Goal: Task Accomplishment & Management: Contribute content

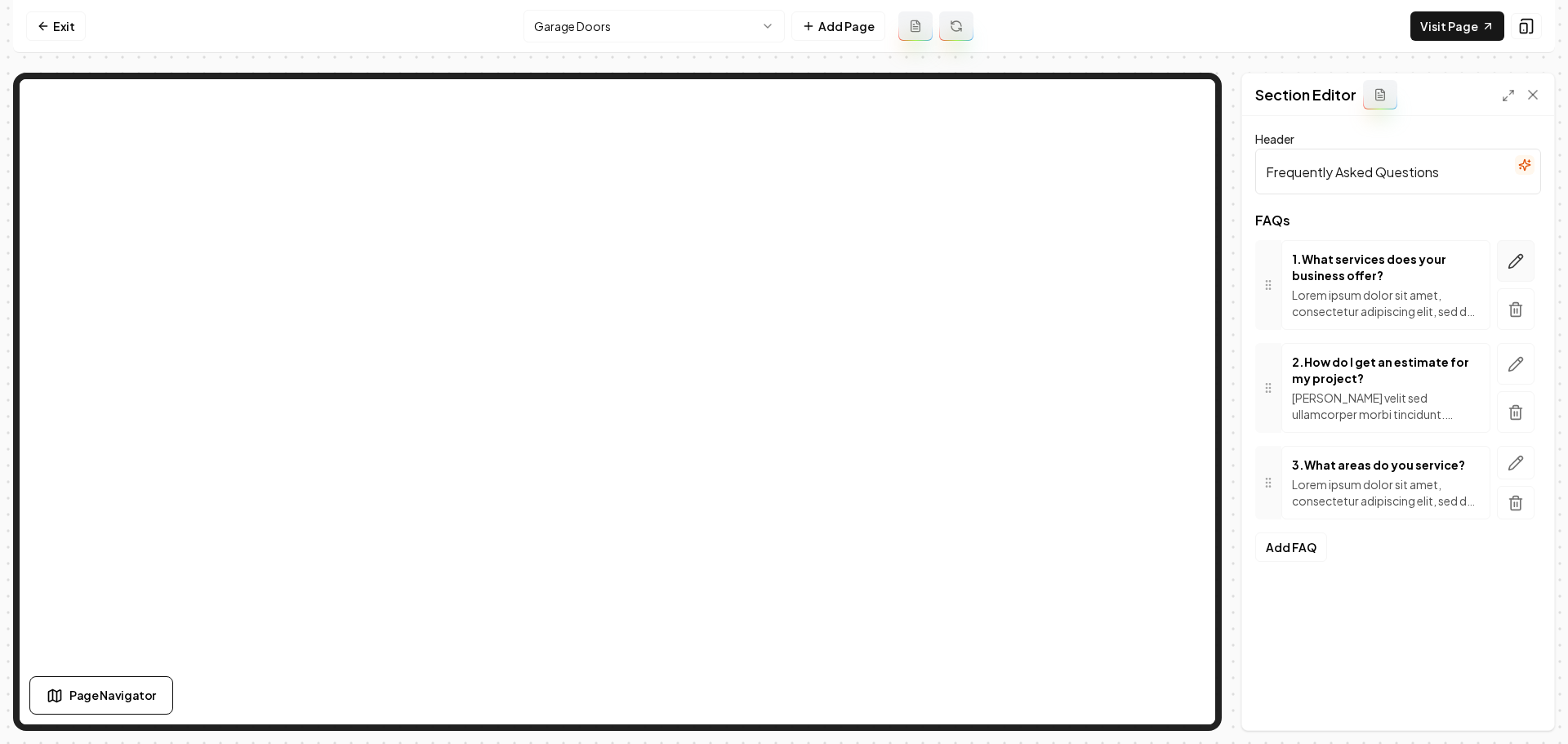
click at [1509, 265] on icon "button" at bounding box center [1515, 261] width 14 height 14
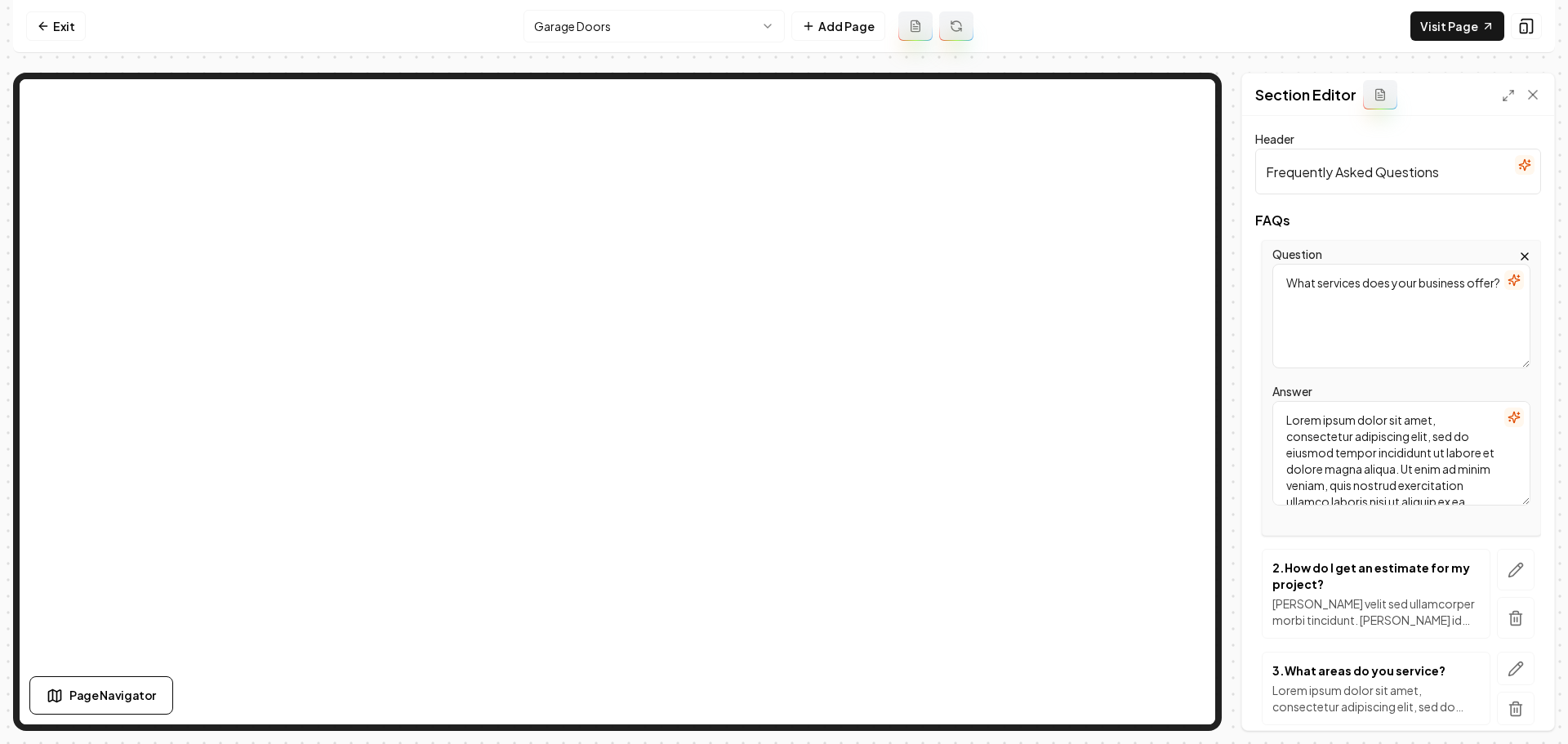
click at [1309, 432] on textarea "Lorem ipsum dolor sit amet, consectetur adipiscing elit, sed do eiusmod tempor …" at bounding box center [1401, 453] width 258 height 104
paste textarea "We provide expert installation, repair, and replacement of garage doors, entry …"
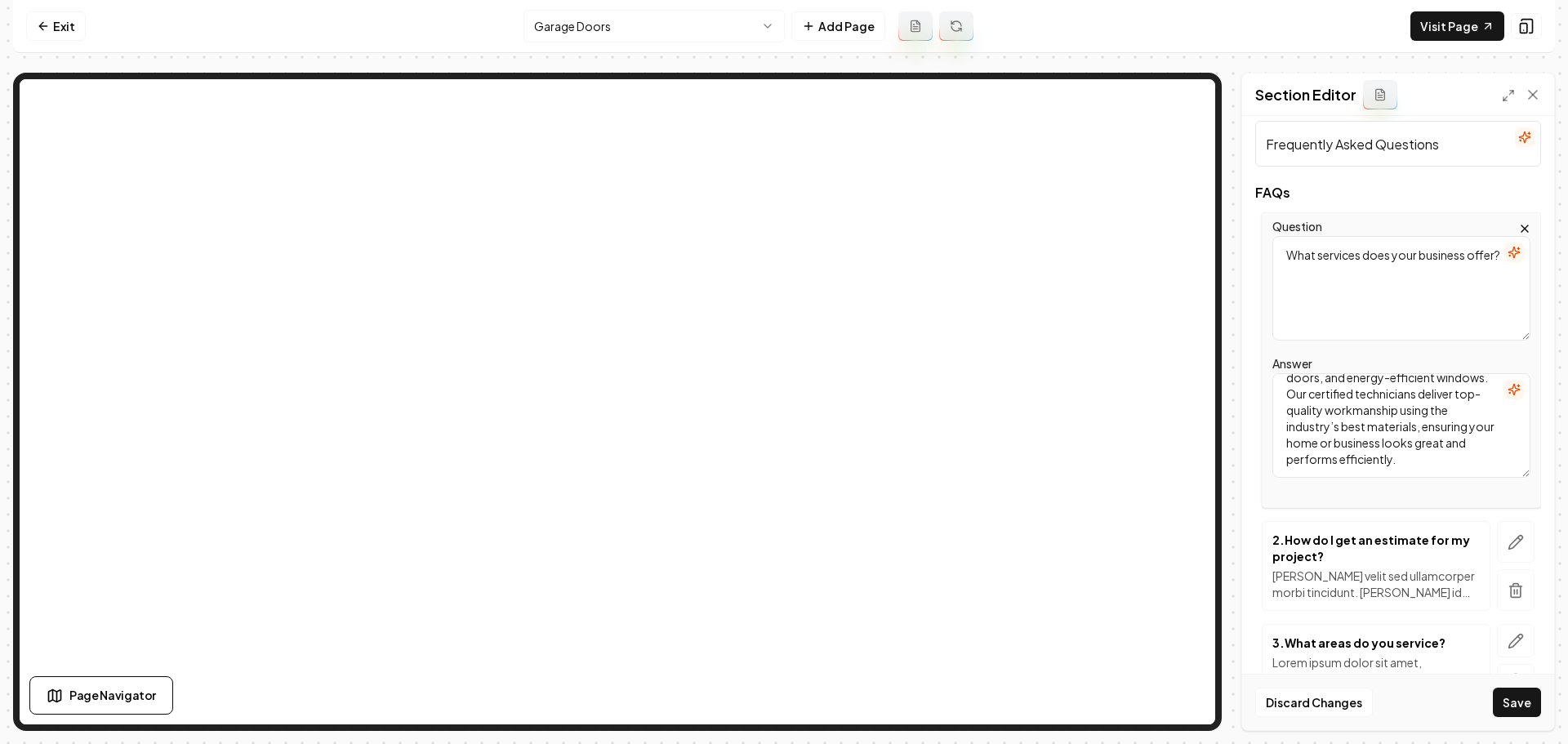
scroll to position [113, 0]
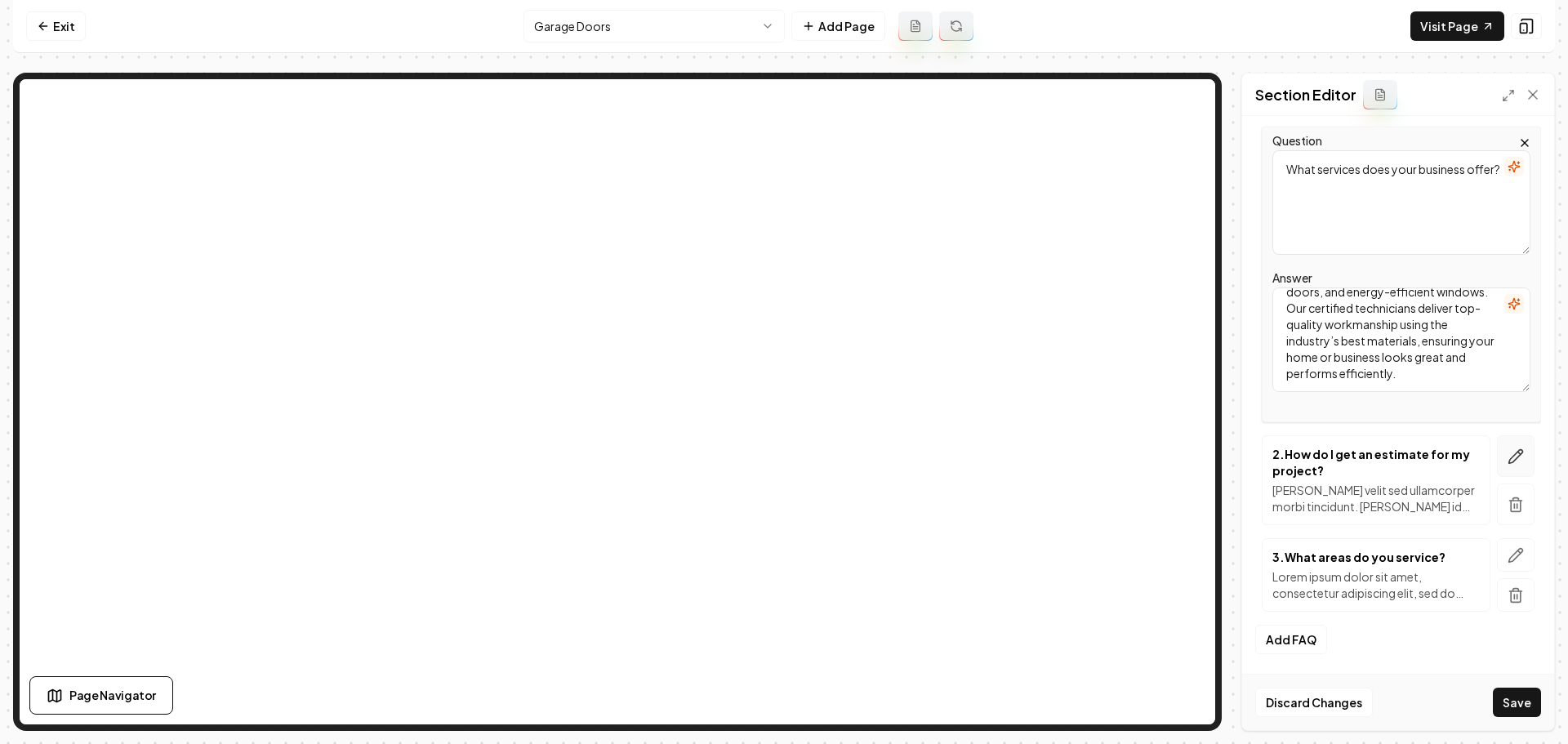
type textarea "We provide expert installation, repair, and replacement of garage doors, entry …"
click at [1507, 456] on icon "button" at bounding box center [1515, 457] width 17 height 17
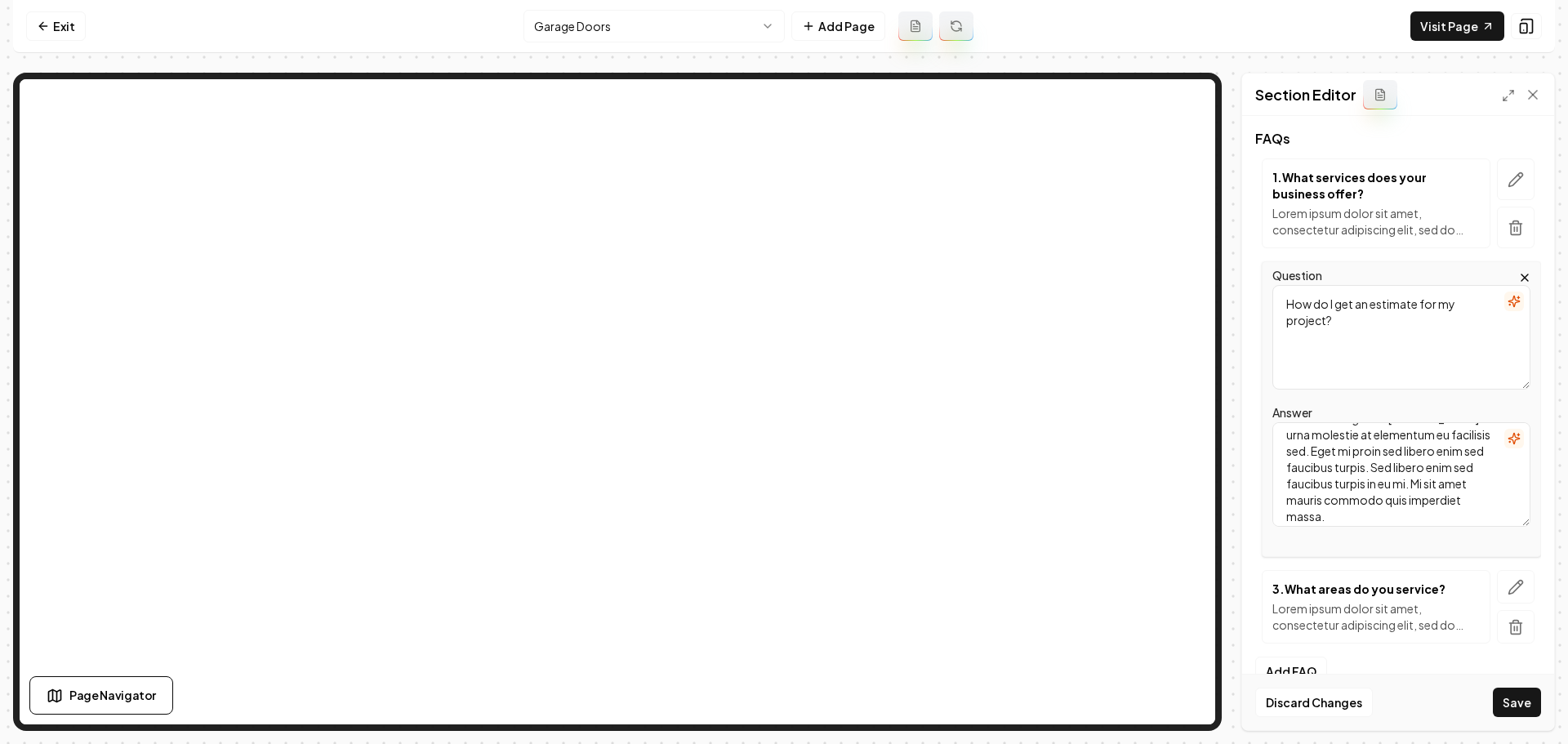
scroll to position [113, 0]
click at [1387, 488] on textarea "Mattis ullamcorper velit sed ullamcorper morbi tincidunt. Quam id leo in vitae …" at bounding box center [1401, 474] width 258 height 104
paste textarea "Getting an estimate is simple—call us or fill out our quick online form. One of…"
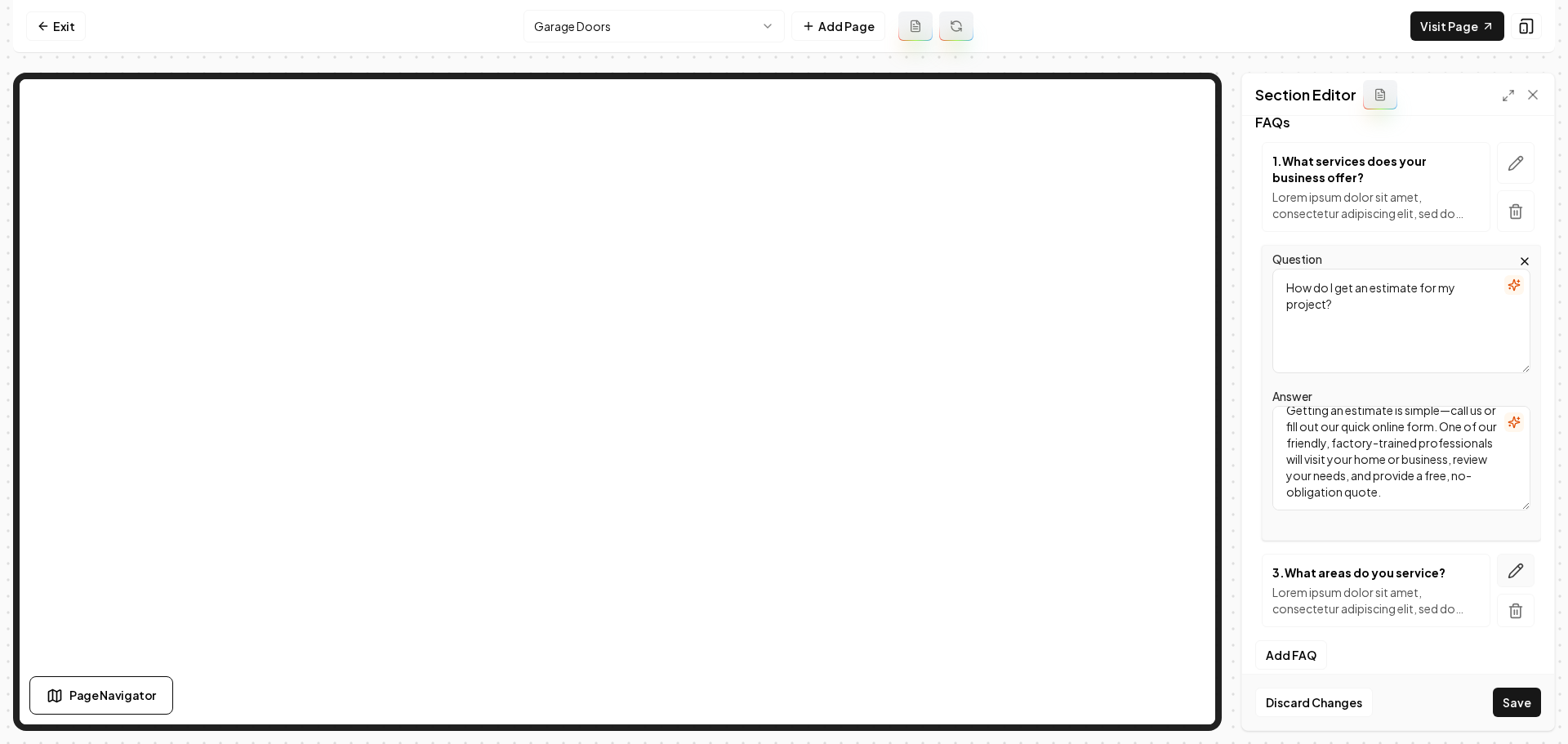
scroll to position [113, 0]
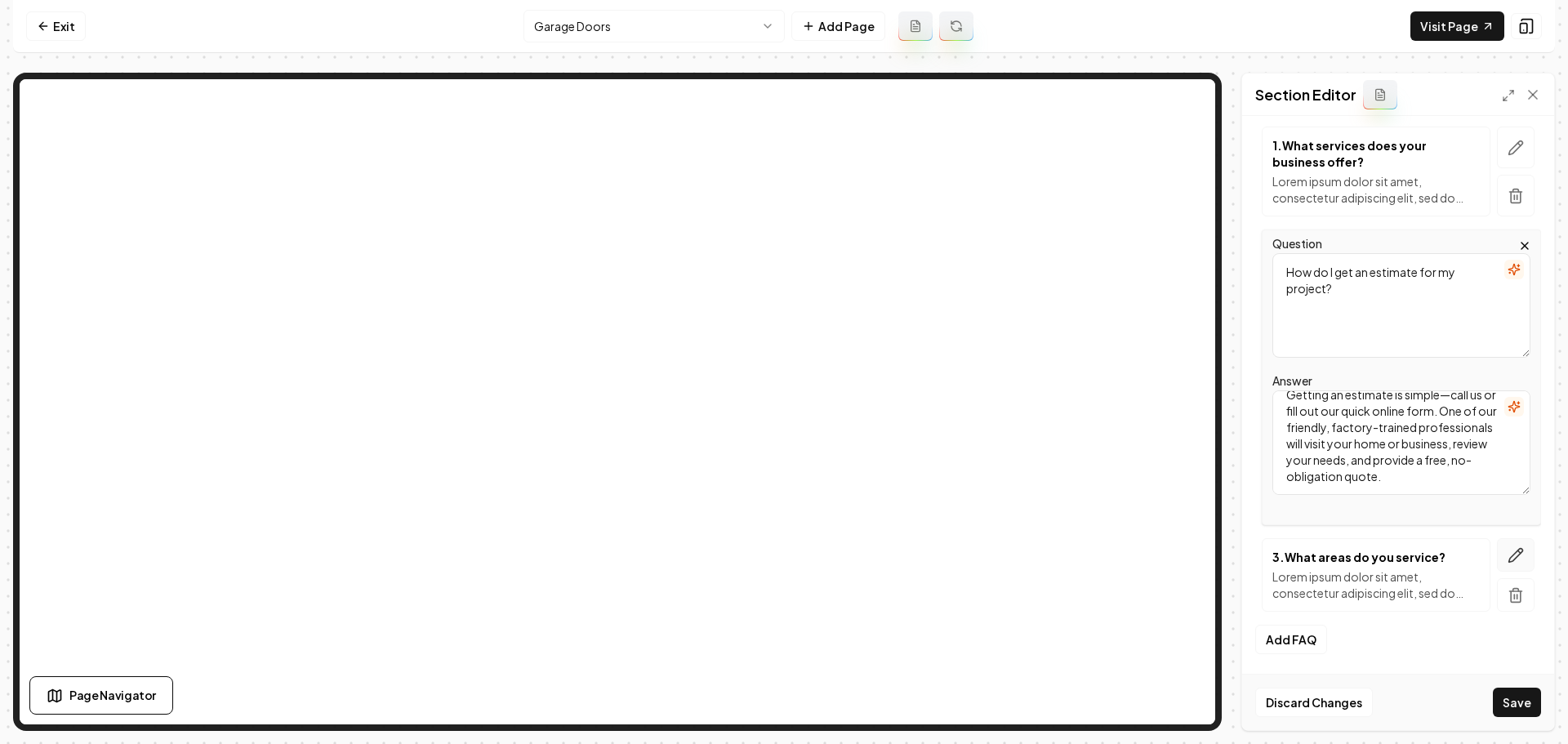
type textarea "Getting an estimate is simple—call us or fill out our quick online form. One of…"
click at [1507, 556] on icon "button" at bounding box center [1515, 555] width 17 height 17
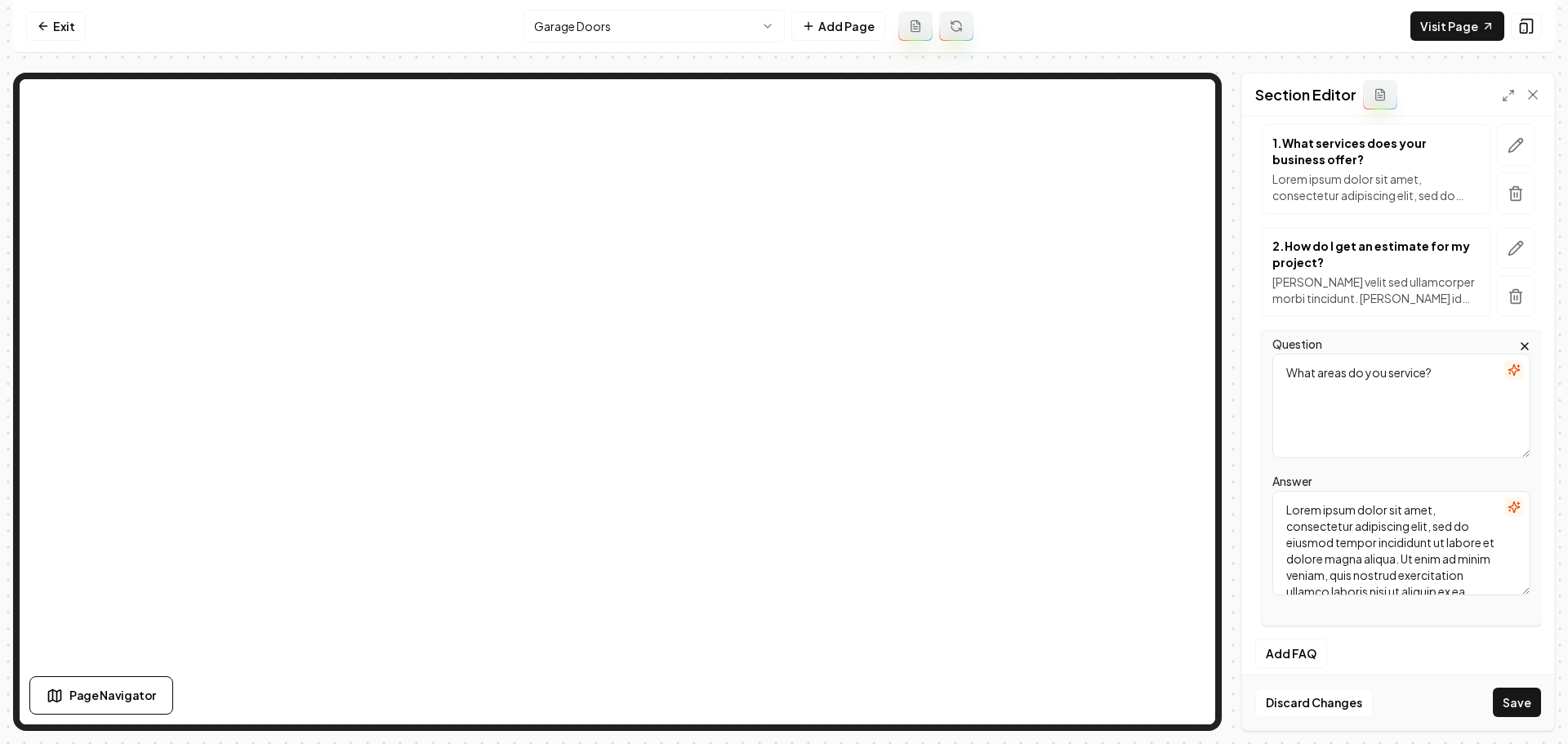
scroll to position [130, 0]
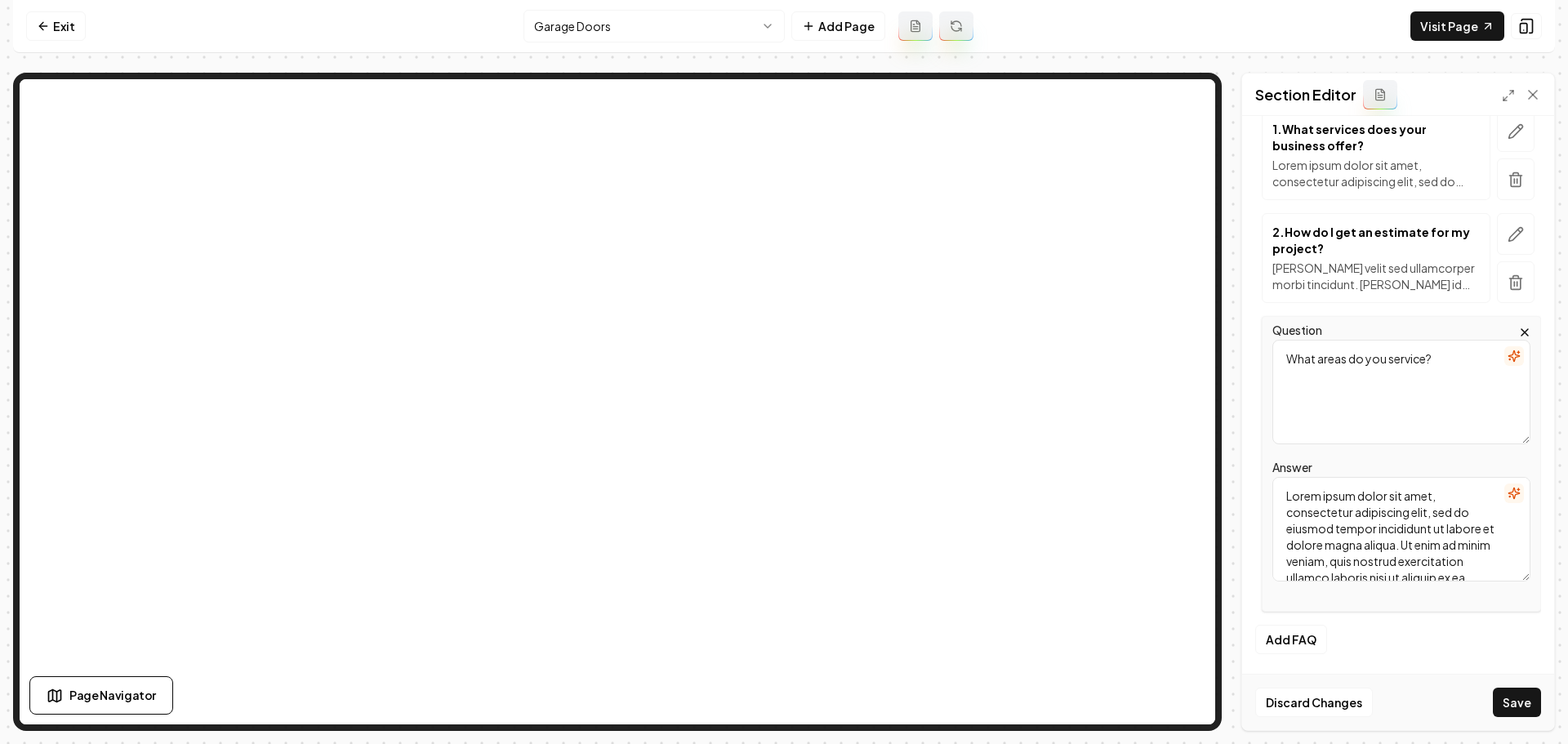
click at [1405, 540] on textarea "Lorem ipsum dolor sit amet, consectetur adipiscing elit, sed do eiusmod tempor …" at bounding box center [1401, 529] width 258 height 104
paste textarea "We proudly serve homeowners and businesses in Allentown, Bethlehem, Easton, and…"
type textarea "We proudly serve homeowners and businesses in Allentown, Bethlehem, Easton, and…"
click at [1499, 696] on button "Save" at bounding box center [1517, 702] width 48 height 29
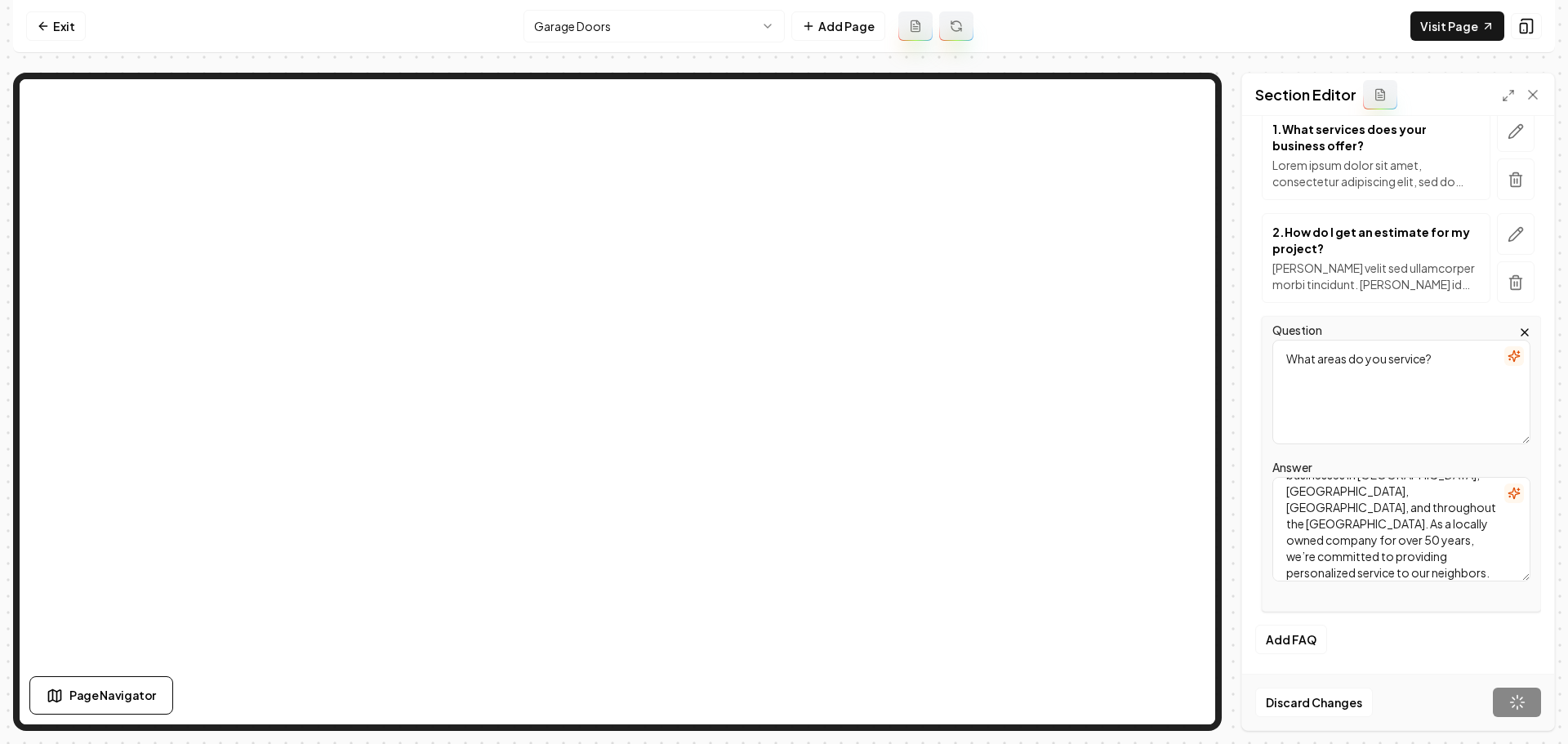
scroll to position [0, 0]
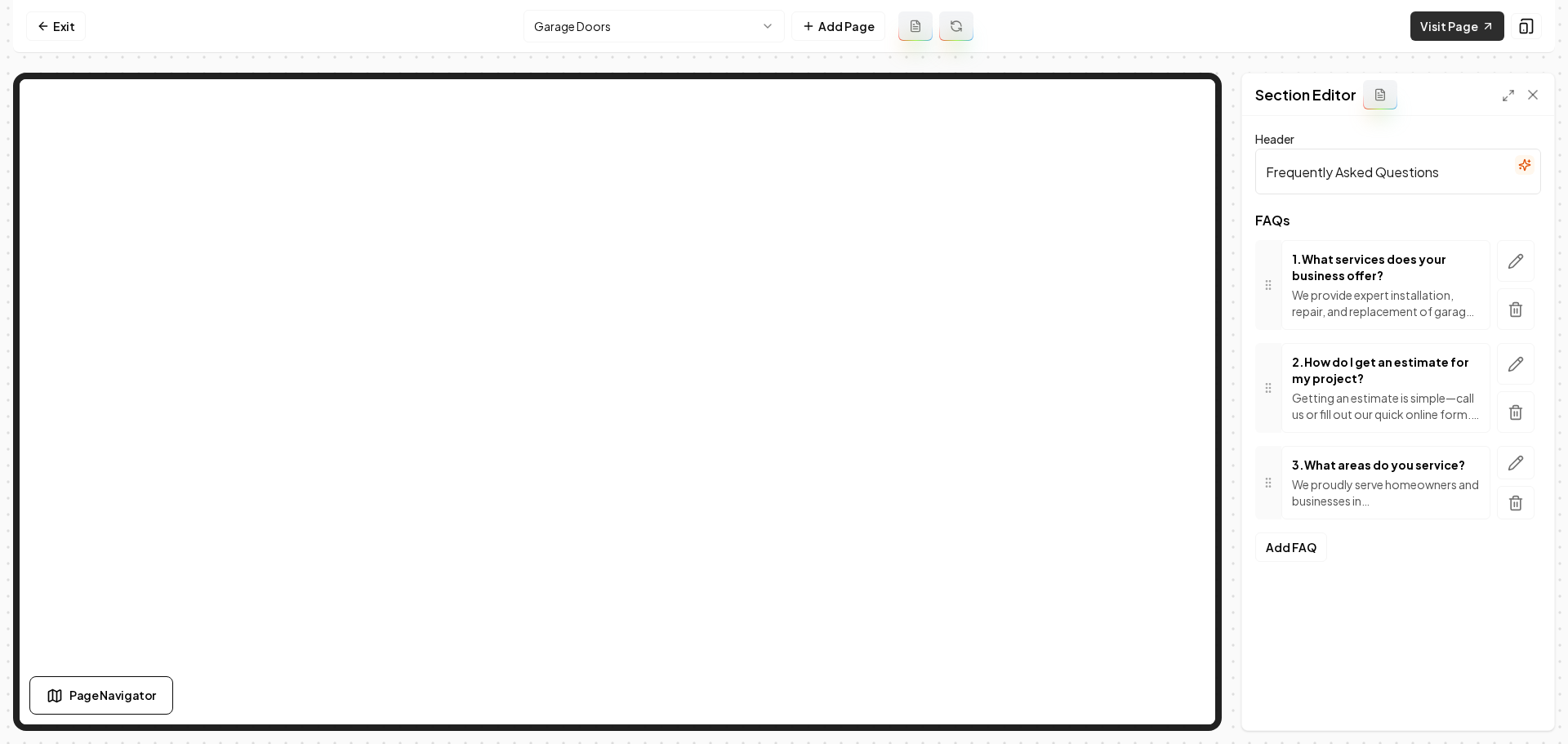
click at [1458, 25] on link "Visit Page" at bounding box center [1457, 26] width 94 height 29
click at [34, 21] on link "Exit" at bounding box center [56, 26] width 60 height 29
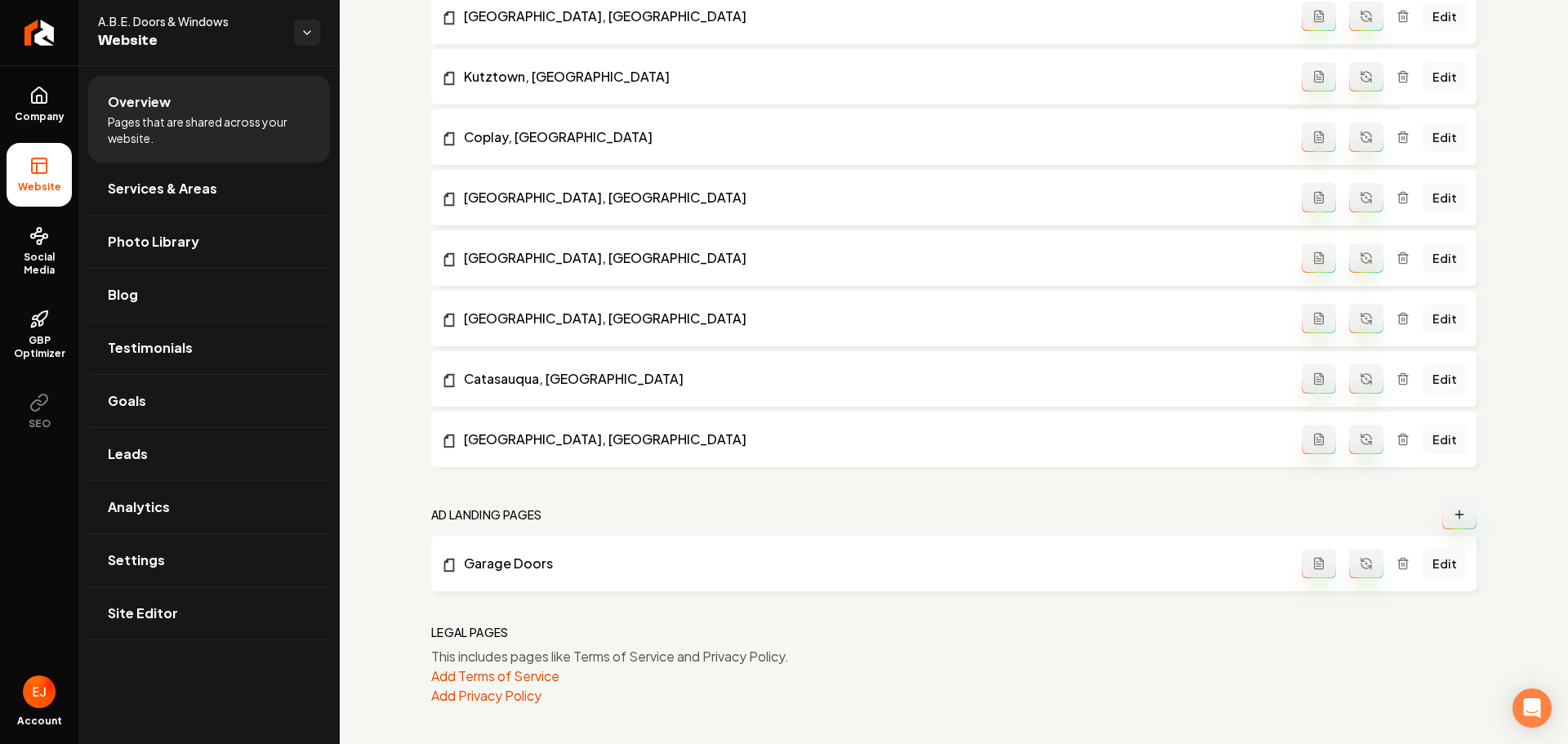
scroll to position [2066, 0]
click at [1456, 516] on button "Main content area" at bounding box center [1459, 513] width 34 height 29
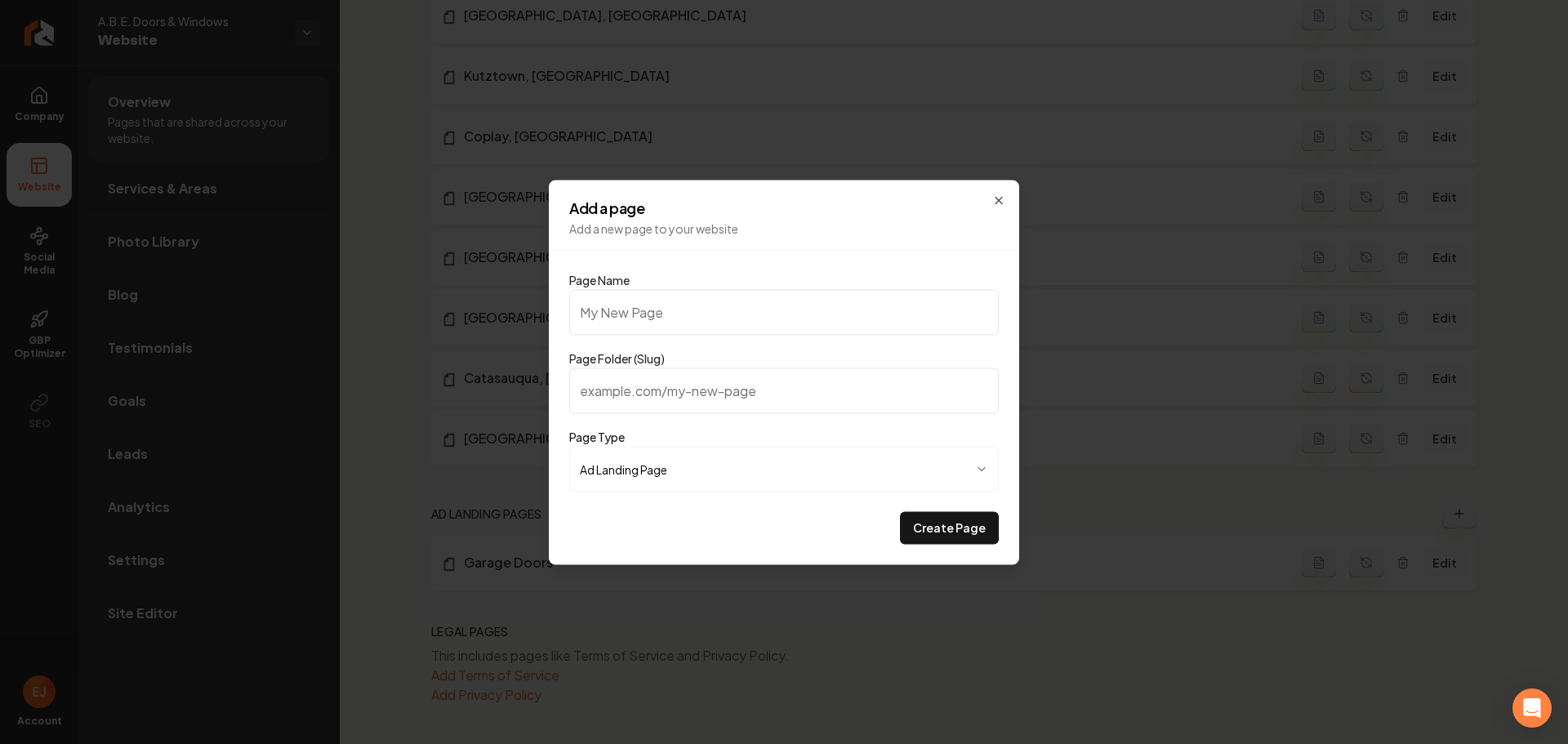
type input "W"
type input "w"
type input "Wi"
type input "wi"
type input "Win"
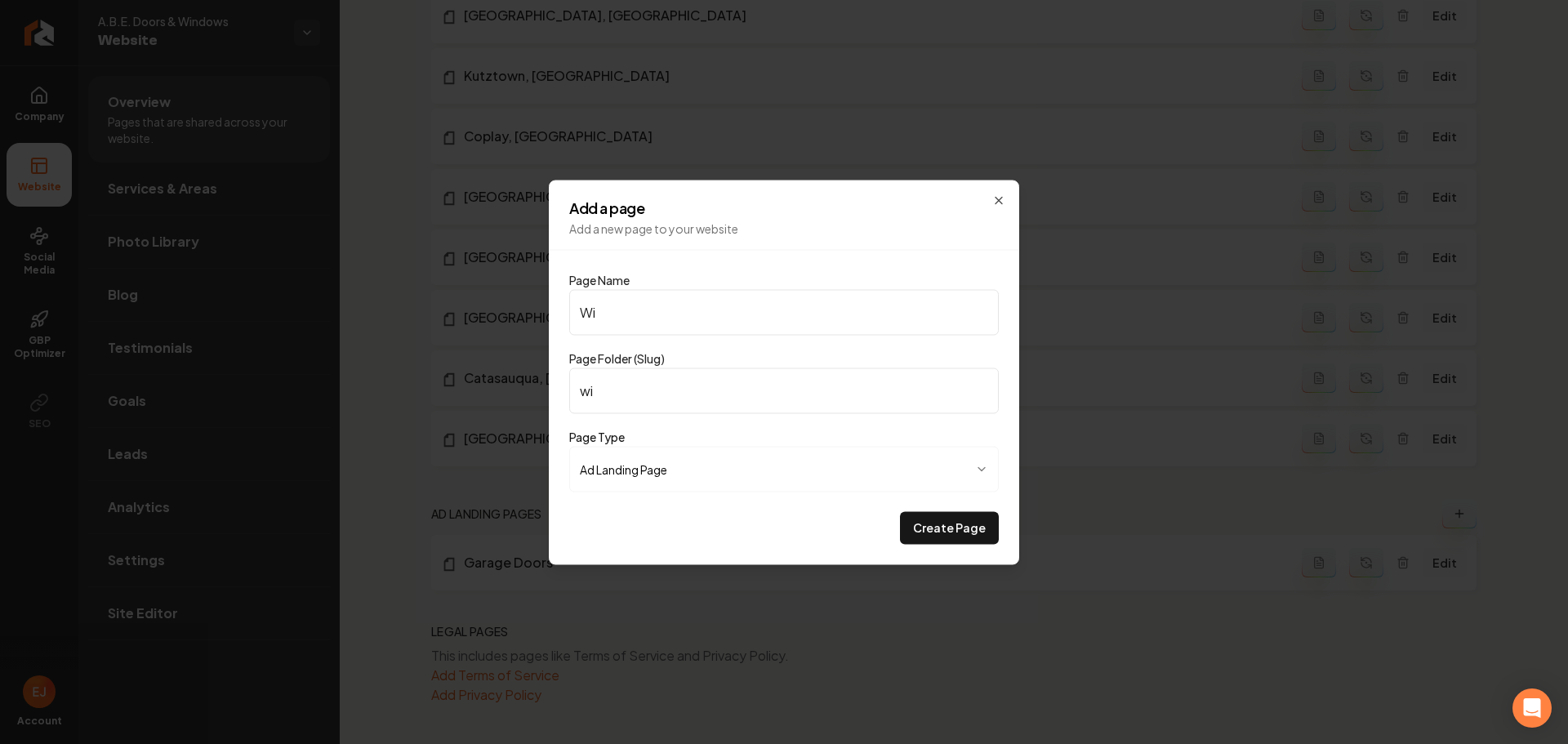
type input "win"
type input "Wind"
type input "wind"
type input "Windo"
type input "windo"
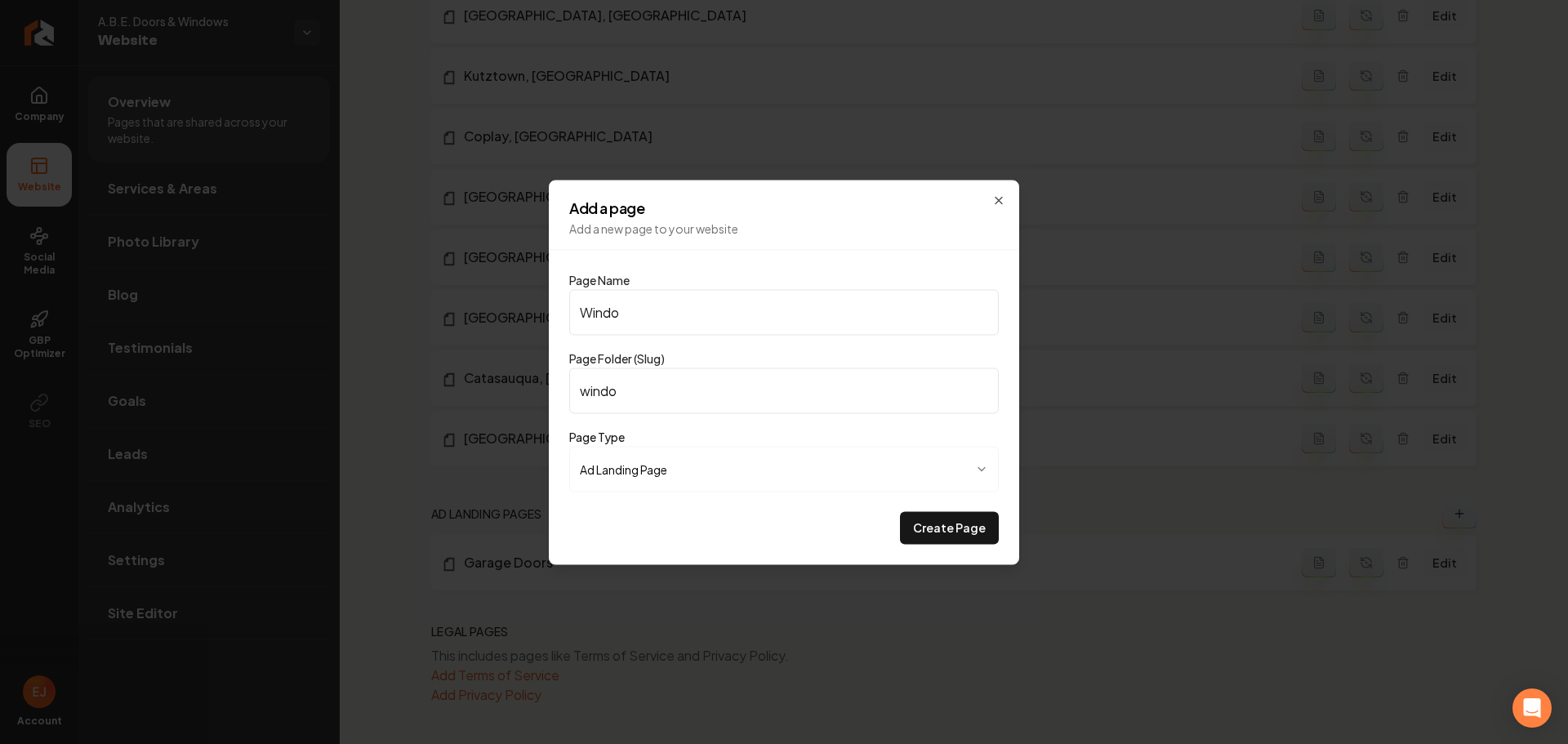
type input "Windoe"
type input "windoe"
type input "Windo"
type input "windo"
type input "Window"
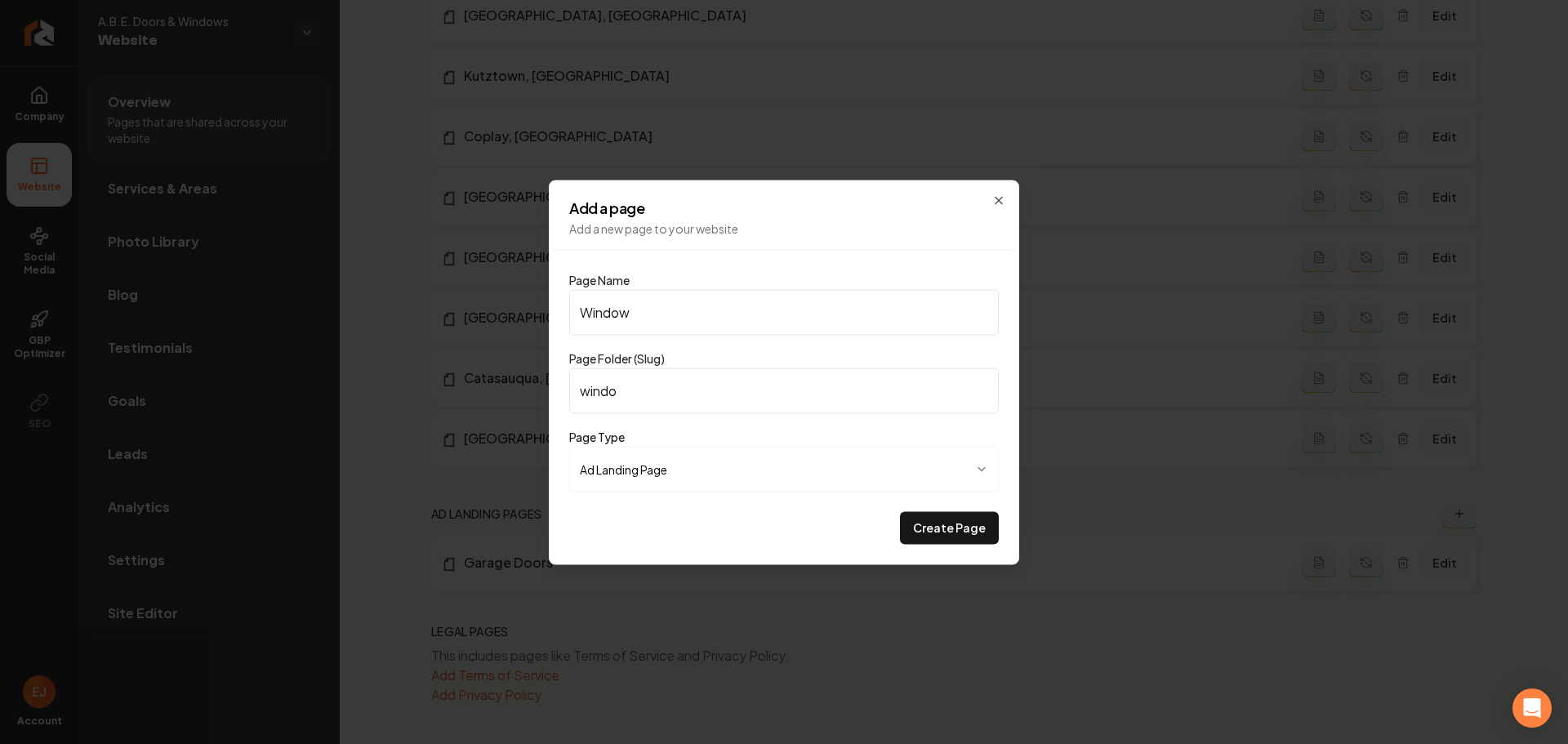
type input "window"
type input "Windows"
type input "windows"
type input "Windows"
click at [954, 540] on button "Create Page" at bounding box center [949, 527] width 99 height 33
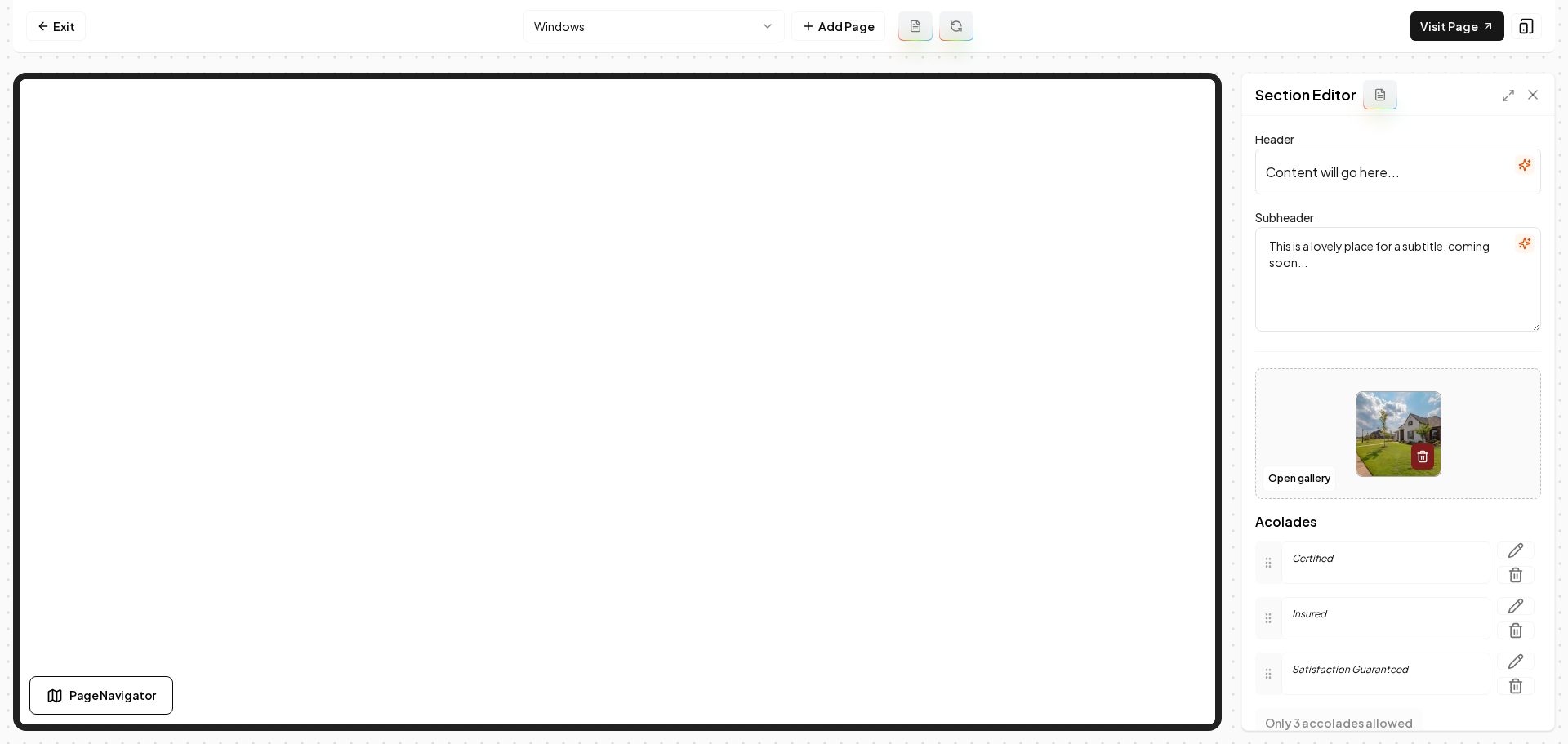
drag, startPoint x: 1391, startPoint y: 169, endPoint x: 1248, endPoint y: 158, distance: 143.4
click at [1248, 158] on div "Header Content will go here... Subheader This is a lovely place for a subtitle,…" at bounding box center [1398, 423] width 312 height 615
paste input "Energy-Efficient Windows Built to Last"
type input "Energy-Efficient Windows Built to Last"
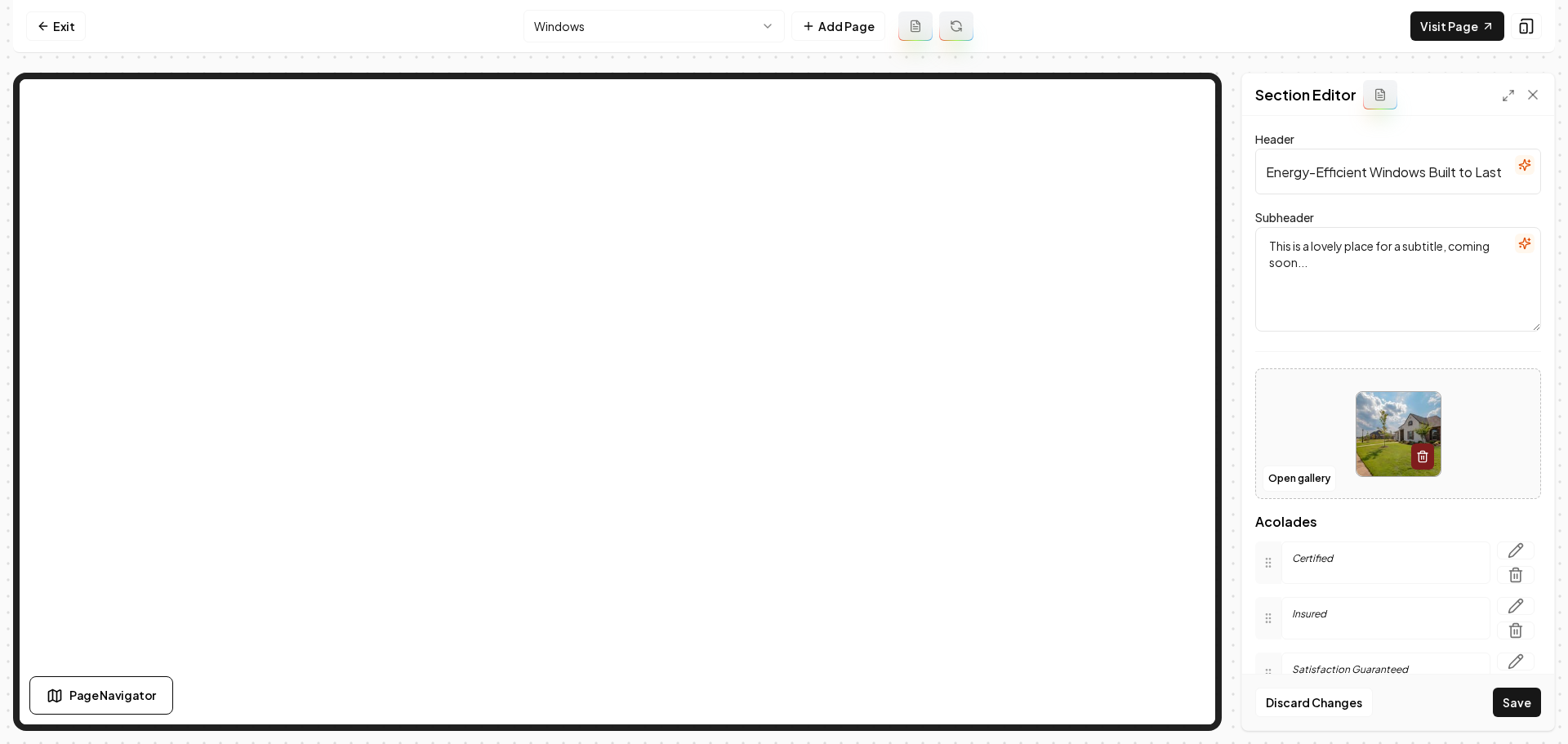
click at [1330, 279] on textarea "This is a lovely place for a subtitle, coming soon..." at bounding box center [1397, 279] width 286 height 104
drag, startPoint x: 1372, startPoint y: 259, endPoint x: 1365, endPoint y: 264, distance: 8.6
click at [1372, 259] on textarea "This is a lovely place for a subtitle, coming soon..." at bounding box center [1397, 279] width 286 height 104
drag, startPoint x: 1315, startPoint y: 269, endPoint x: 1262, endPoint y: 248, distance: 57.0
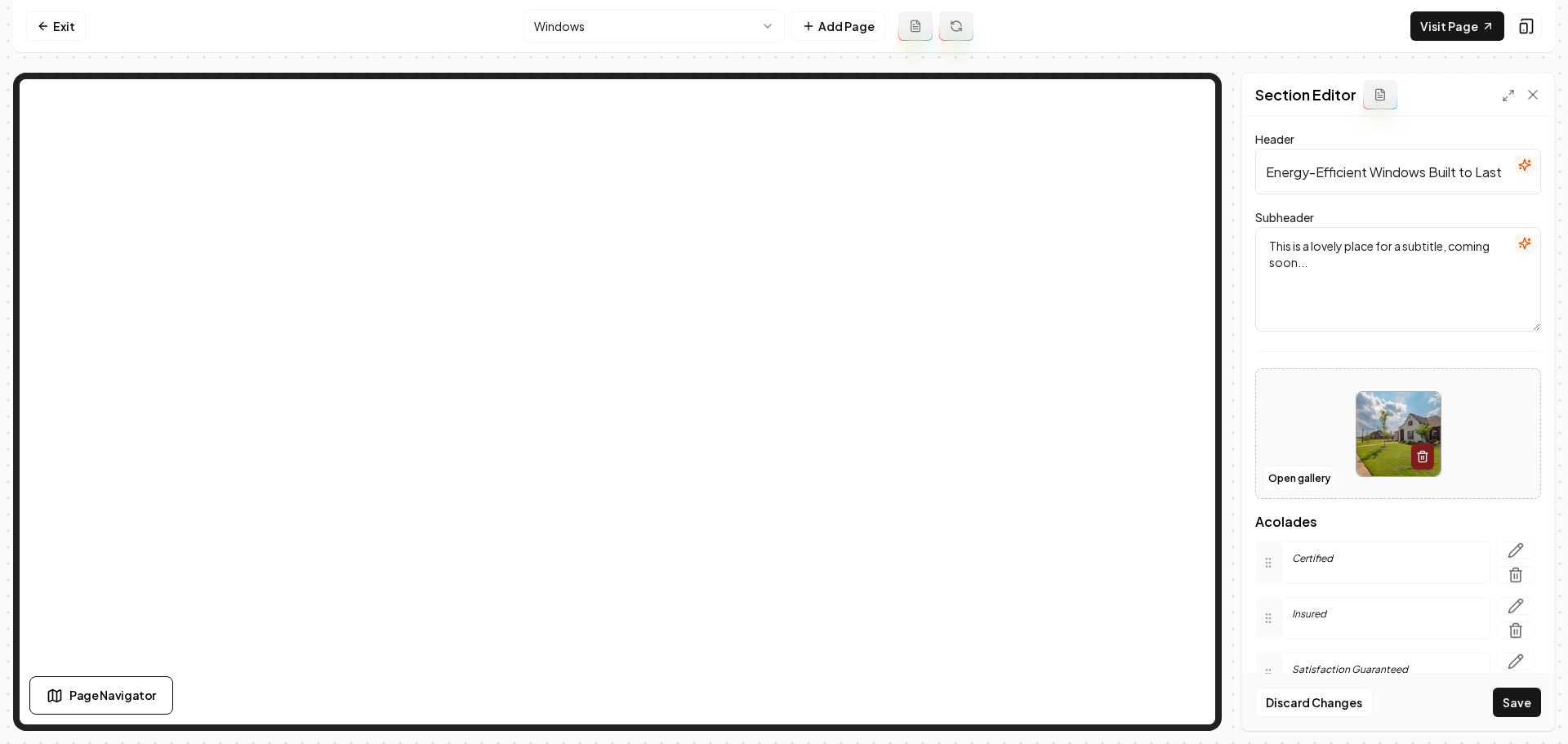
click at [1262, 248] on textarea "This is a lovely place for a subtitle, coming soon..." at bounding box center [1397, 279] width 286 height 104
paste textarea "Expert window installation in the Lehigh Valley for over 50 years"
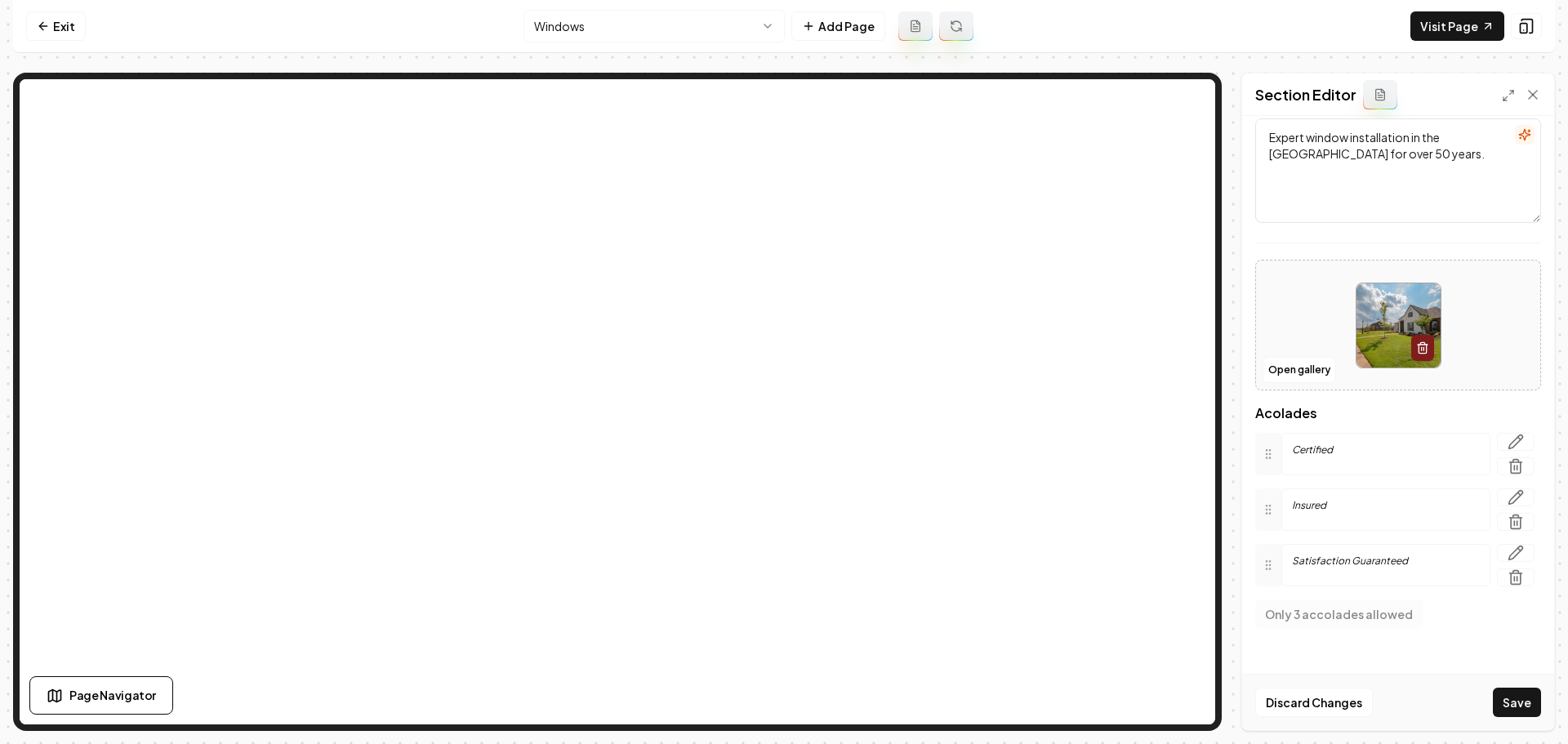
scroll to position [123, 0]
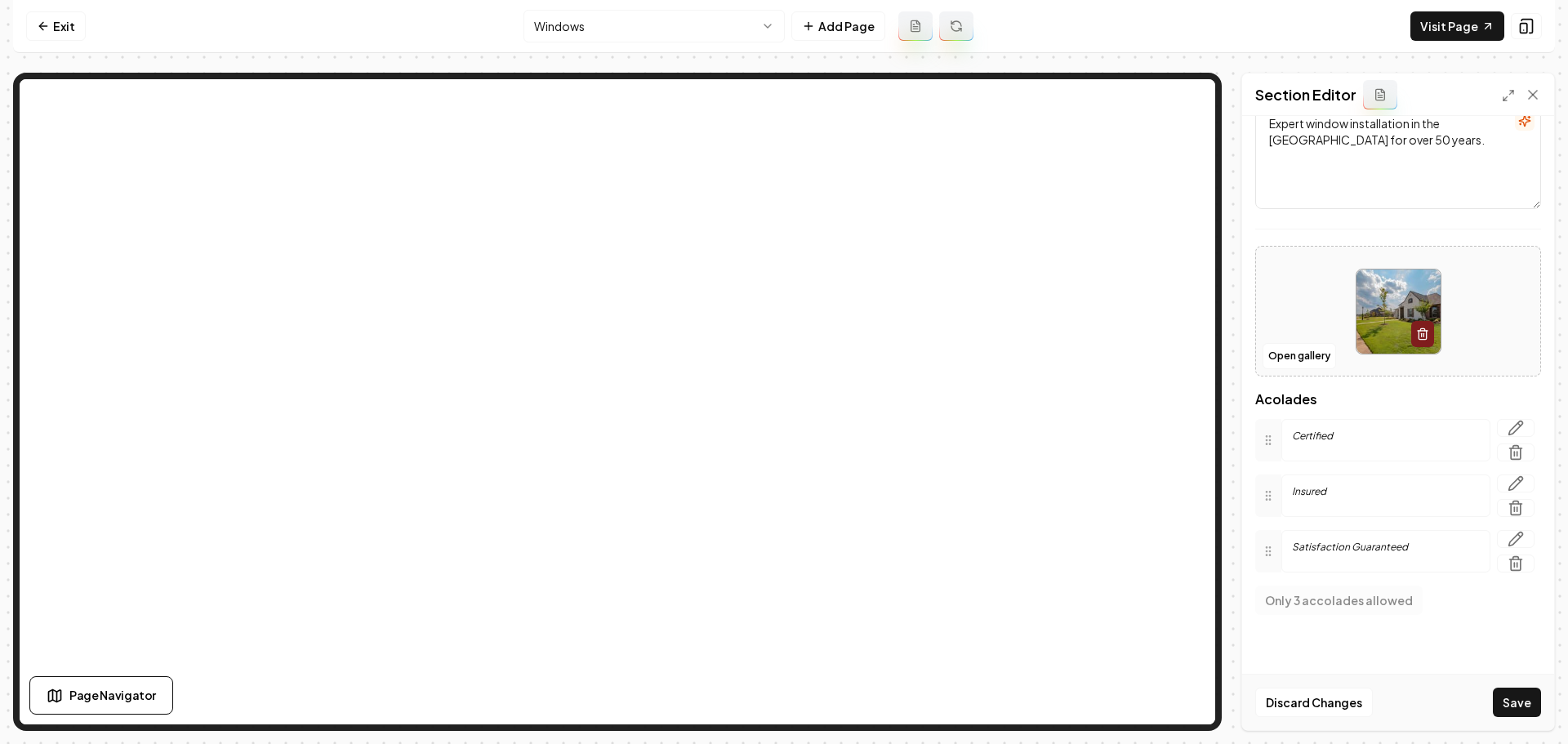
type textarea "Expert window installation in the Lehigh Valley for over 50 years."
click at [1516, 713] on button "Save" at bounding box center [1517, 702] width 48 height 29
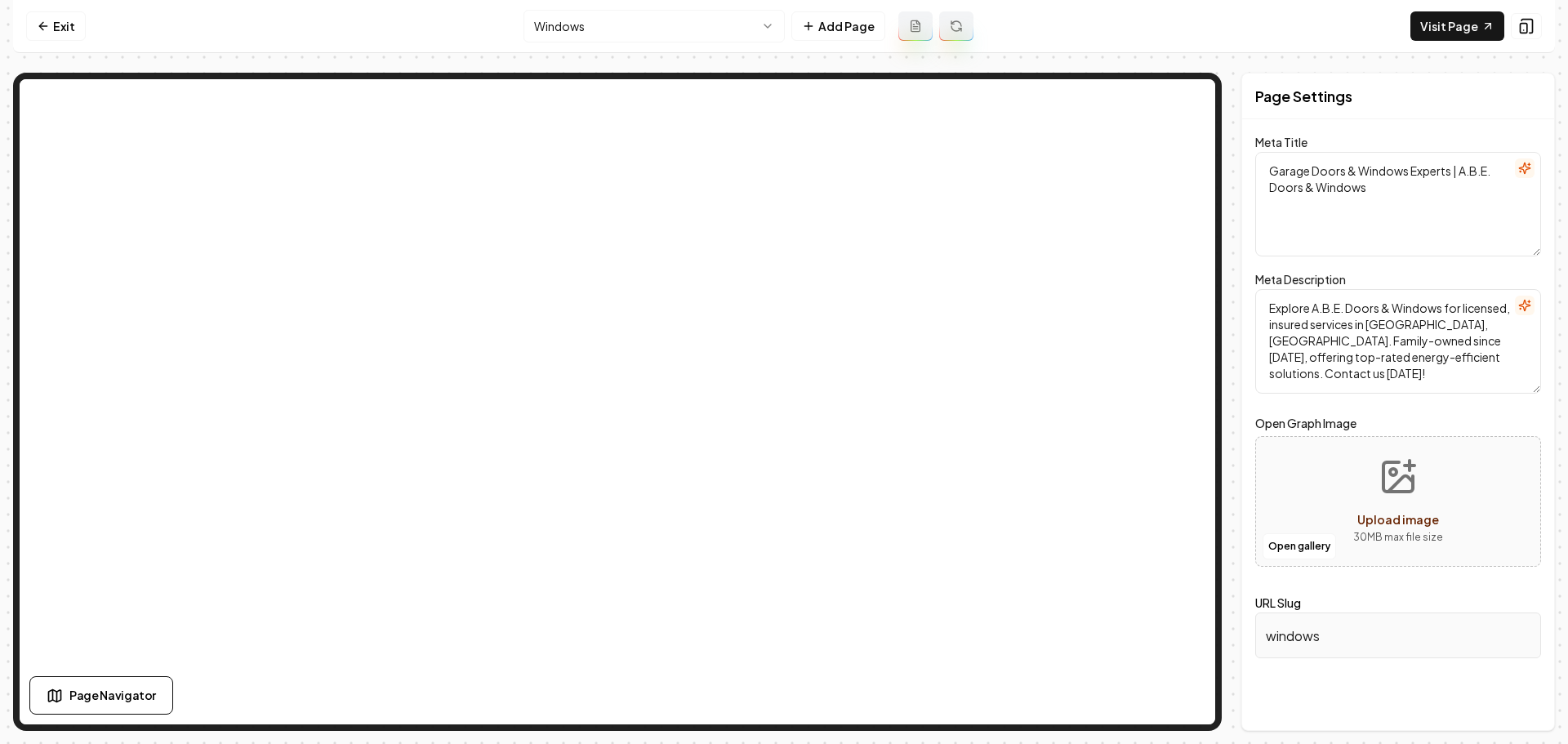
scroll to position [0, 0]
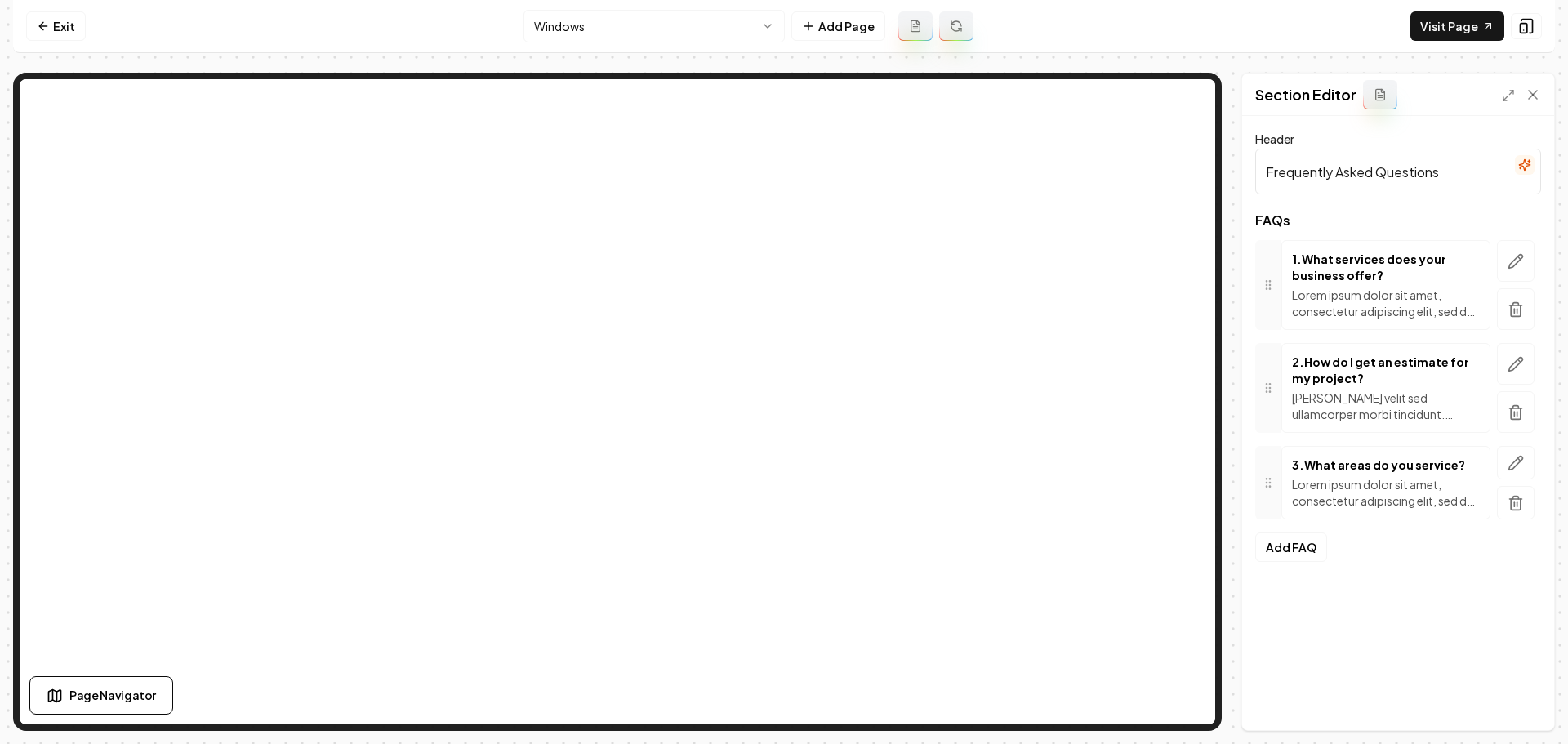
click at [1526, 272] on button "button" at bounding box center [1515, 261] width 38 height 42
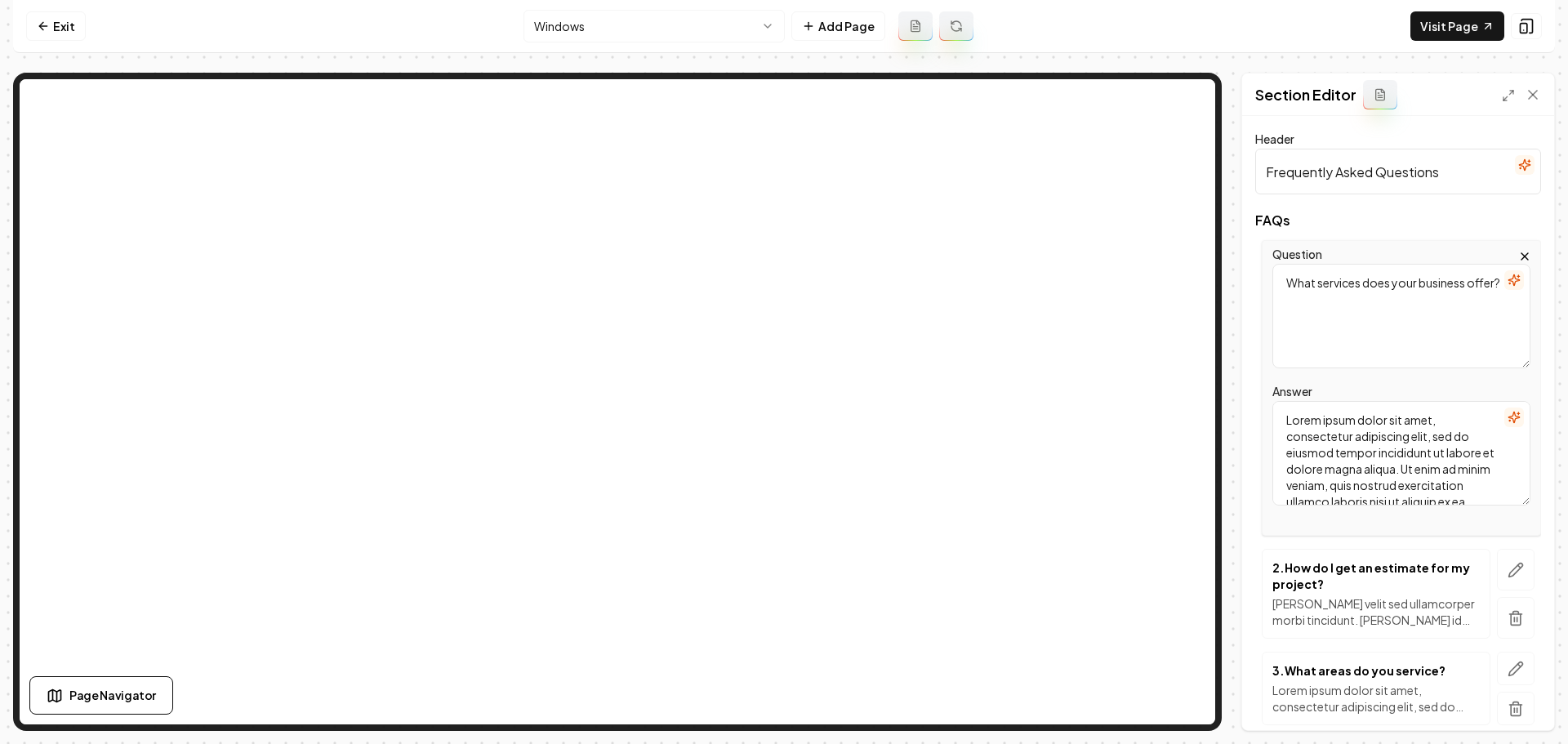
click at [1387, 465] on textarea "Lorem ipsum dolor sit amet, consectetur adipiscing elit, sed do eiusmod tempor …" at bounding box center [1401, 453] width 258 height 104
paste textarea "We provide expert installation, repair, and replacement of garage doors, entry …"
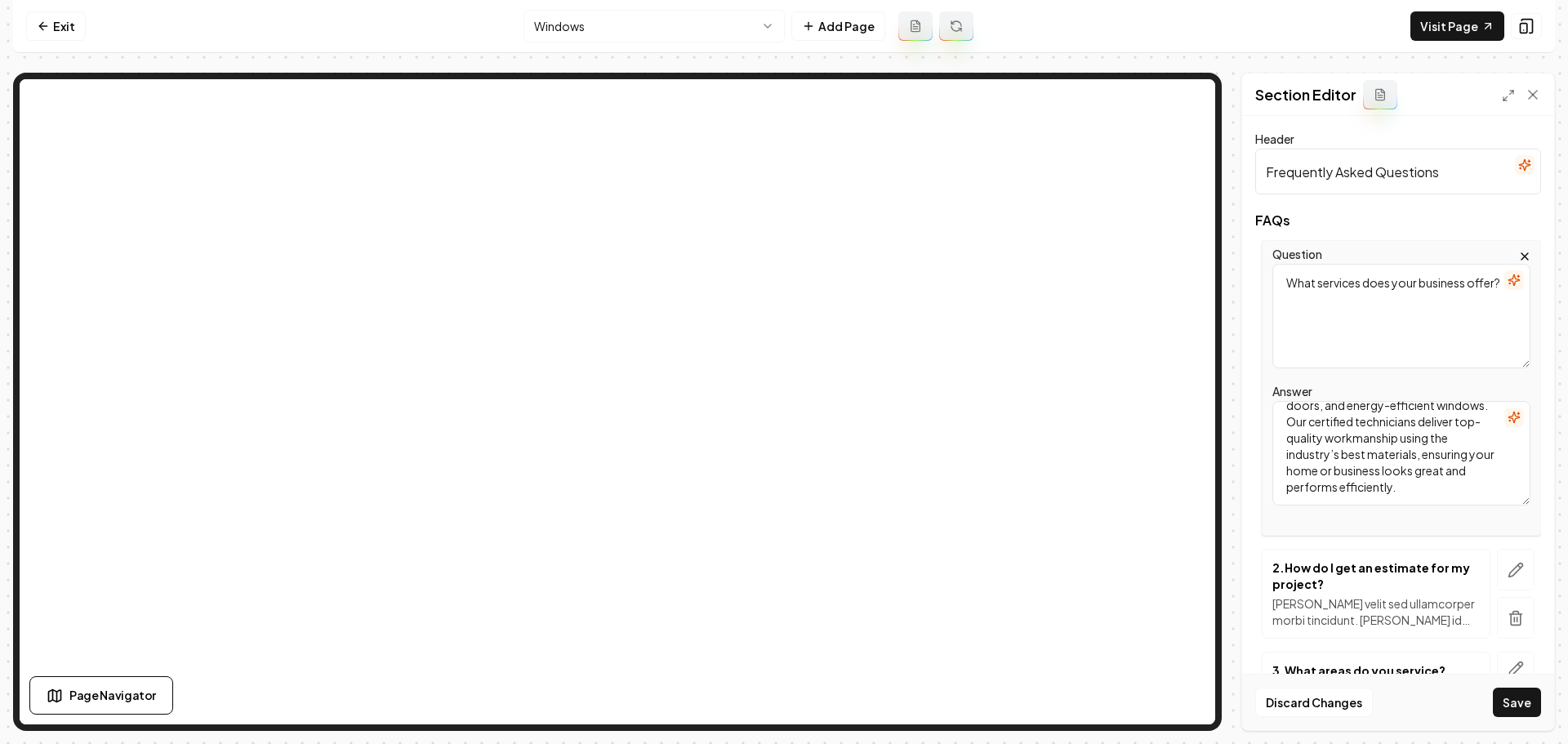
type textarea "We provide expert installation, repair, and replacement of garage doors, entry …"
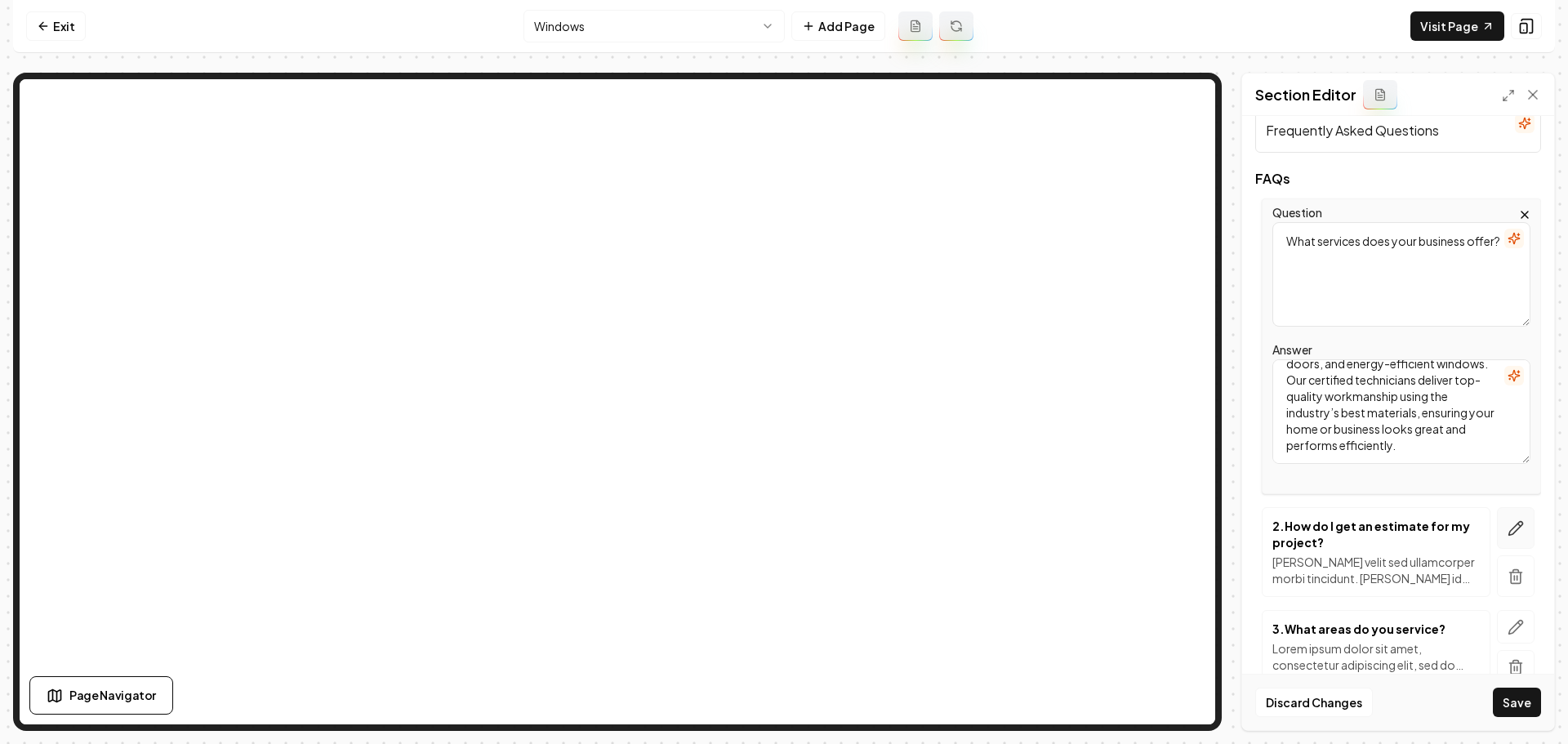
scroll to position [82, 0]
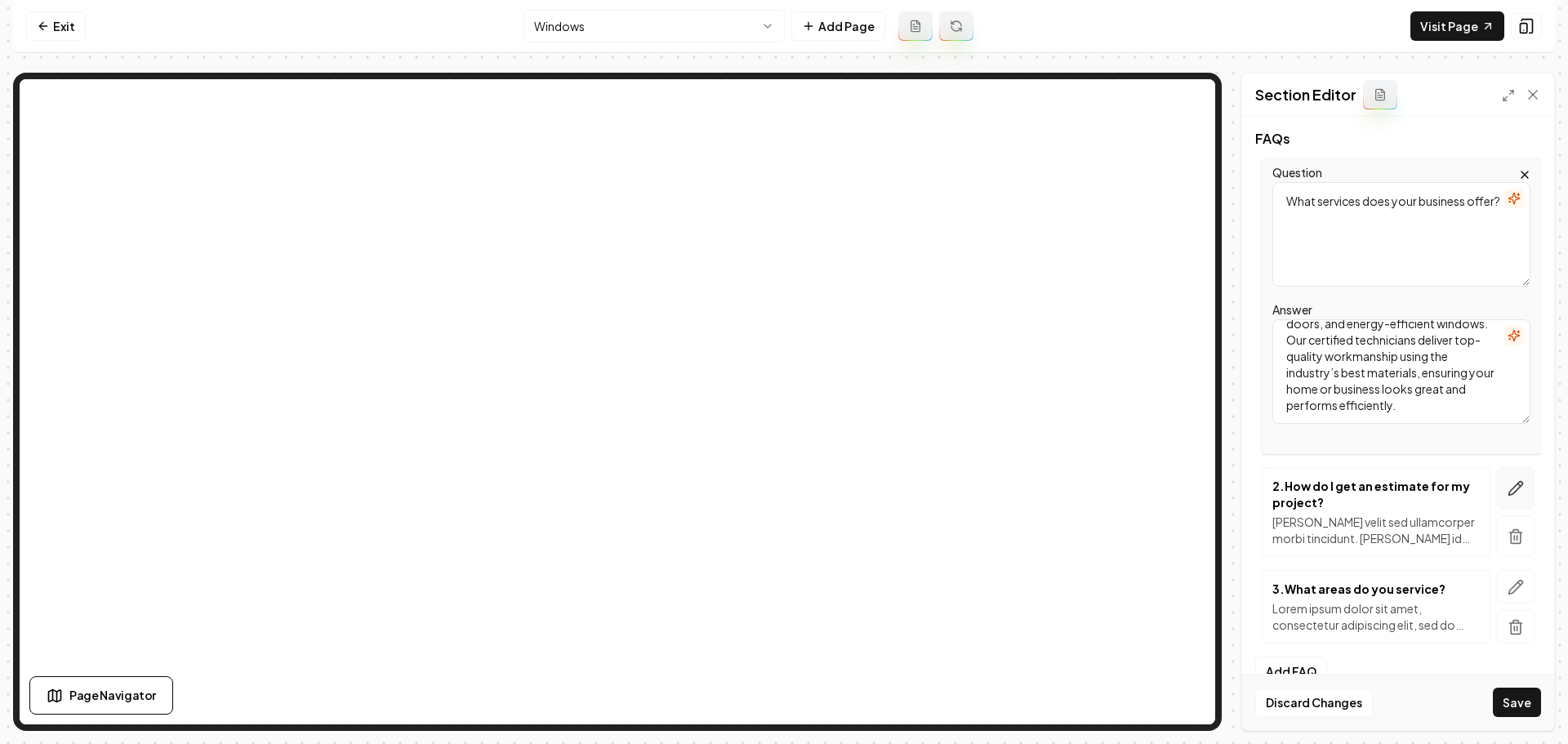
click at [1507, 485] on icon "button" at bounding box center [1515, 489] width 17 height 17
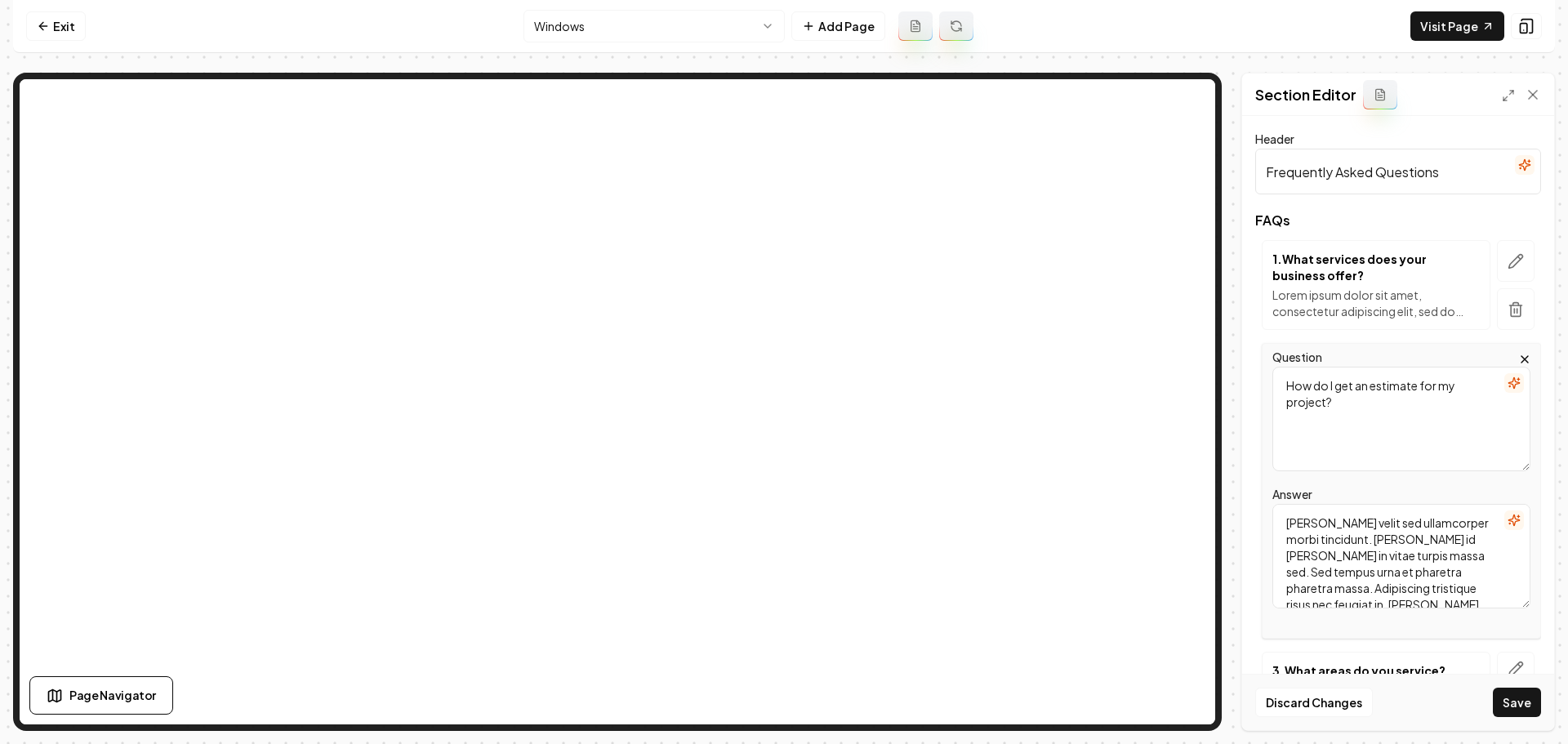
click at [1386, 555] on textarea "Mattis ullamcorper velit sed ullamcorper morbi tincidunt. Quam id leo in vitae …" at bounding box center [1401, 555] width 258 height 104
paste textarea "Getting an estimate is simple—call us or fill out our quick online form. One of…"
type textarea "Getting an estimate is simple—call us or fill out our quick online form. One of…"
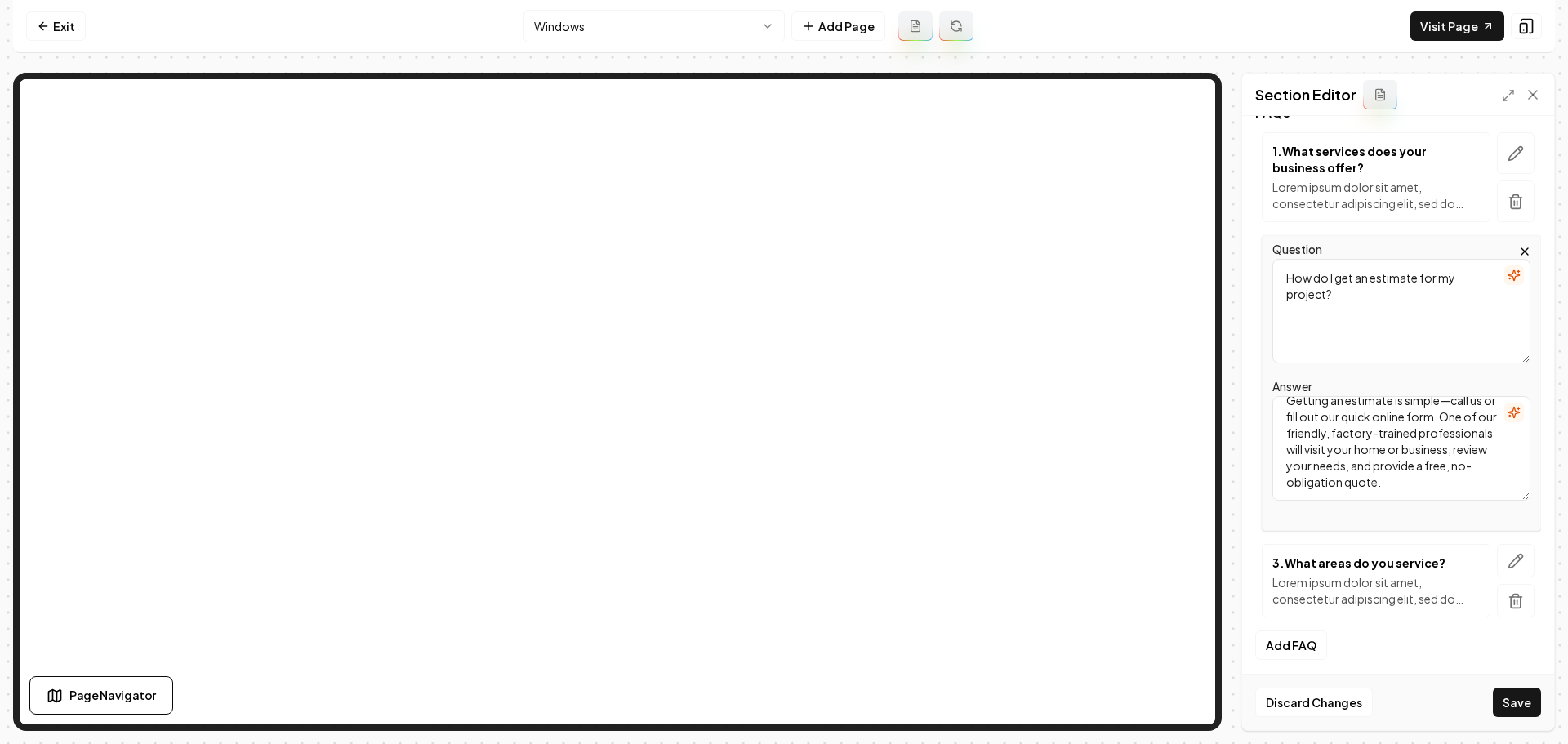
scroll to position [113, 0]
click at [1515, 556] on button "button" at bounding box center [1515, 555] width 38 height 33
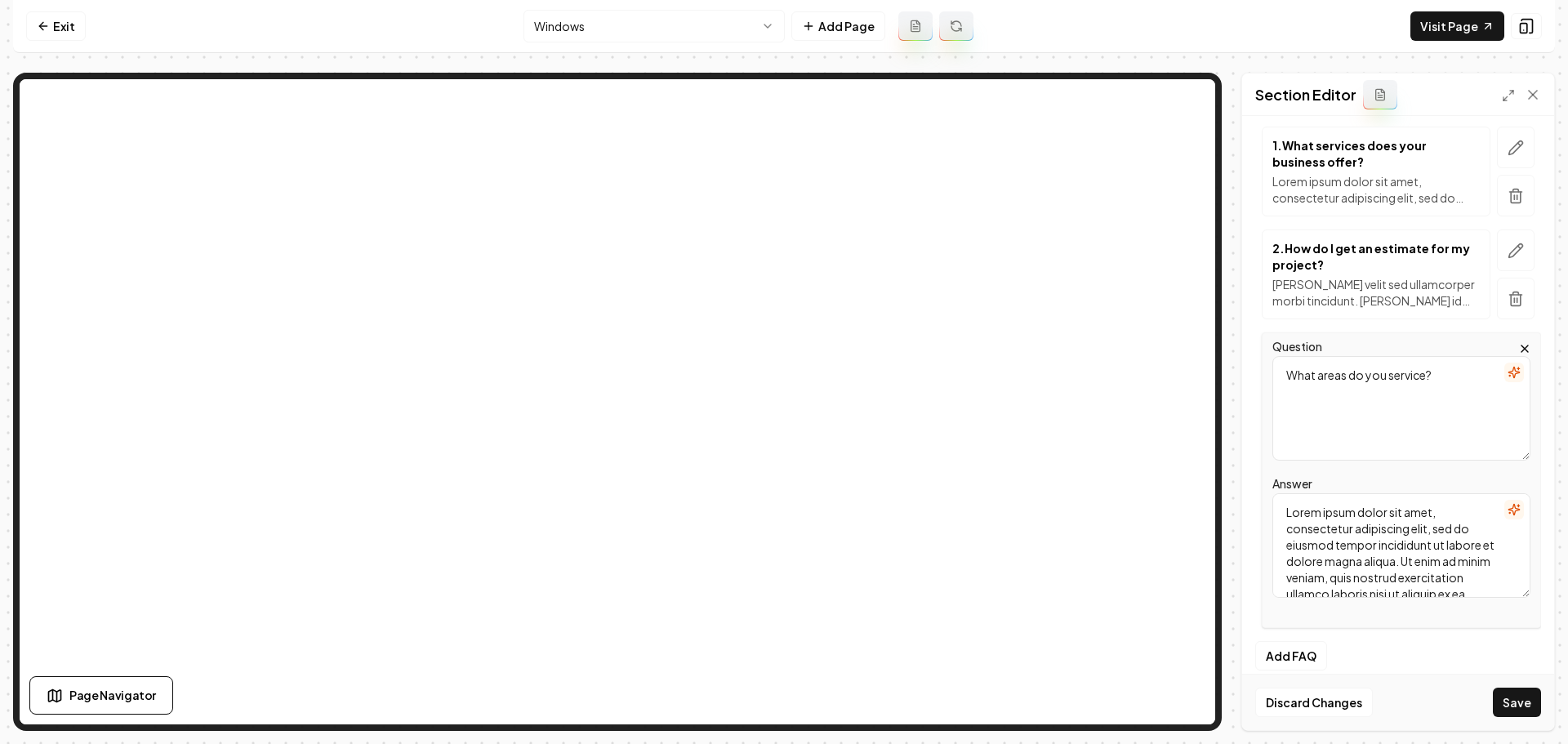
scroll to position [0, 0]
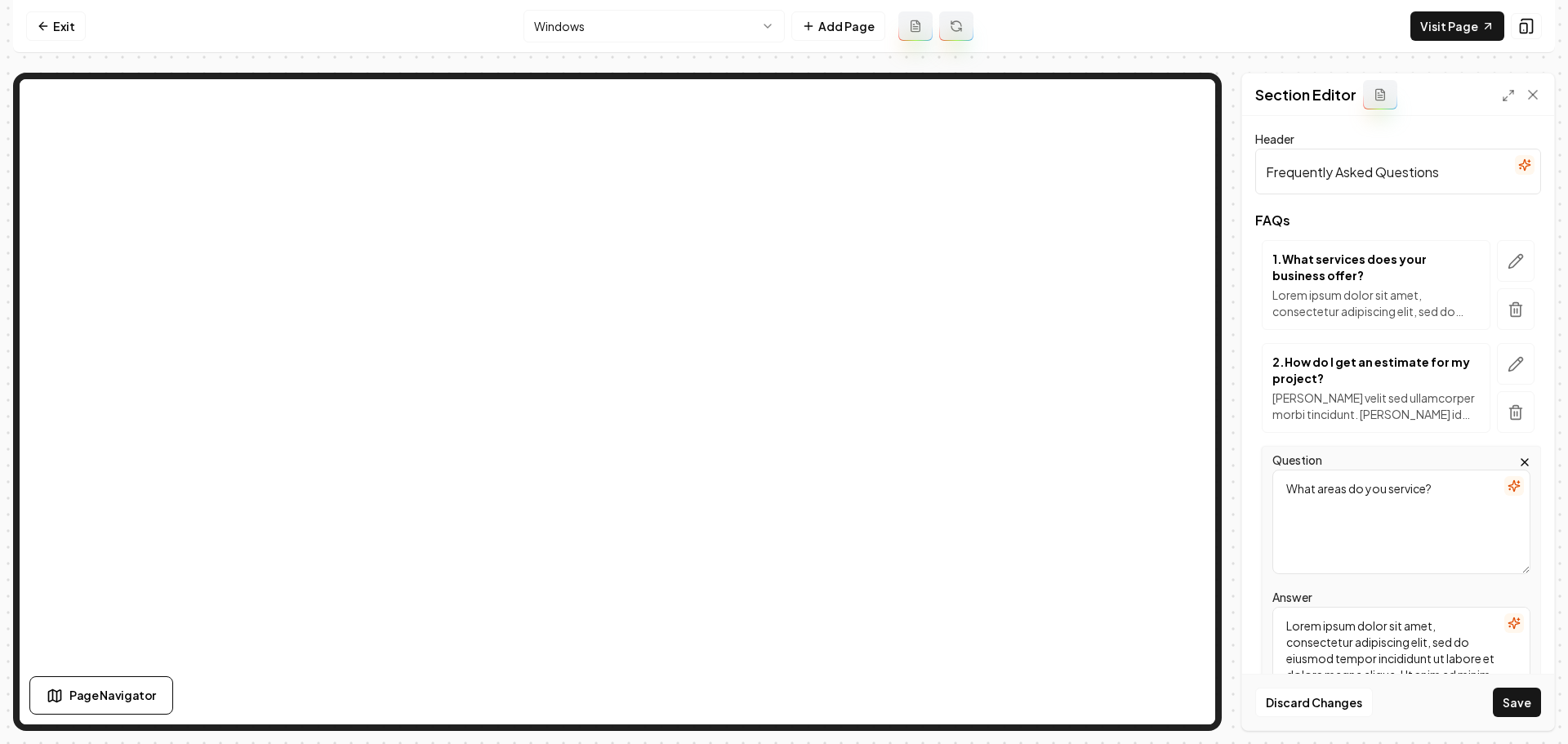
click at [1394, 636] on textarea "Lorem ipsum dolor sit amet, consectetur adipiscing elit, sed do eiusmod tempor …" at bounding box center [1401, 659] width 258 height 104
paste textarea "We proudly serve homeowners and businesses in Allentown, Bethlehem, Easton, and…"
type textarea "We proudly serve homeowners and businesses in Allentown, Bethlehem, Easton, and…"
click at [1521, 696] on button "Save" at bounding box center [1517, 702] width 48 height 29
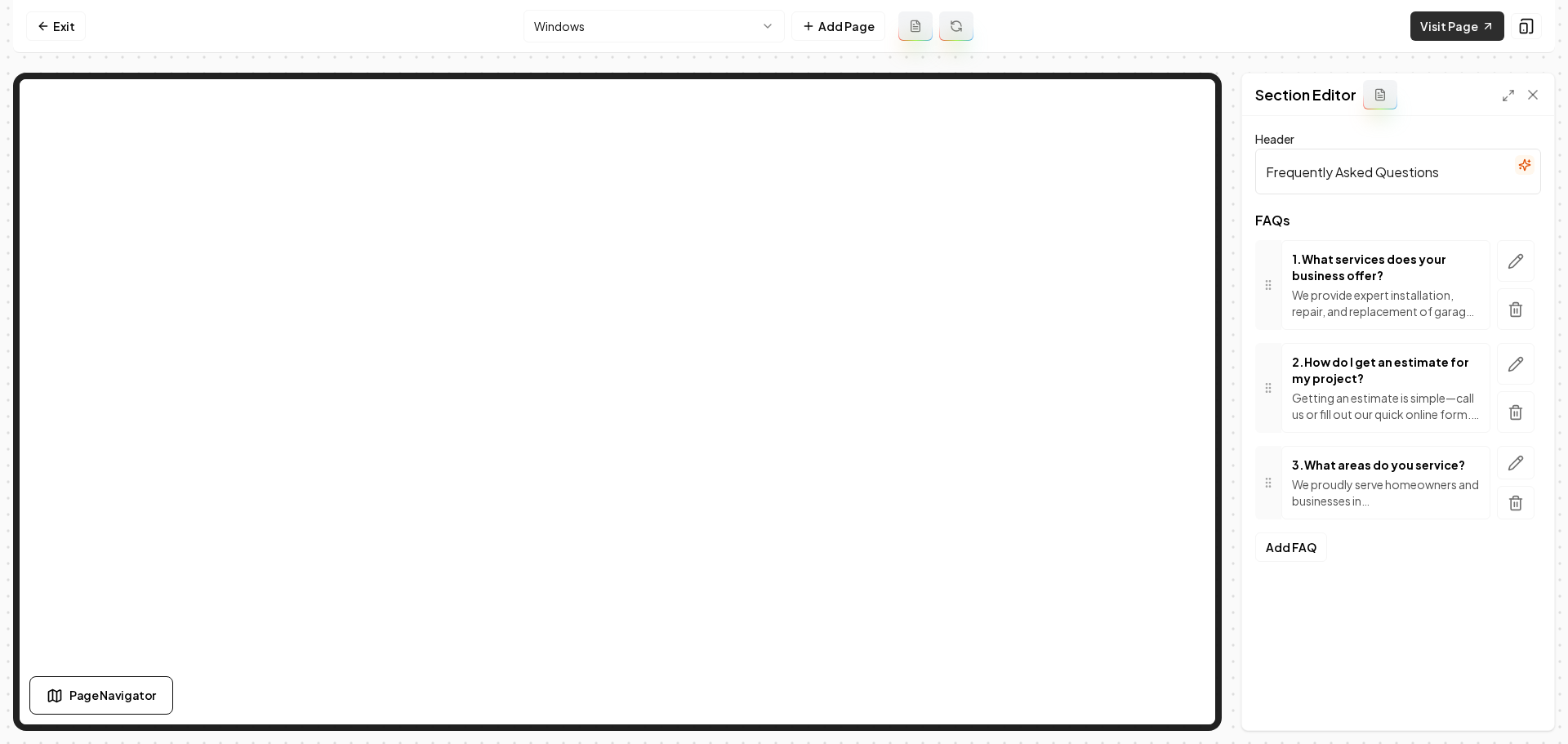
click at [1453, 30] on link "Visit Page" at bounding box center [1457, 26] width 94 height 29
click at [60, 19] on link "Exit" at bounding box center [56, 26] width 60 height 29
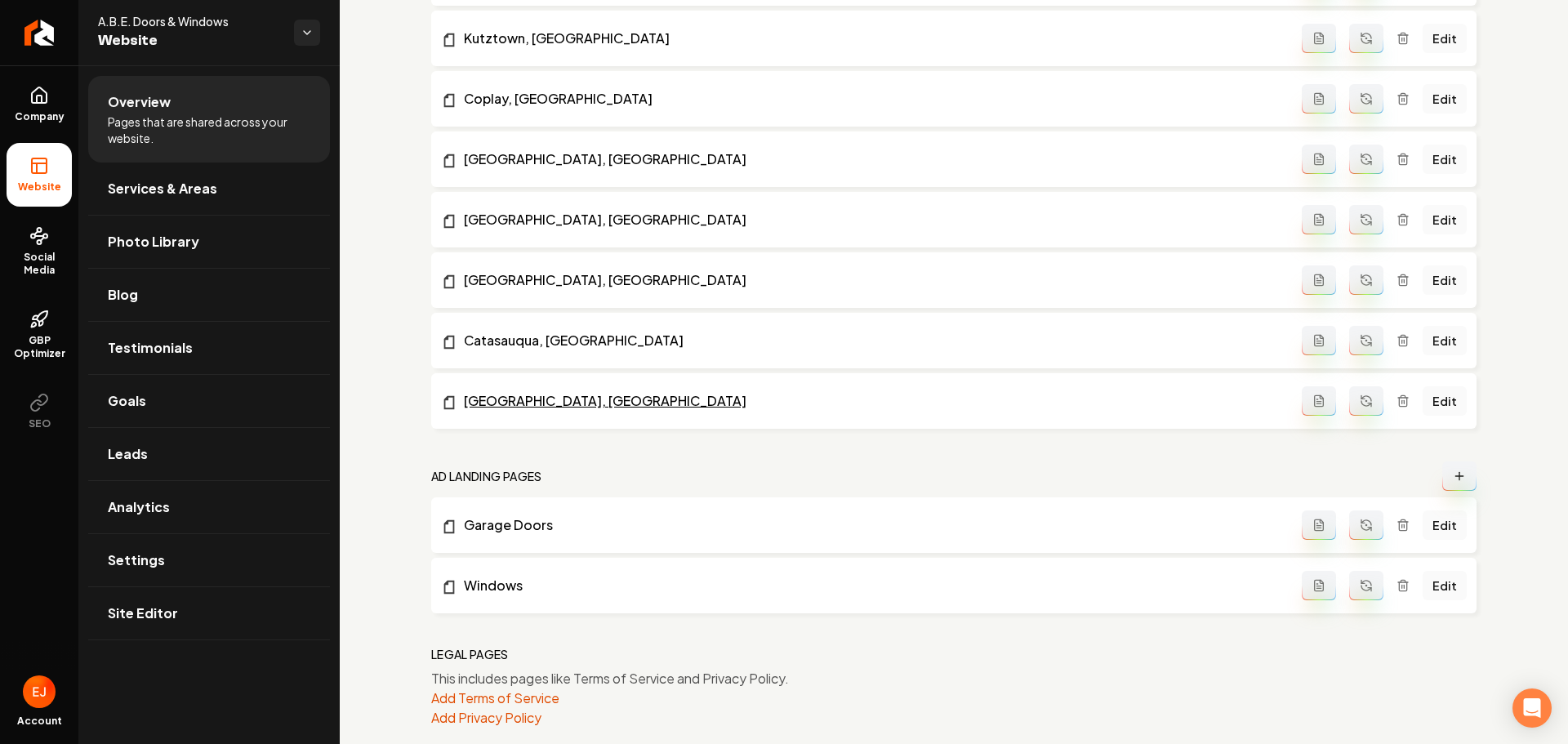
scroll to position [2127, 0]
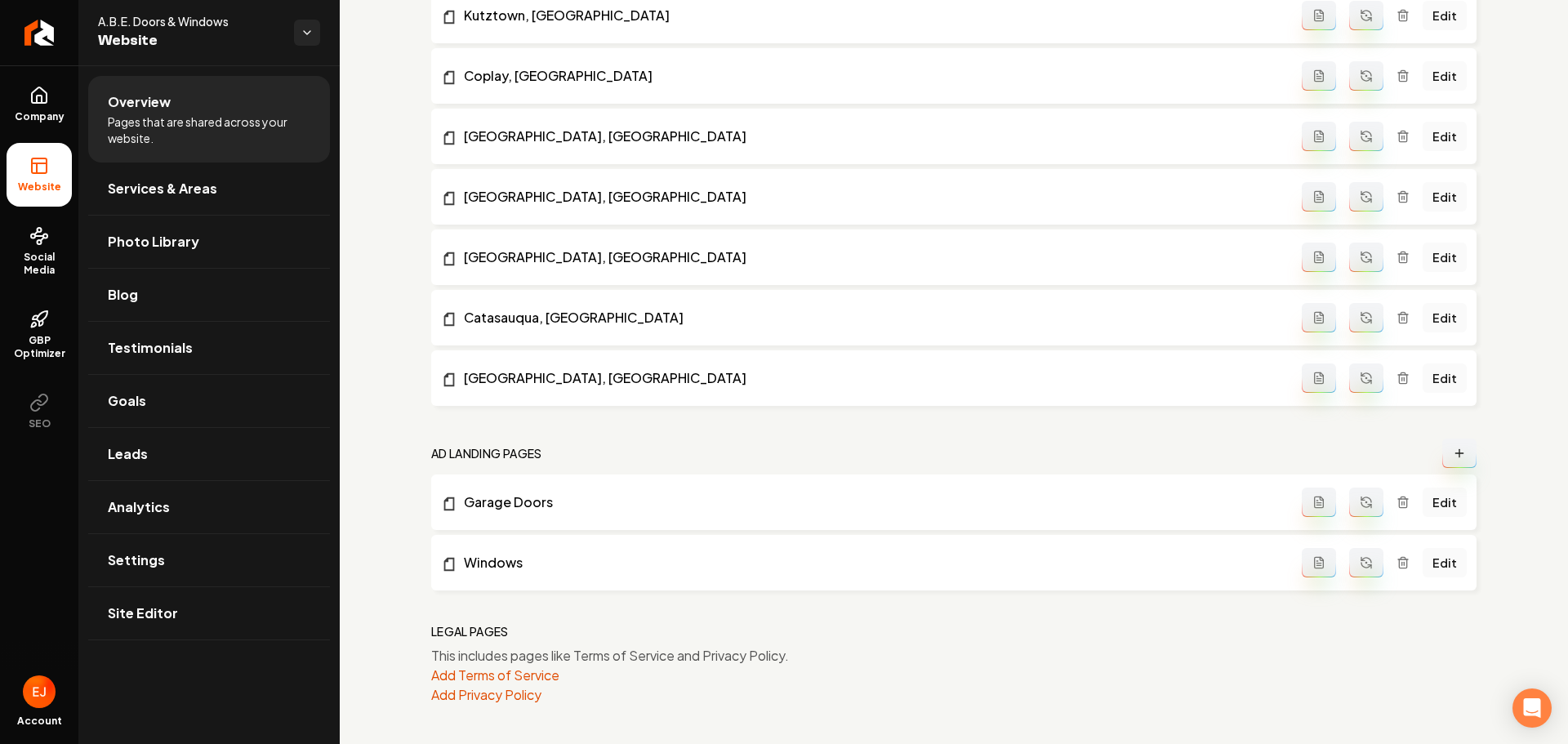
click at [1452, 461] on button "Main content area" at bounding box center [1459, 453] width 34 height 29
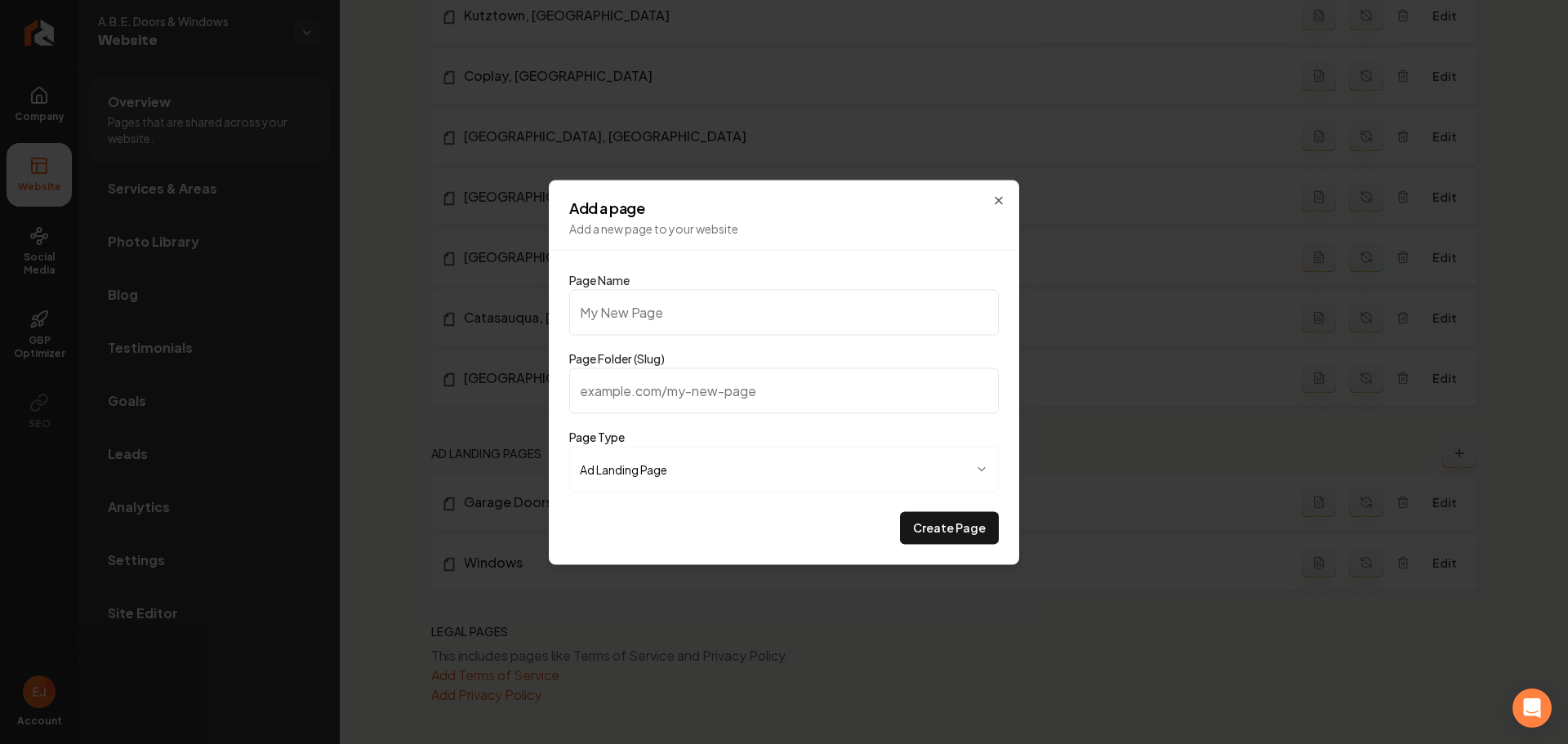
type input "D"
type input "d"
type input "Do"
type input "do"
type input "Doo"
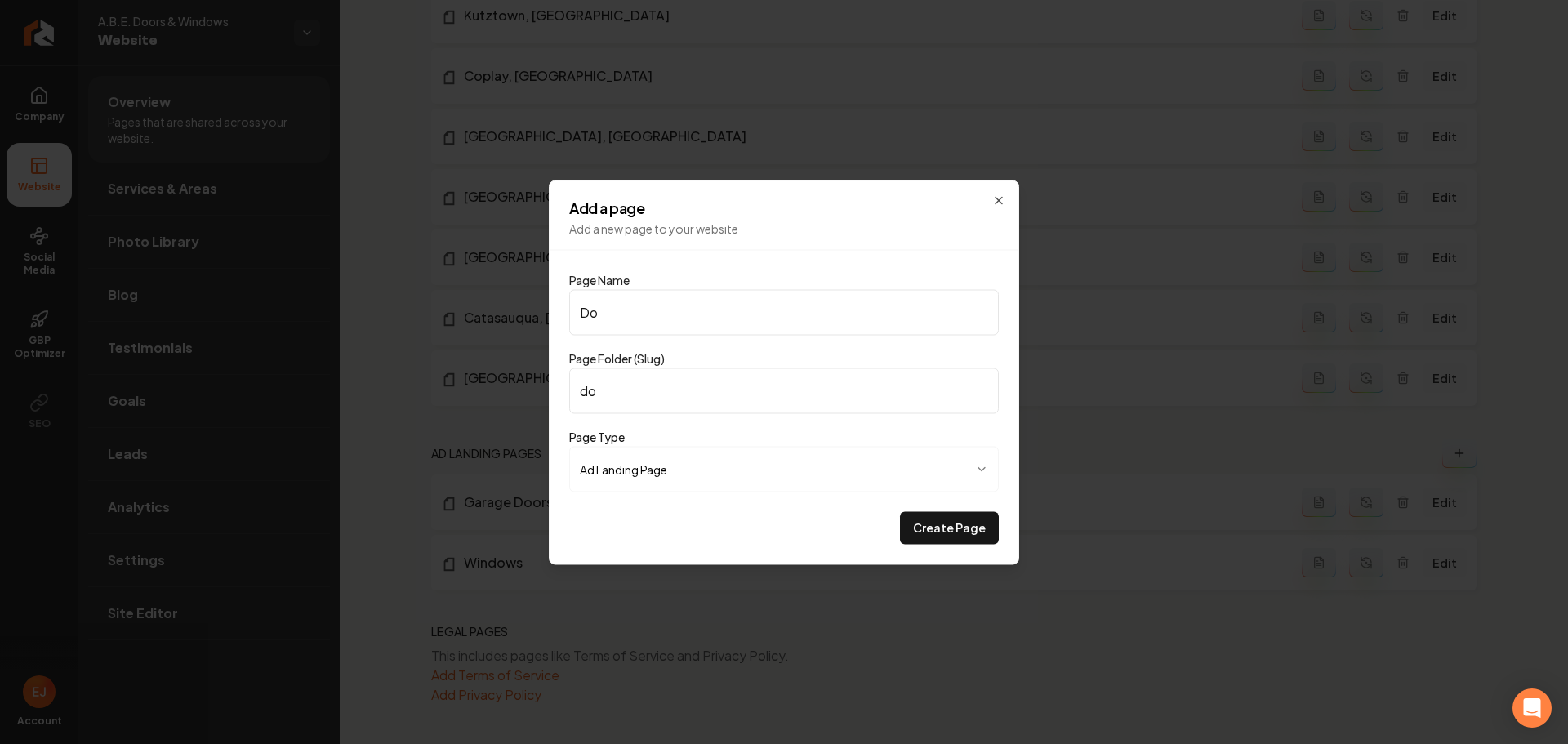
type input "doo"
type input "Door"
type input "door"
type input "Doors"
type input "doors"
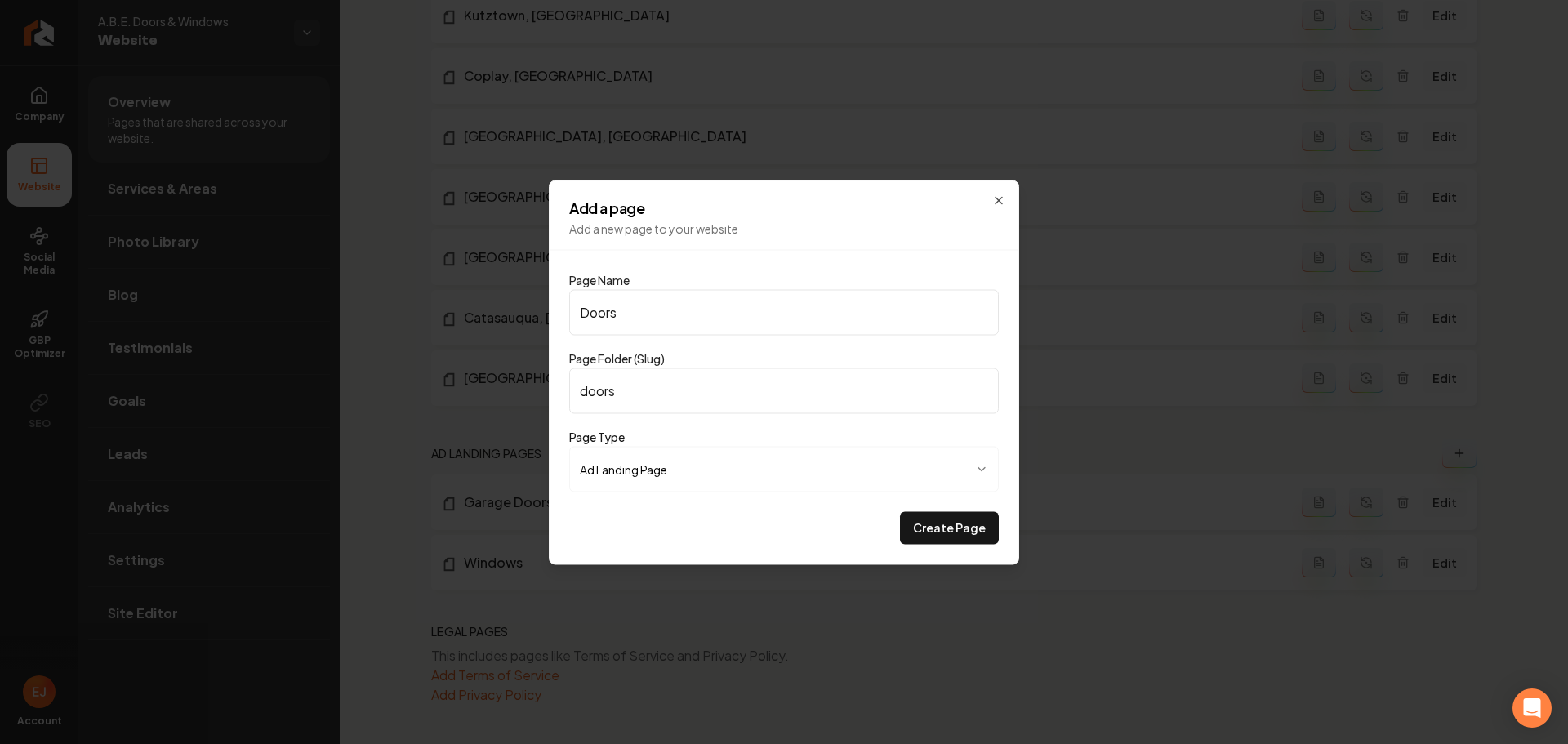
type input "Doors G"
type input "doors-g"
type input "Doors Ge"
type input "doors-ge"
type input "Doors Gen"
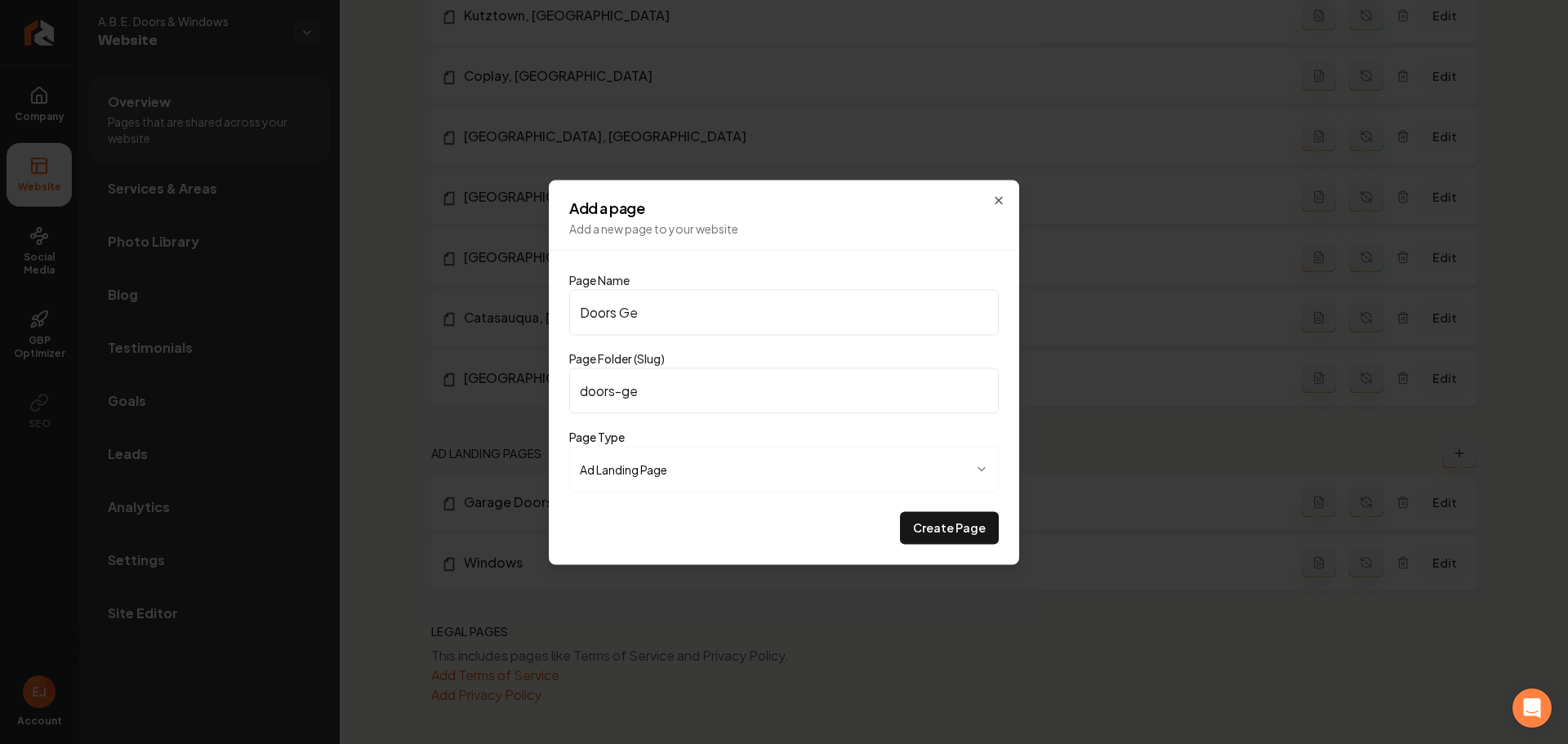
type input "doors-gen"
type input "Doors Gene"
type input "doors-gene"
type input "Doors Gener"
type input "doors-gener"
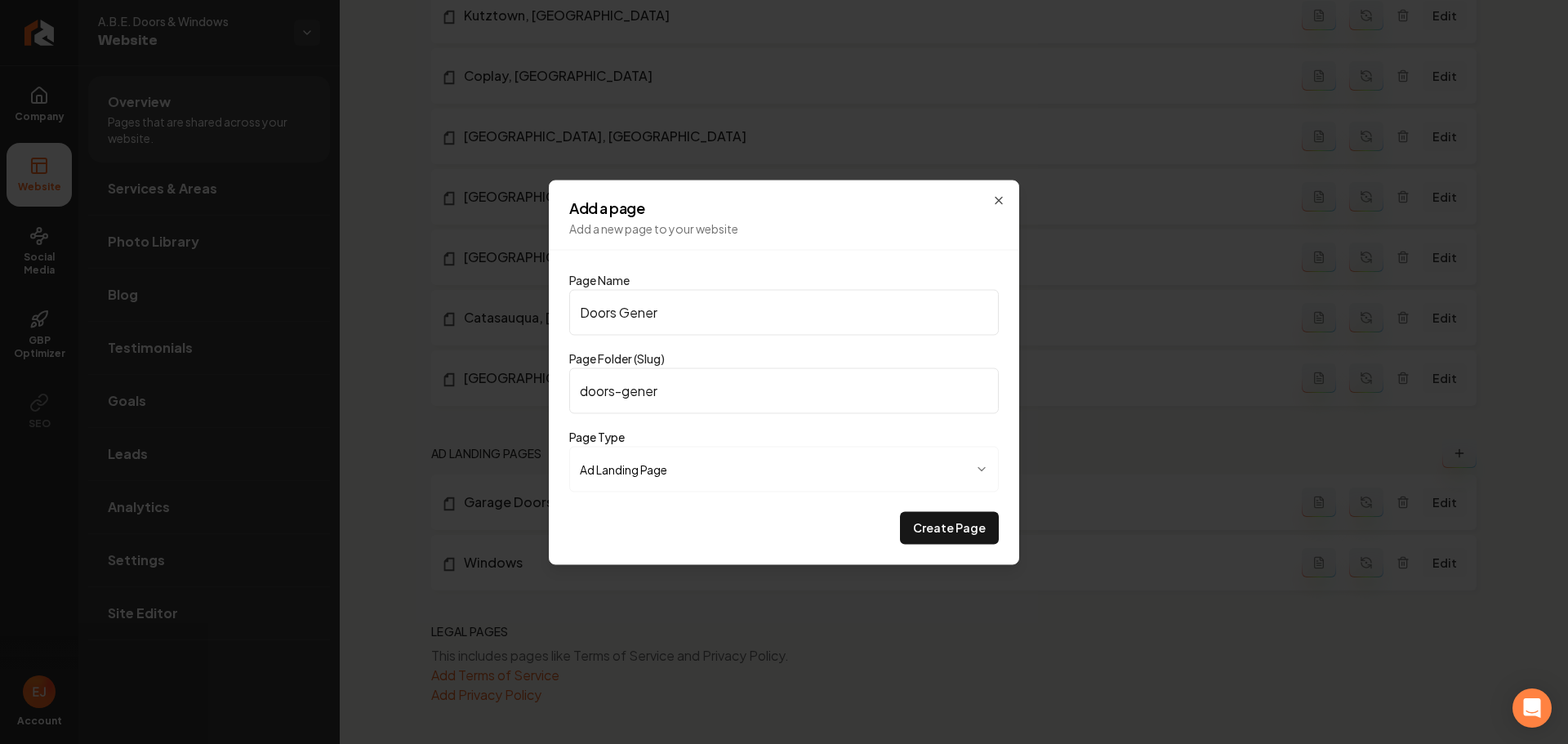
type input "Doors Genera"
type input "doors-genera"
type input "Doors General"
type input "doors-general"
type input "Doors General"
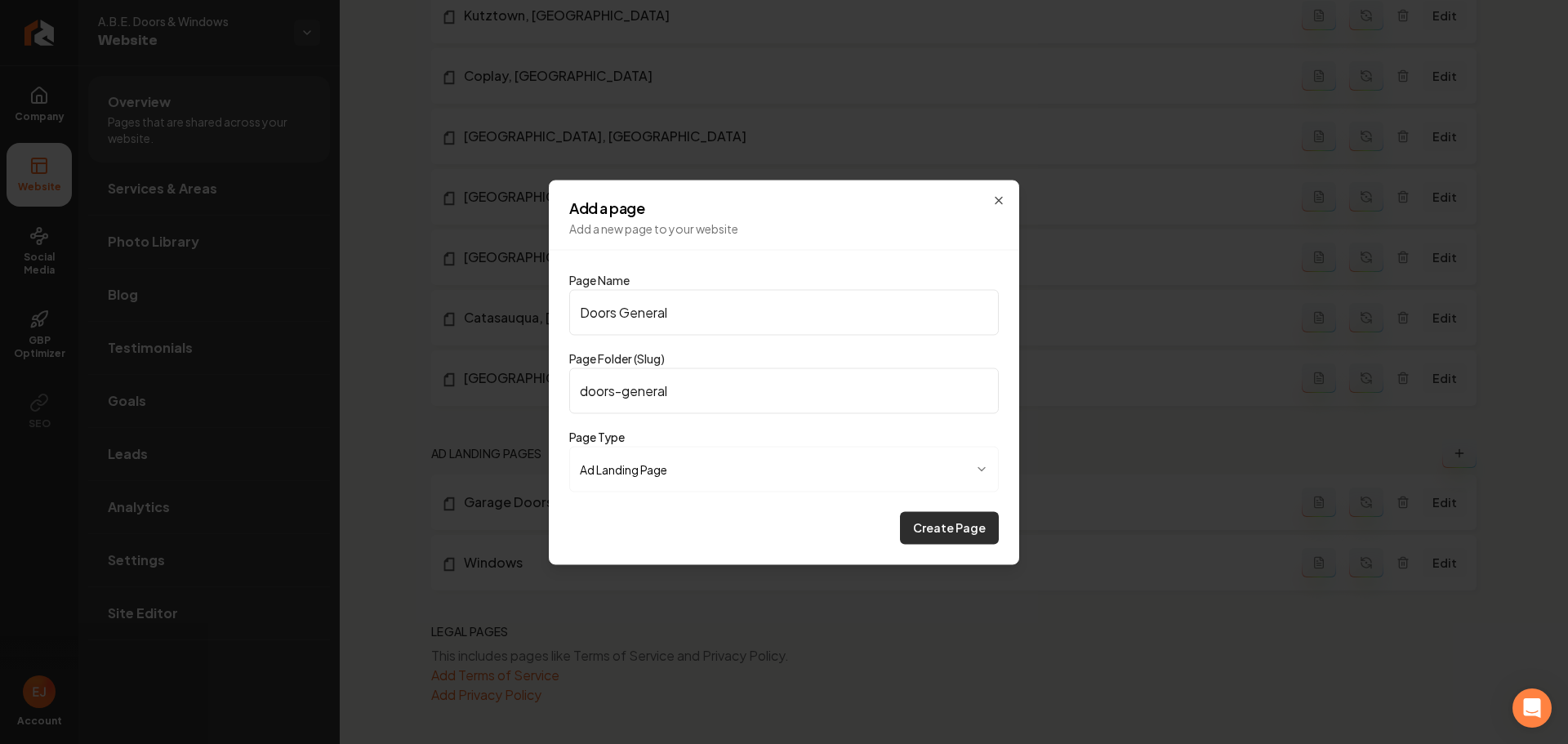
click at [976, 528] on button "Create Page" at bounding box center [949, 527] width 99 height 33
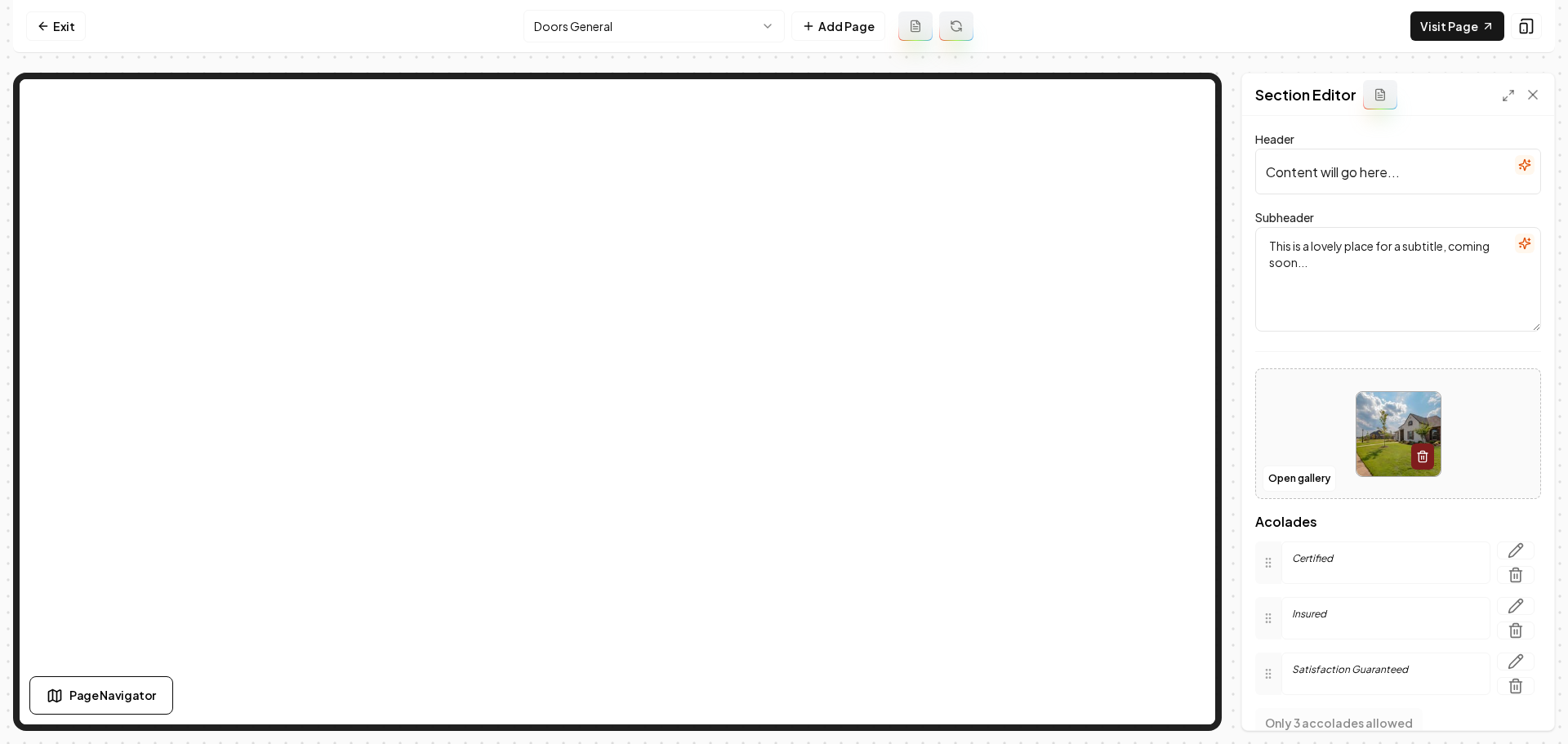
click at [1362, 179] on input "Content will go here..." at bounding box center [1397, 171] width 286 height 46
paste input "Upgrade Your Home with the Best Doors in the Lehigh Valley"
type input "Upgrade Your Home with the Best Doors in the Lehigh Valley"
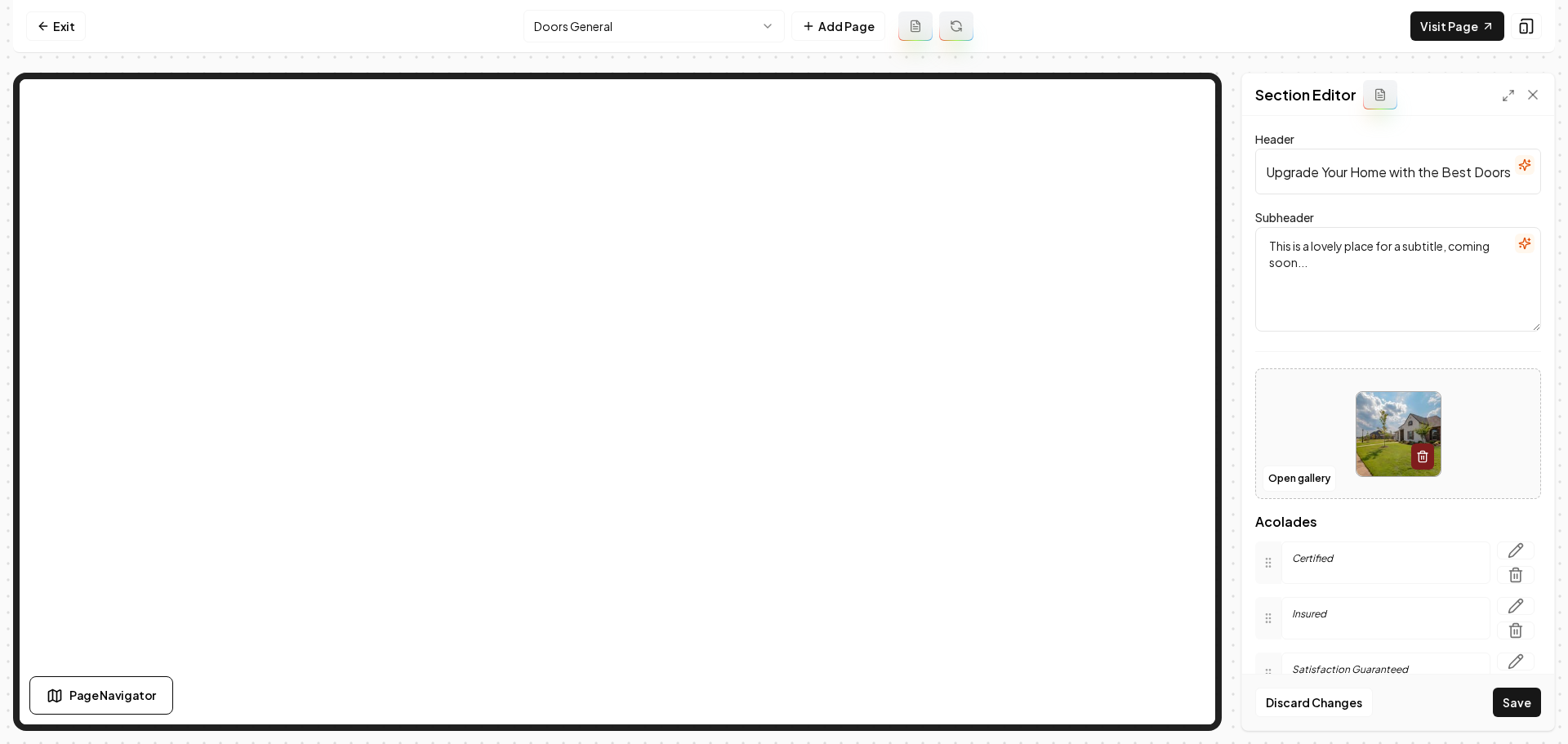
click at [1370, 287] on textarea "This is a lovely place for a subtitle, coming soon..." at bounding box center [1397, 279] width 286 height 104
paste textarea "Expert door installation in the Lehigh Valley for 50+ years"
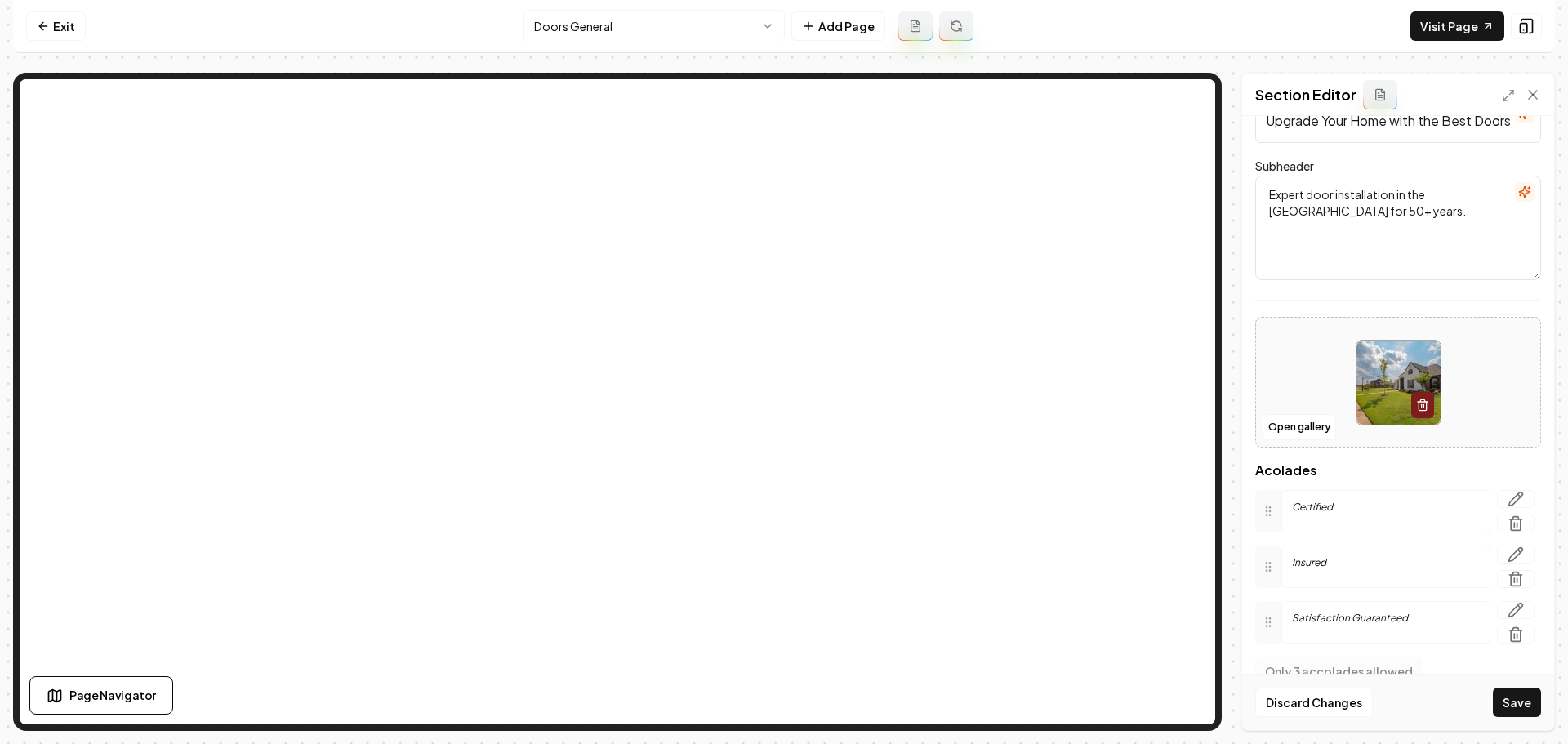
scroll to position [123, 0]
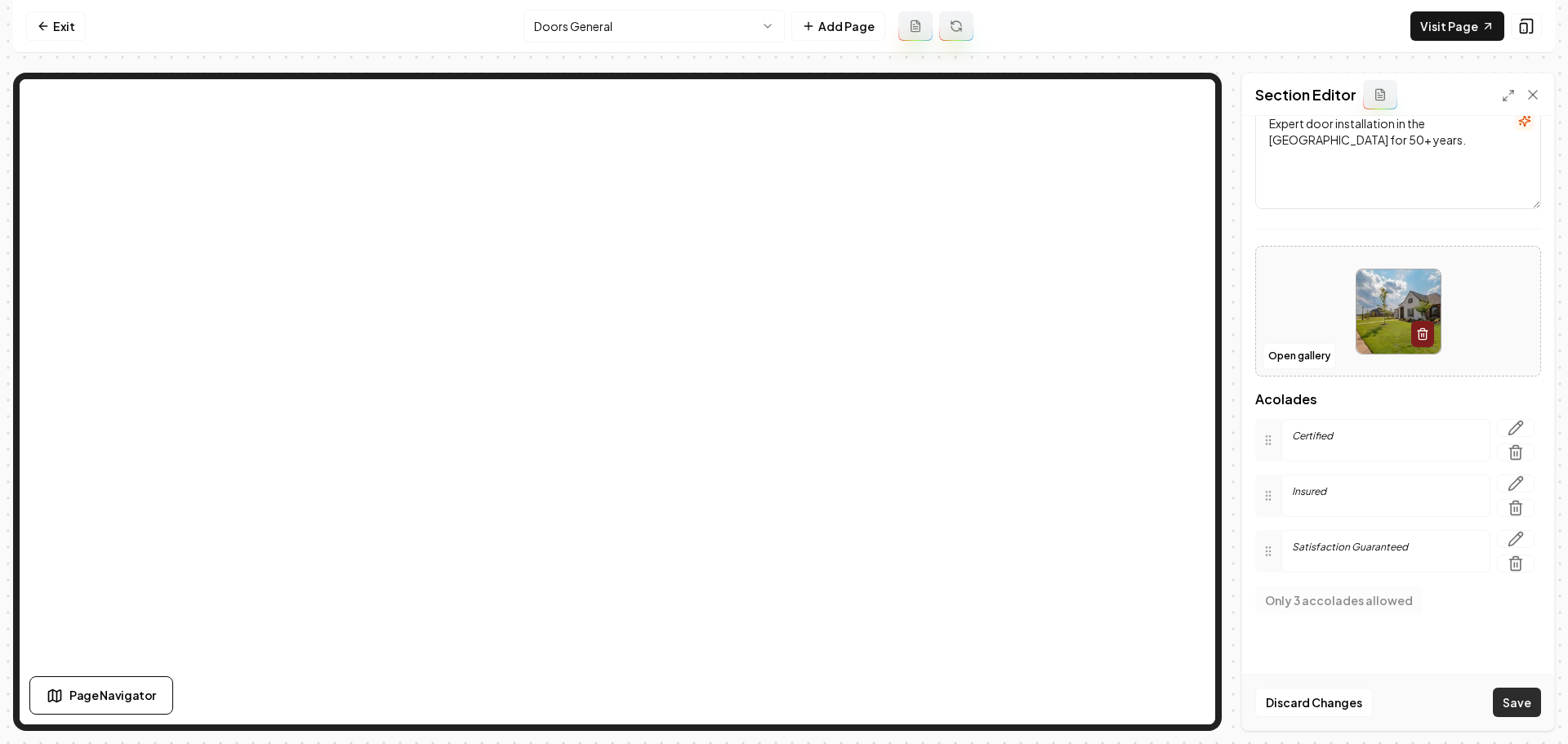
type textarea "Expert door installation in the Lehigh Valley for 50+ years."
click at [1530, 713] on button "Save" at bounding box center [1517, 702] width 48 height 29
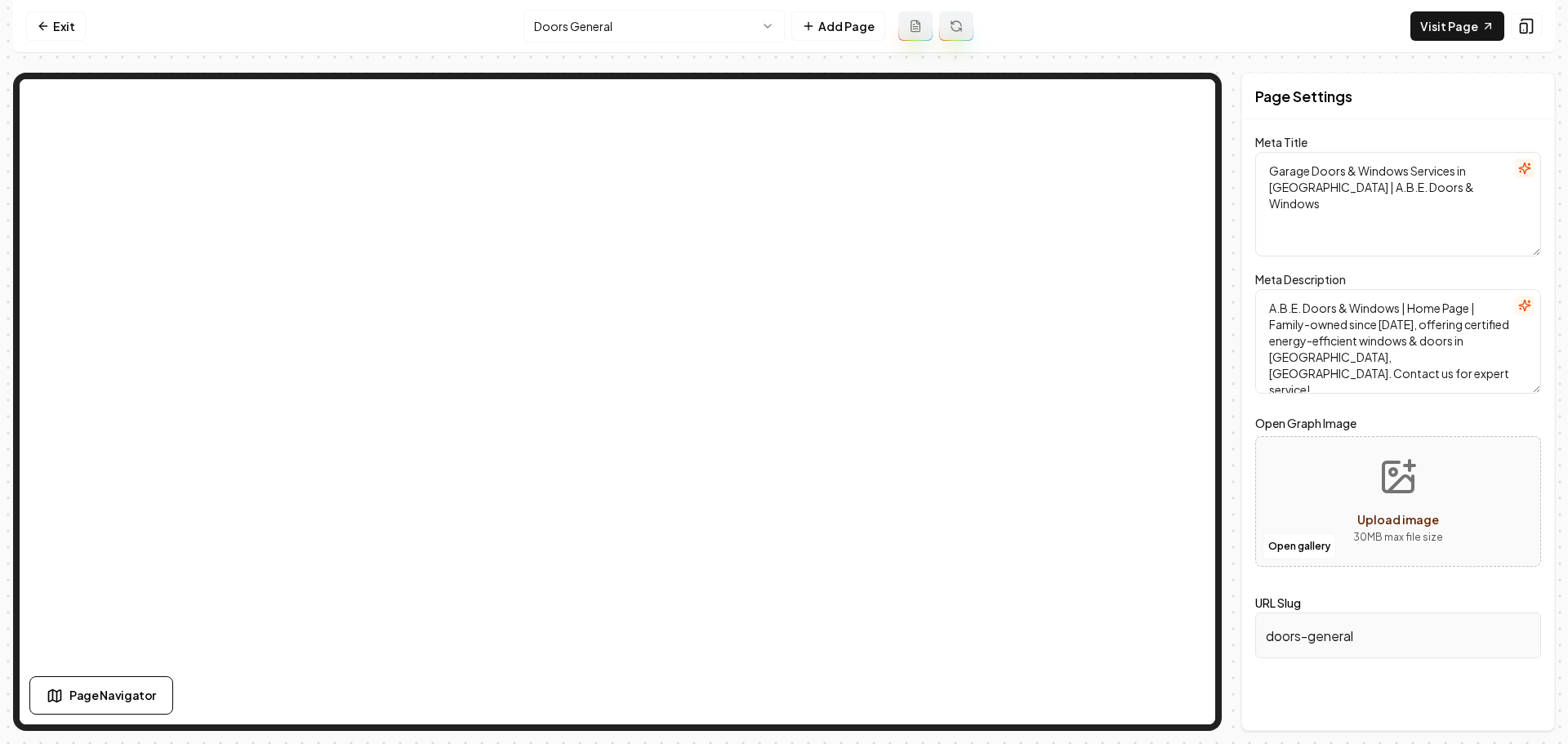
scroll to position [0, 0]
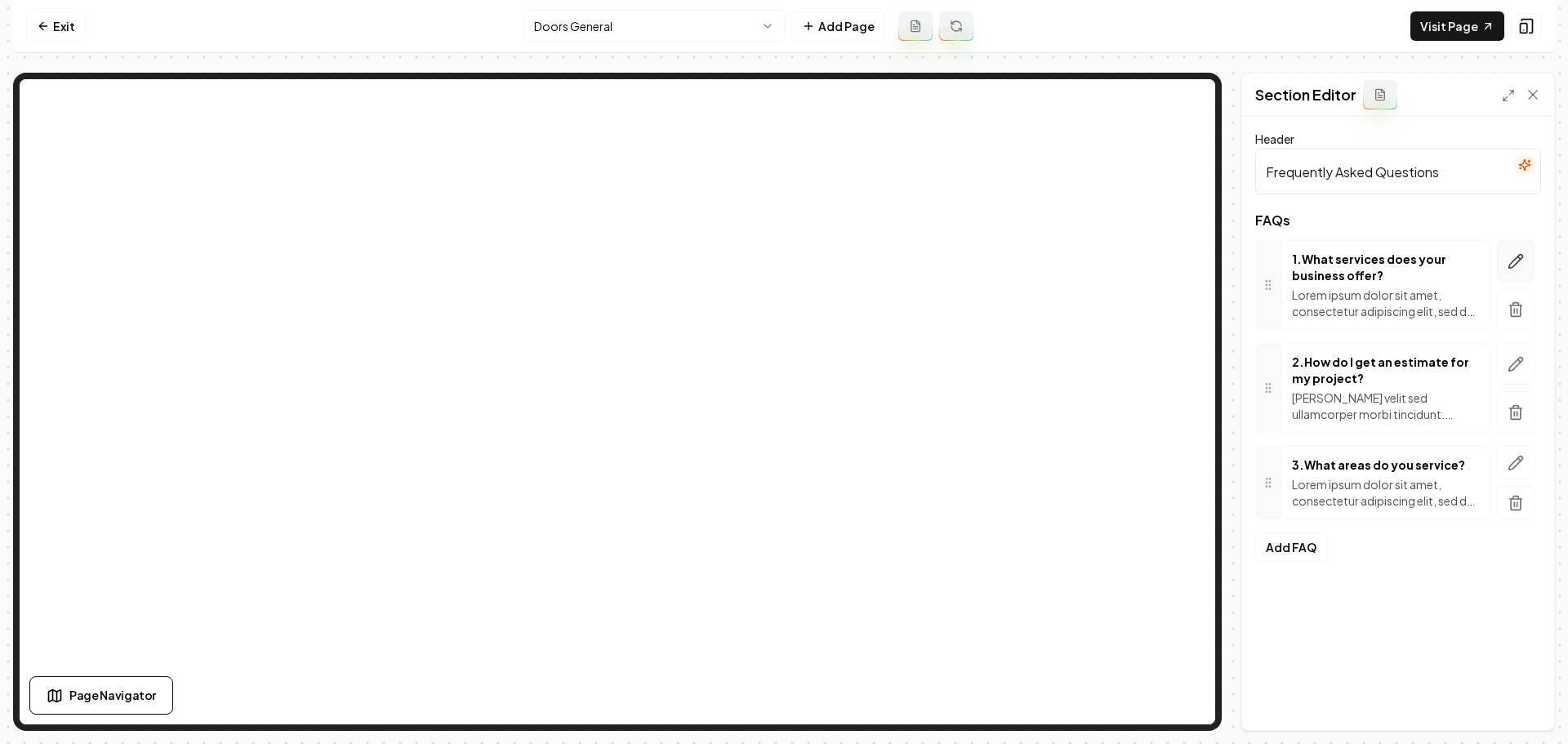
click at [1522, 256] on icon "button" at bounding box center [1515, 261] width 14 height 14
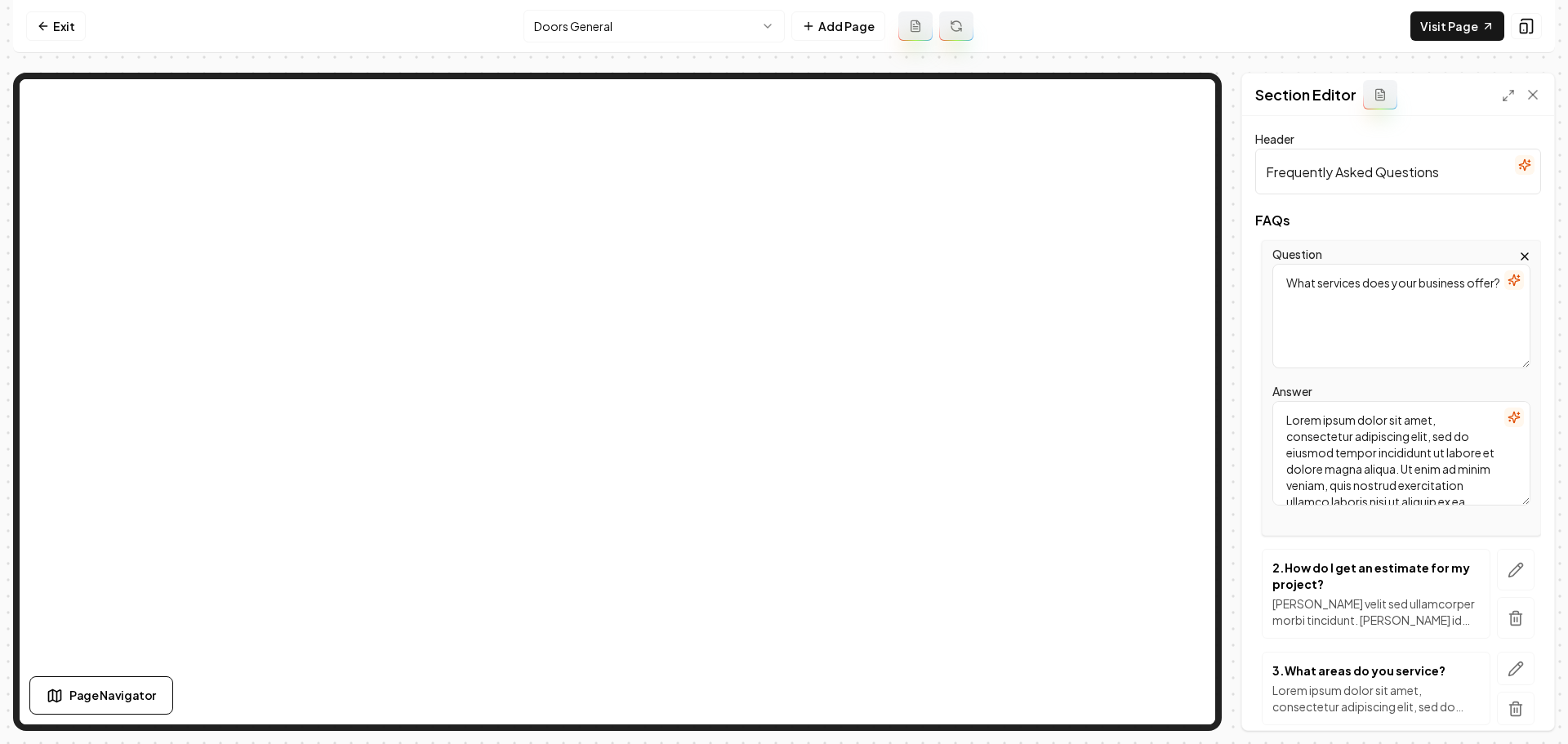
drag, startPoint x: 1344, startPoint y: 468, endPoint x: 1349, endPoint y: 476, distance: 9.4
click at [1344, 468] on textarea "Lorem ipsum dolor sit amet, consectetur adipiscing elit, sed do eiusmod tempor …" at bounding box center [1401, 453] width 258 height 104
paste textarea "We specialize in installing, replacing, and repairing entry doors, patio doors,…"
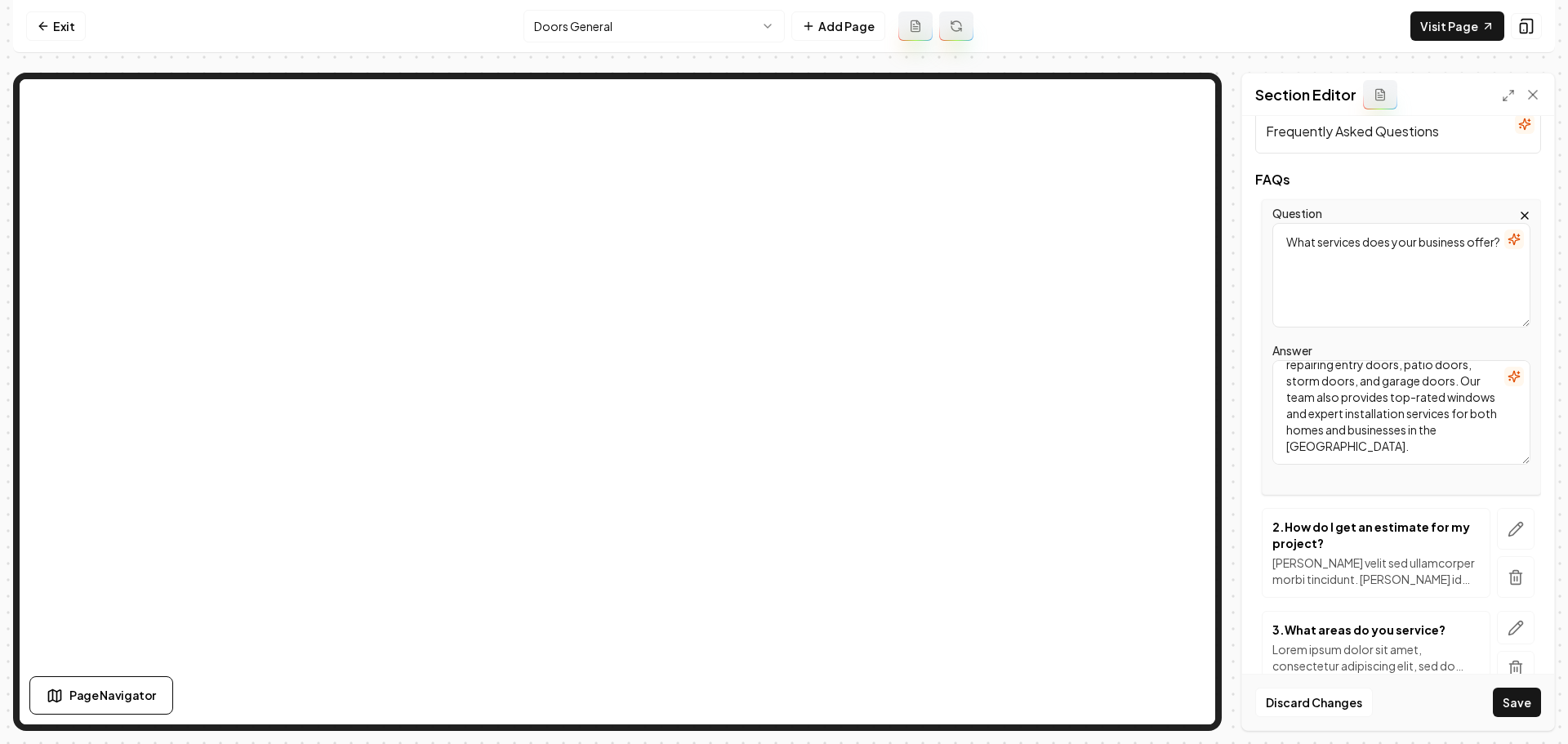
scroll to position [82, 0]
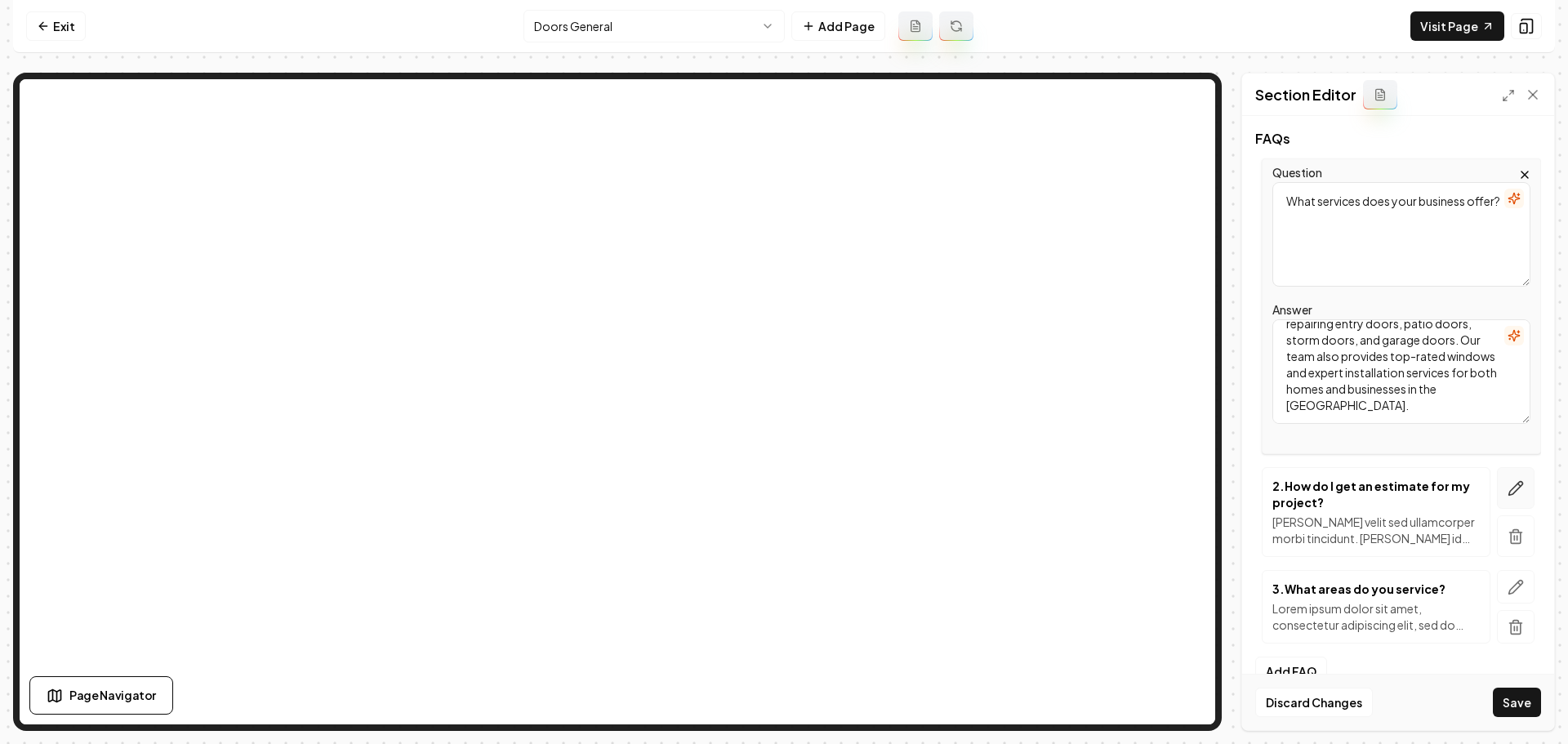
type textarea "We specialize in installing, replacing, and repairing entry doors, patio doors,…"
click at [1496, 487] on button "button" at bounding box center [1515, 488] width 38 height 42
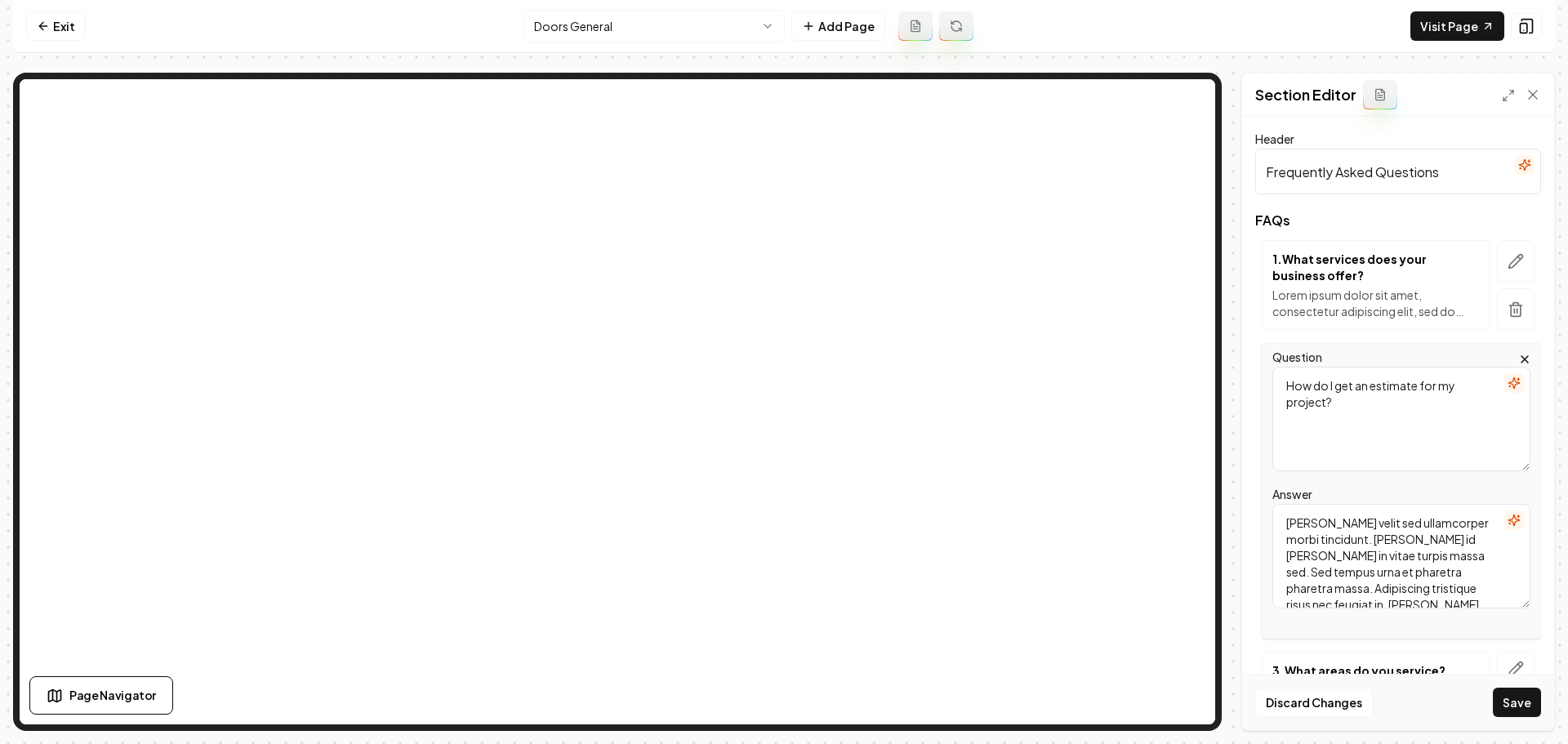
click at [1440, 577] on textarea "Mattis ullamcorper velit sed ullamcorper morbi tincidunt. Quam id leo in vitae …" at bounding box center [1401, 555] width 258 height 104
paste textarea "It’s easy—call us or fill out our online form to schedule your free, no-obligat…"
type textarea "It’s easy—call us or fill out our online form to schedule your free, no-obligat…"
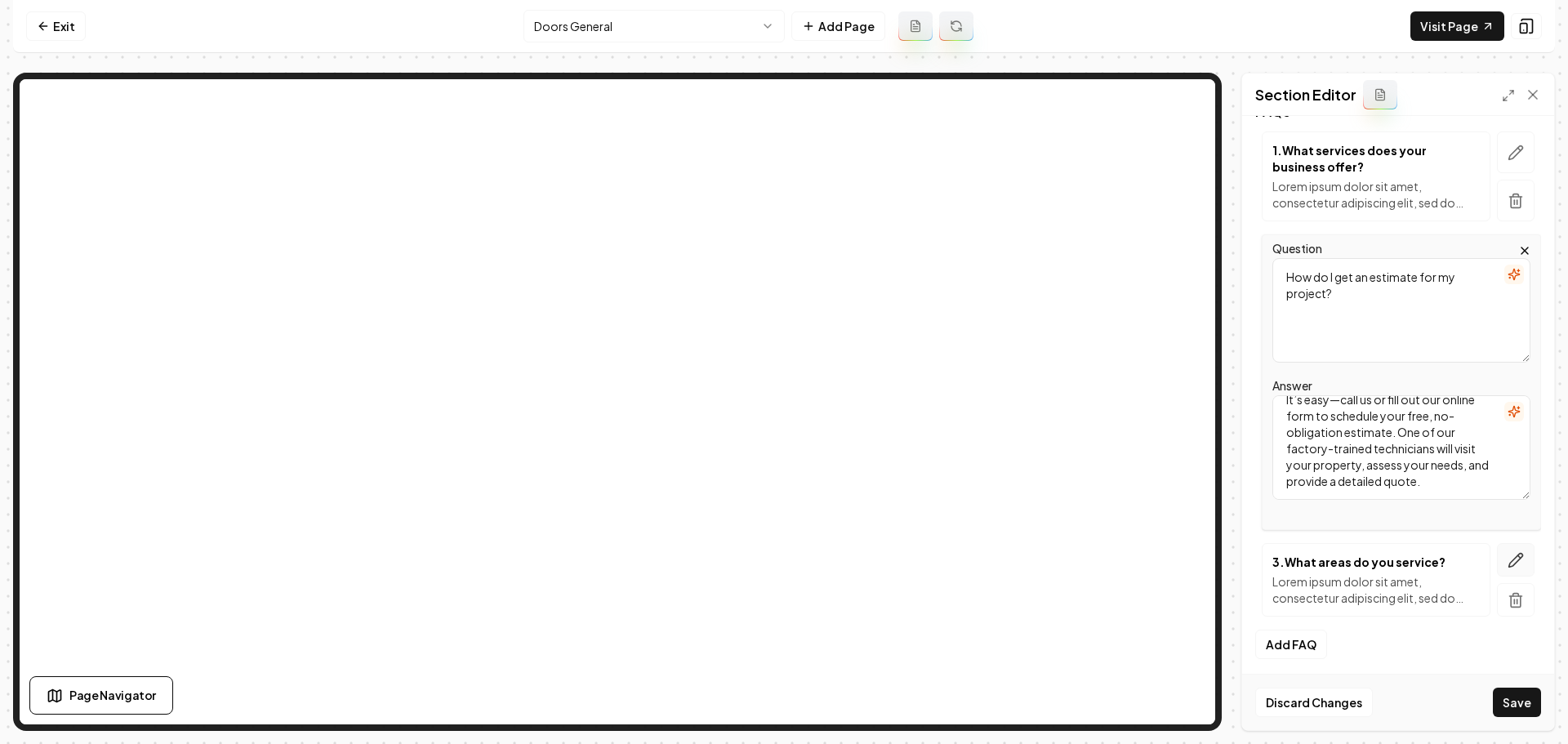
scroll to position [113, 0]
click at [1512, 561] on button "button" at bounding box center [1515, 555] width 38 height 33
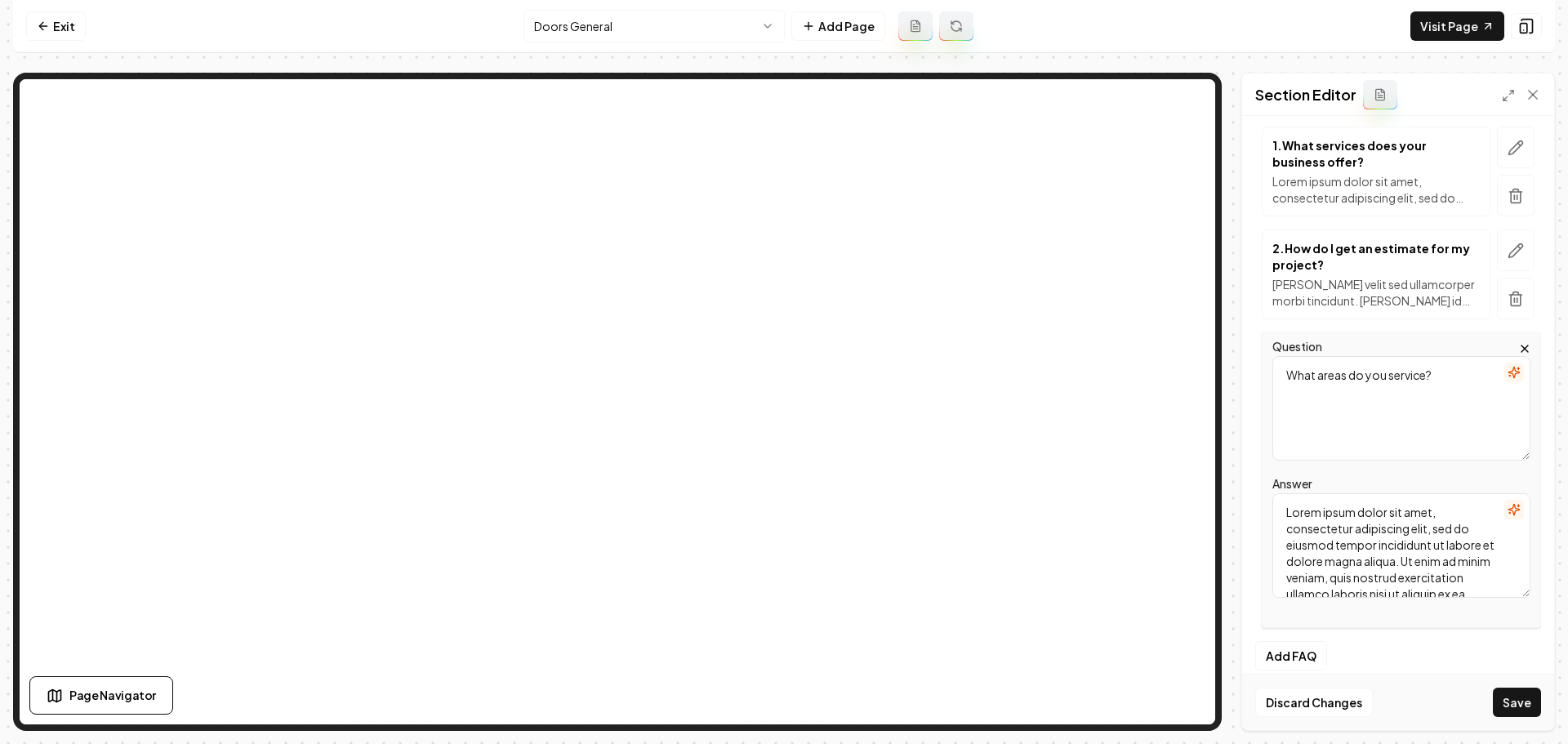
scroll to position [0, 0]
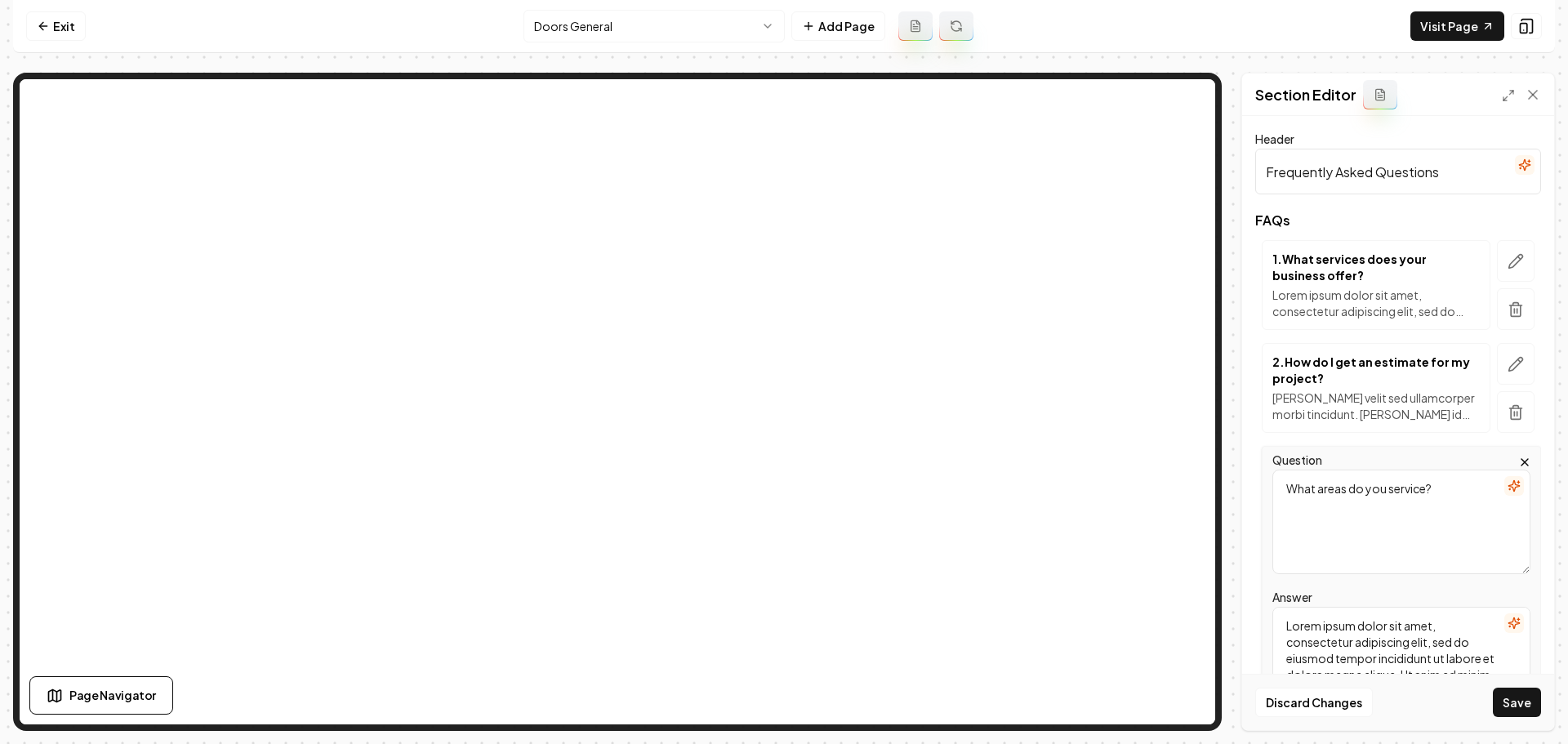
click at [1363, 635] on textarea "Lorem ipsum dolor sit amet, consectetur adipiscing elit, sed do eiusmod tempor …" at bounding box center [1401, 659] width 258 height 104
paste textarea "We proudly serve Allentown, Bethlehem, Easton, and communities throughout the L…"
type textarea "We proudly serve Allentown, Bethlehem, Easton, and communities throughout the L…"
click at [1513, 706] on button "Save" at bounding box center [1517, 702] width 48 height 29
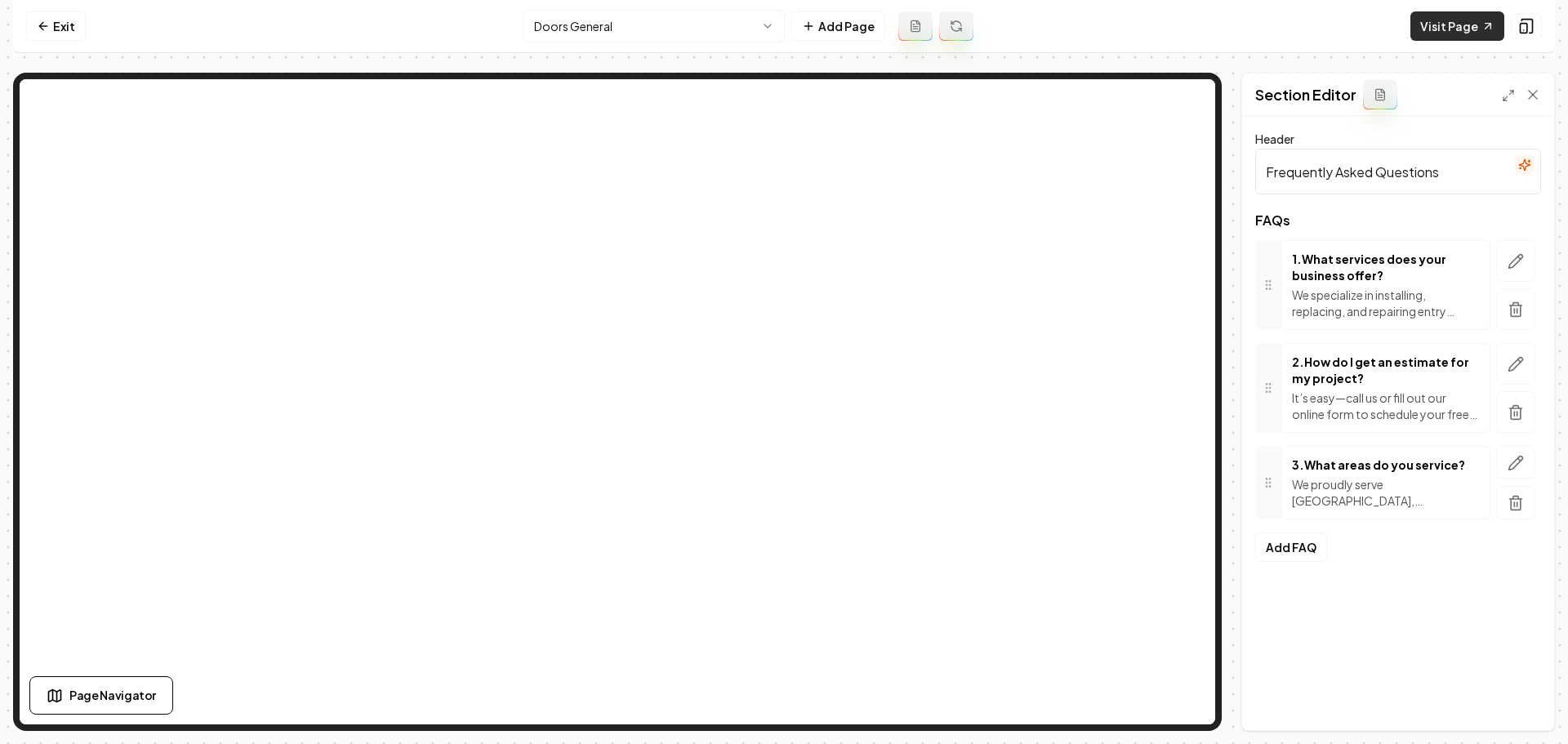
click at [1439, 23] on link "Visit Page" at bounding box center [1457, 26] width 94 height 29
click at [767, 26] on html "Computer Required This feature is only available on a computer. Please switch t…" at bounding box center [784, 372] width 1568 height 744
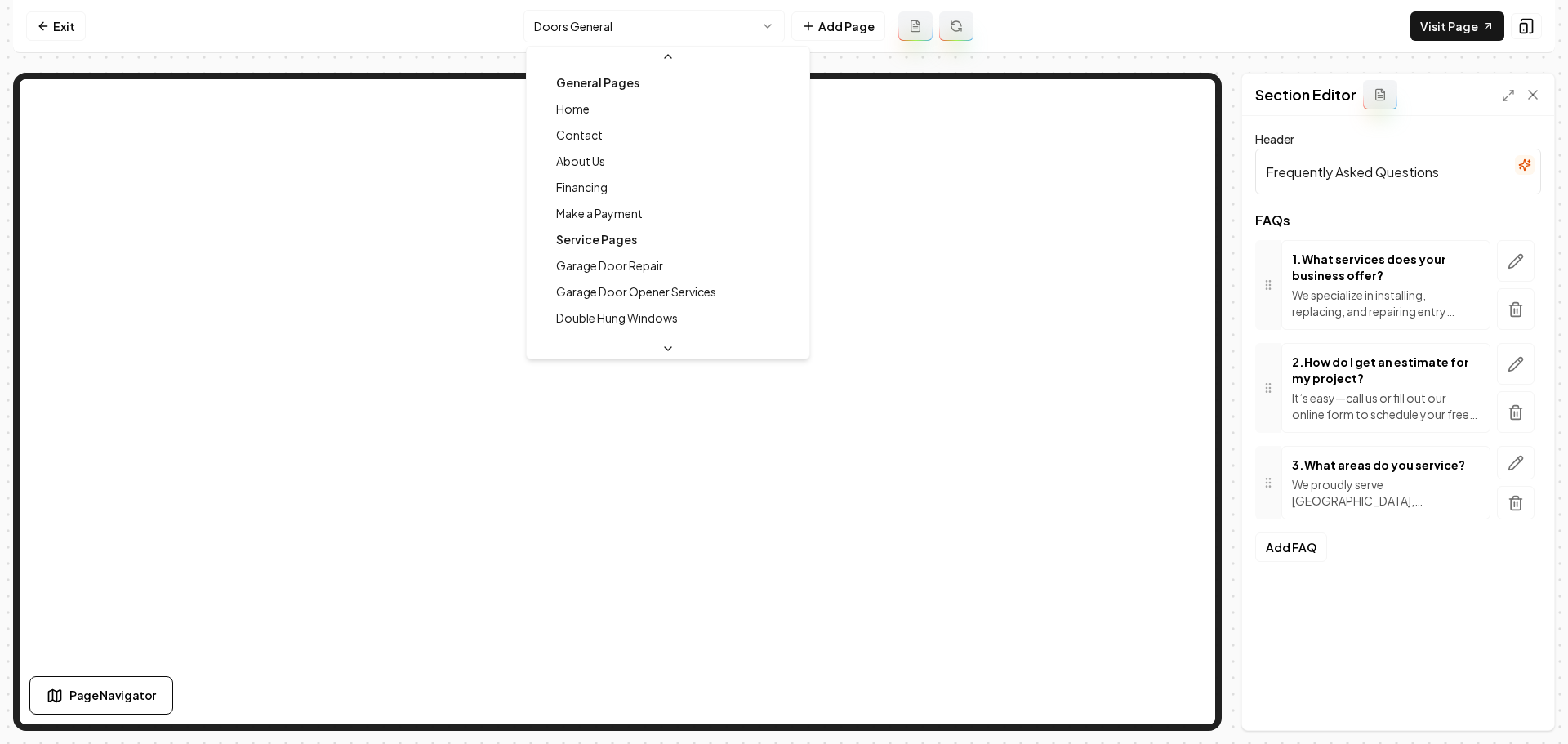
scroll to position [881, 0]
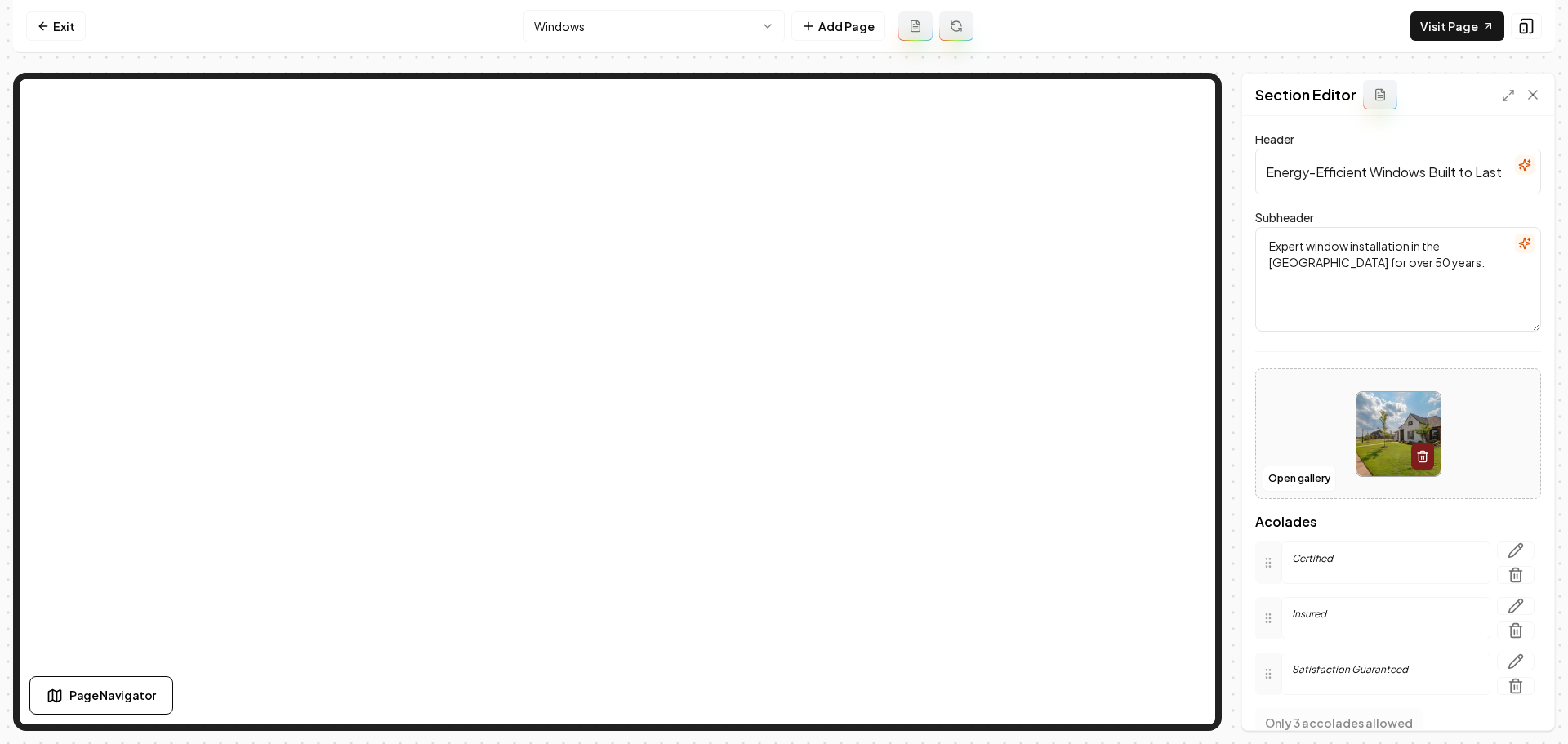
click at [1402, 200] on form "Header Energy-Efficient Windows Built to Last Subheader Expert window installat…" at bounding box center [1397, 456] width 286 height 641
click at [1415, 181] on input "Energy-Efficient Windows Built to Last" at bounding box center [1397, 171] width 286 height 46
paste input "Upgrade to the Most Energy-Efficient Windows in the Lehigh Valley"
type input "Upgrade to the Most Energy-Efficient Windows in the Lehigh Valley"
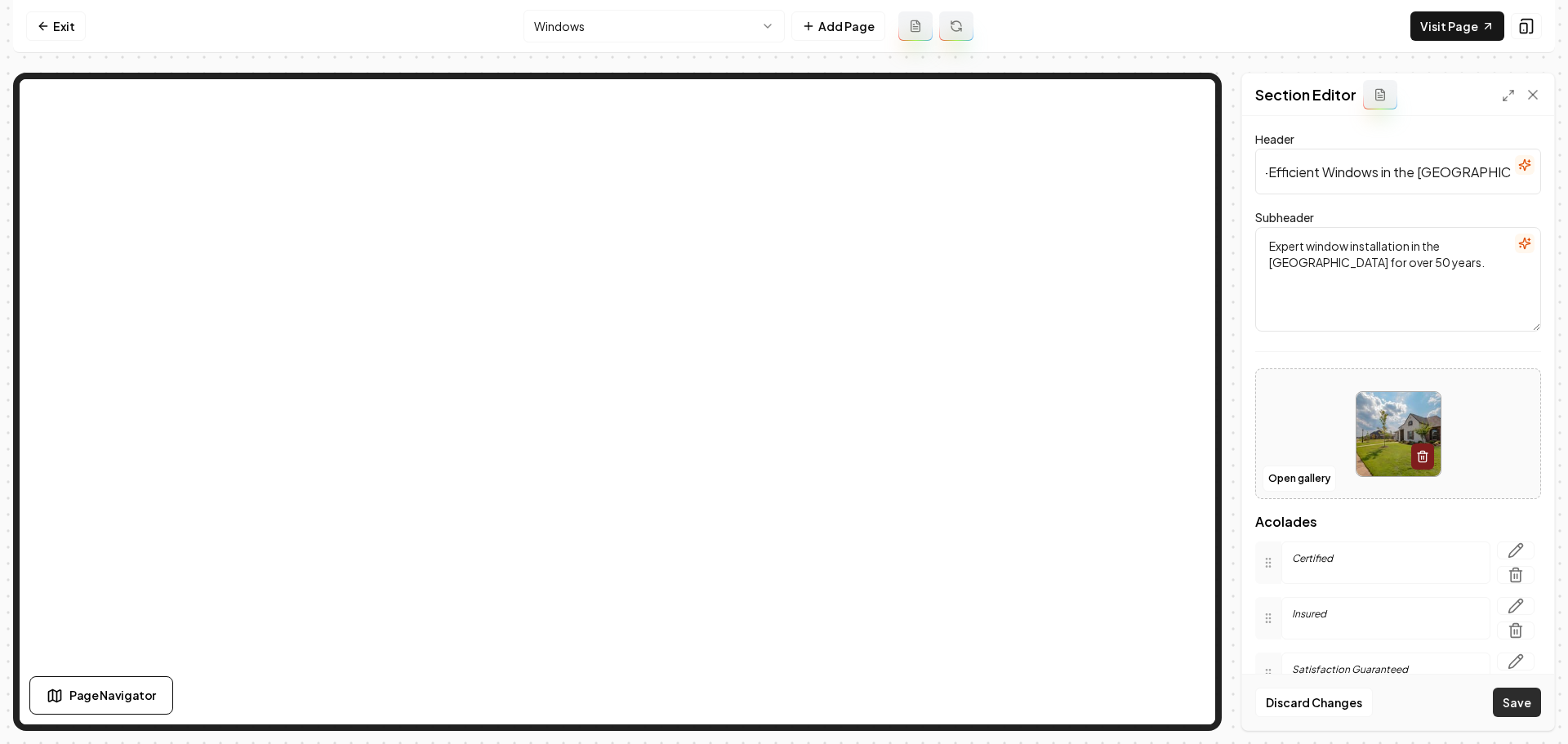
click at [1522, 711] on button "Save" at bounding box center [1517, 702] width 48 height 29
click at [62, 34] on link "Exit" at bounding box center [56, 26] width 60 height 29
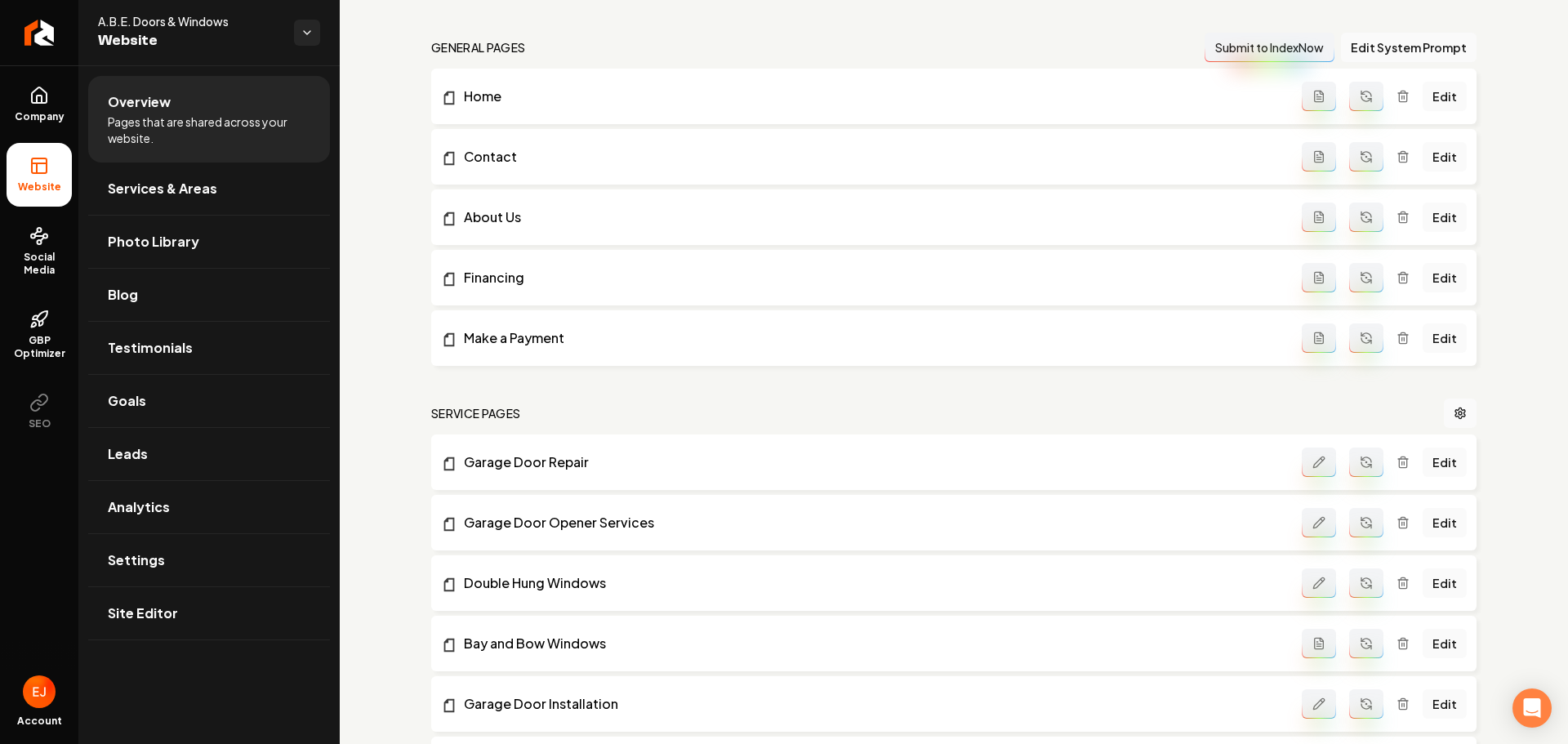
scroll to position [63, 0]
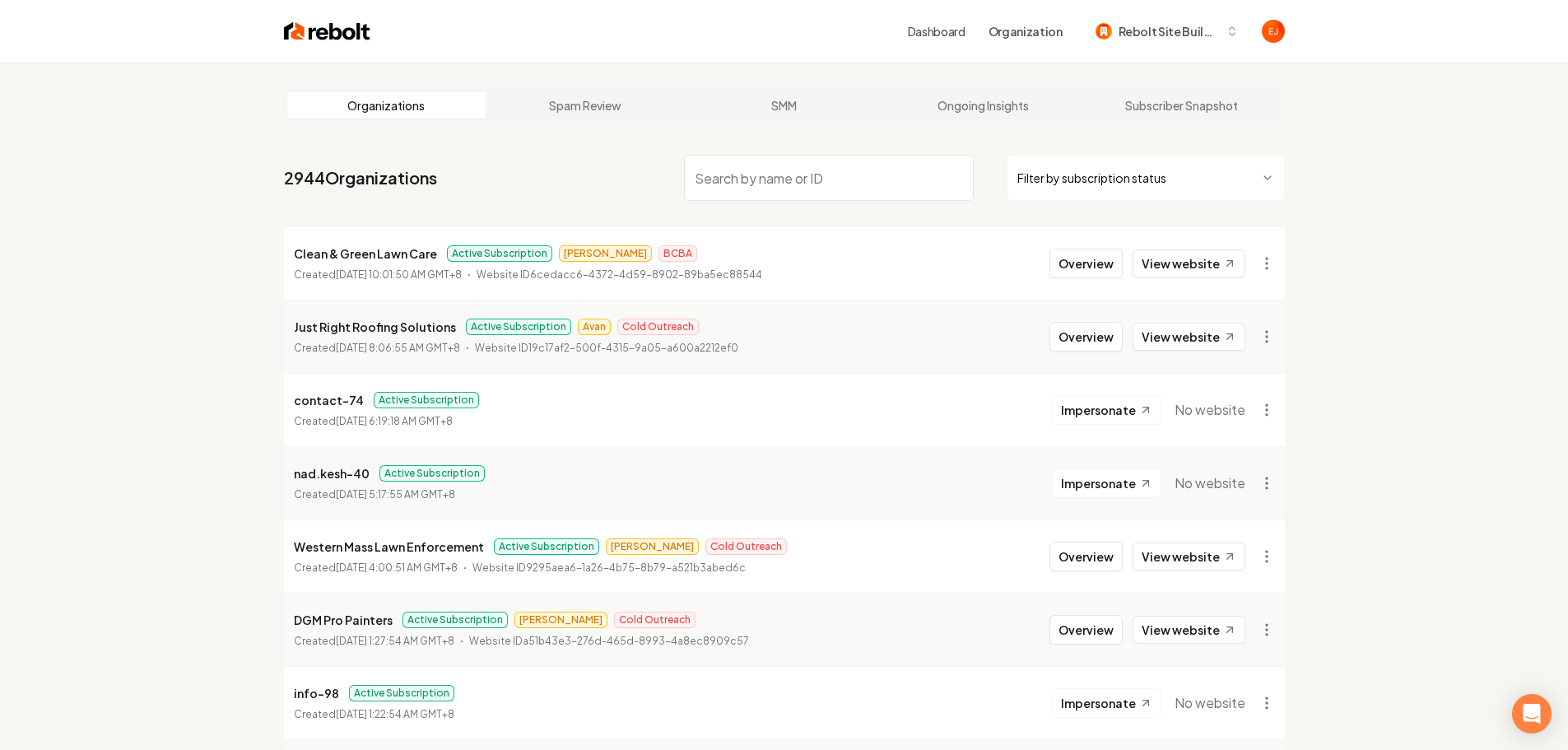
click at [776, 177] on input "search" at bounding box center [829, 177] width 290 height 46
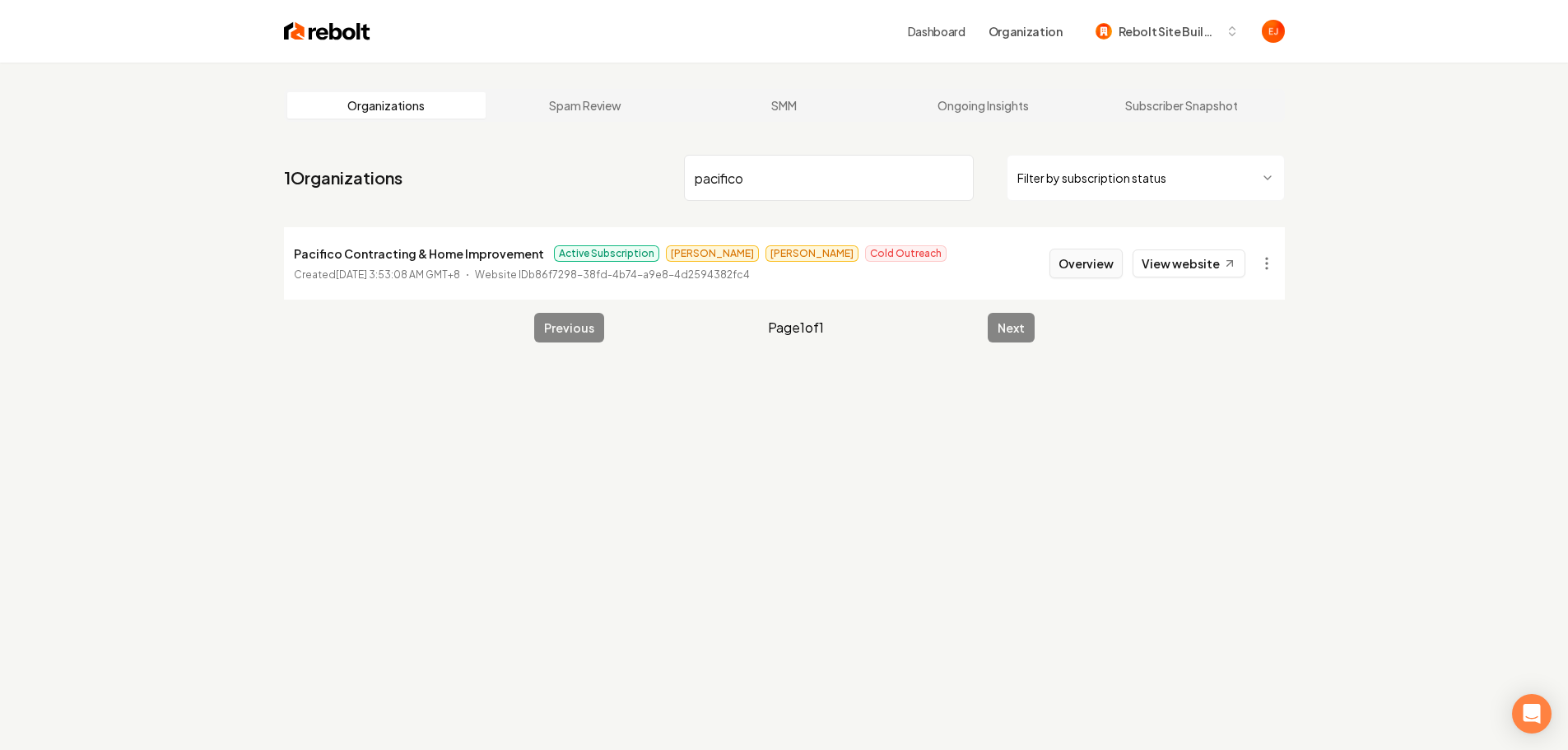
type input "pacifico"
click at [1095, 266] on button "Overview" at bounding box center [1086, 263] width 73 height 29
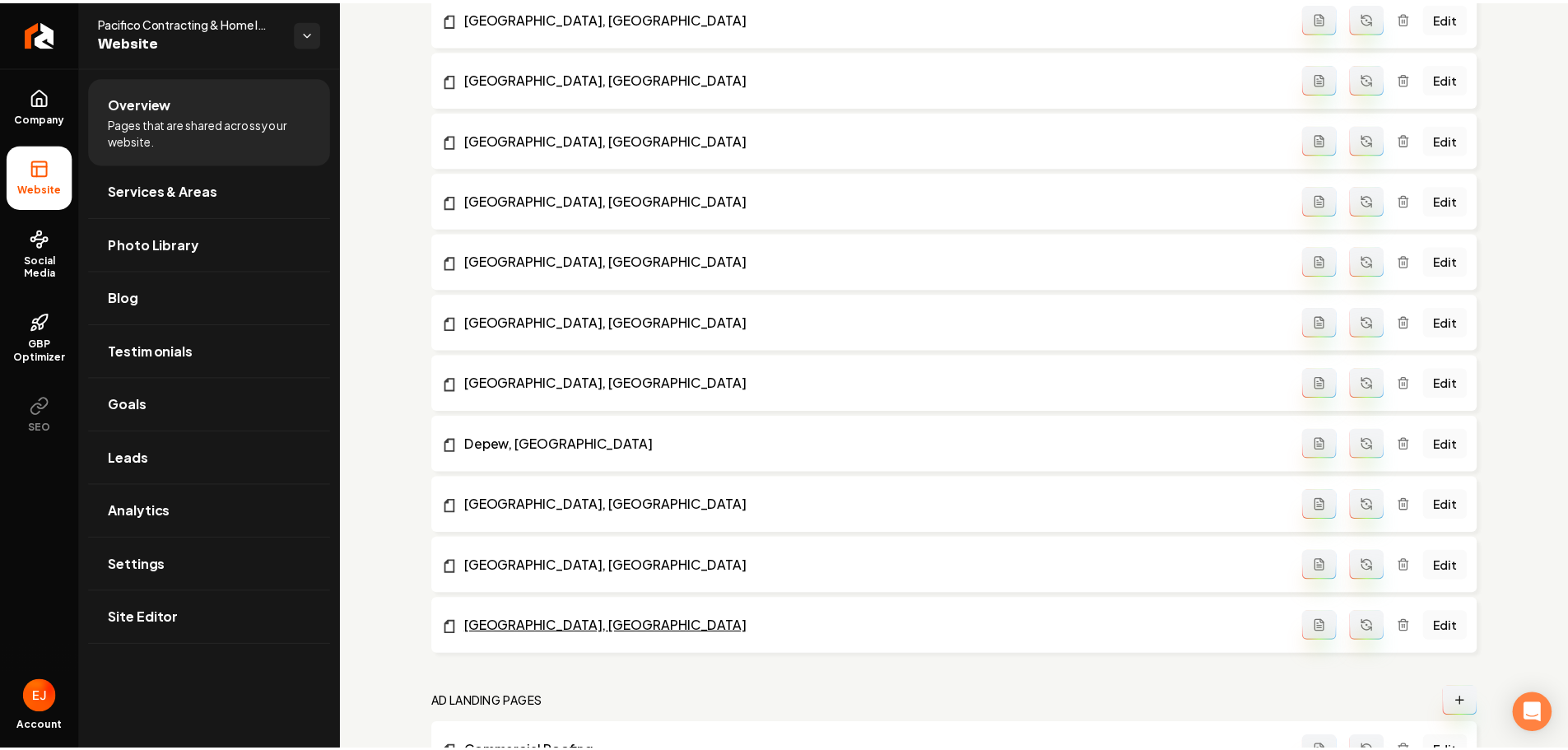
scroll to position [1666, 0]
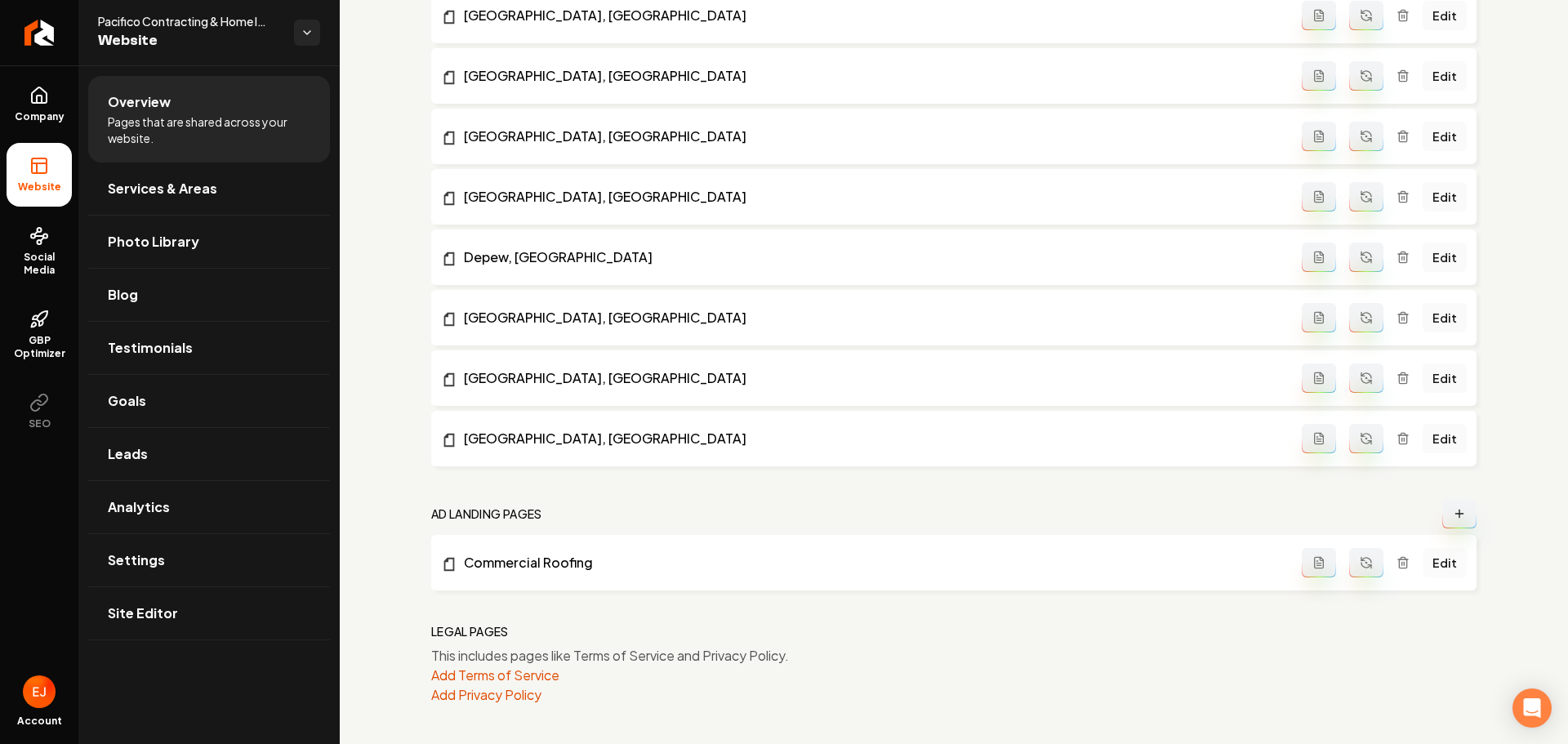
click at [1436, 566] on link "Edit" at bounding box center [1444, 562] width 44 height 29
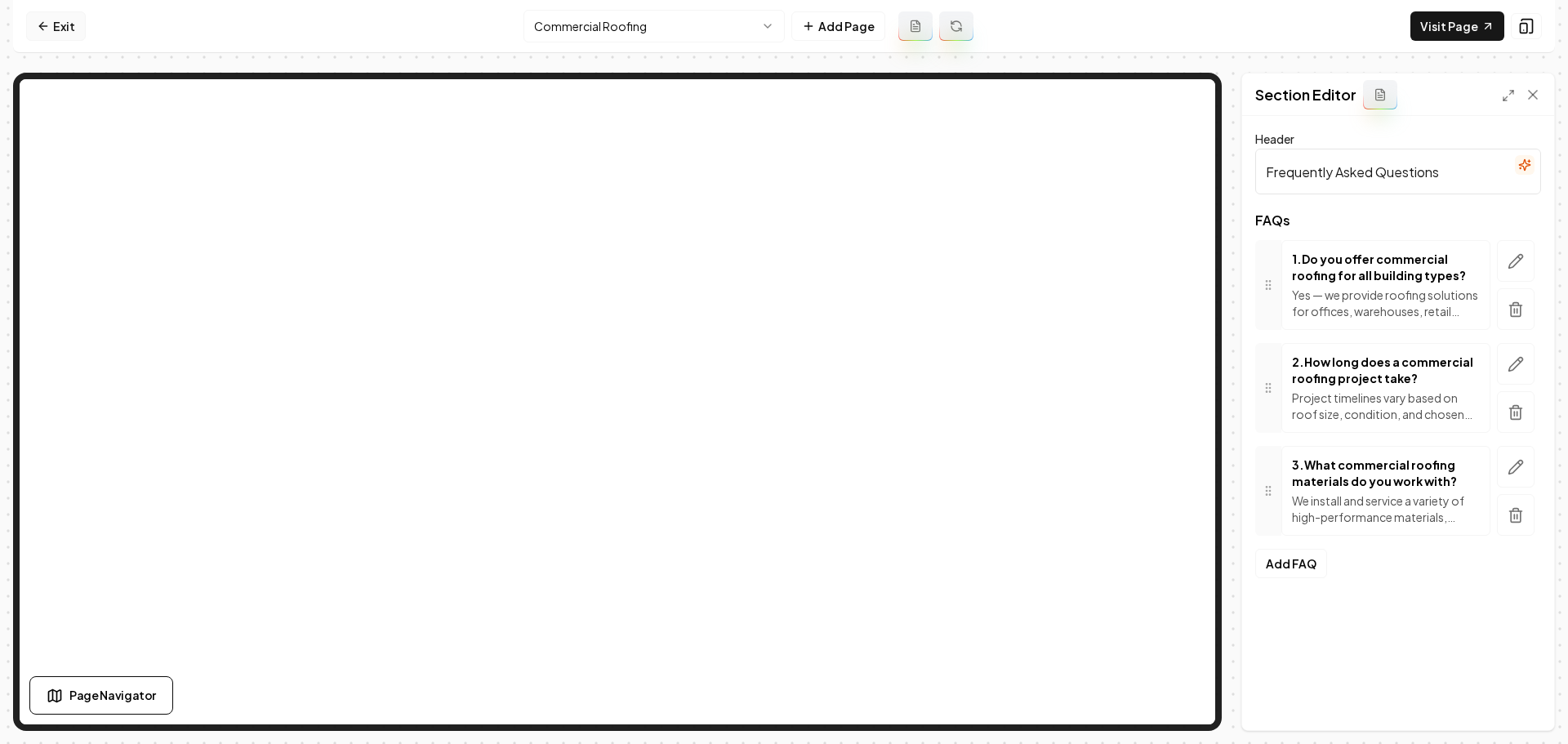
click at [74, 24] on link "Exit" at bounding box center [56, 26] width 60 height 29
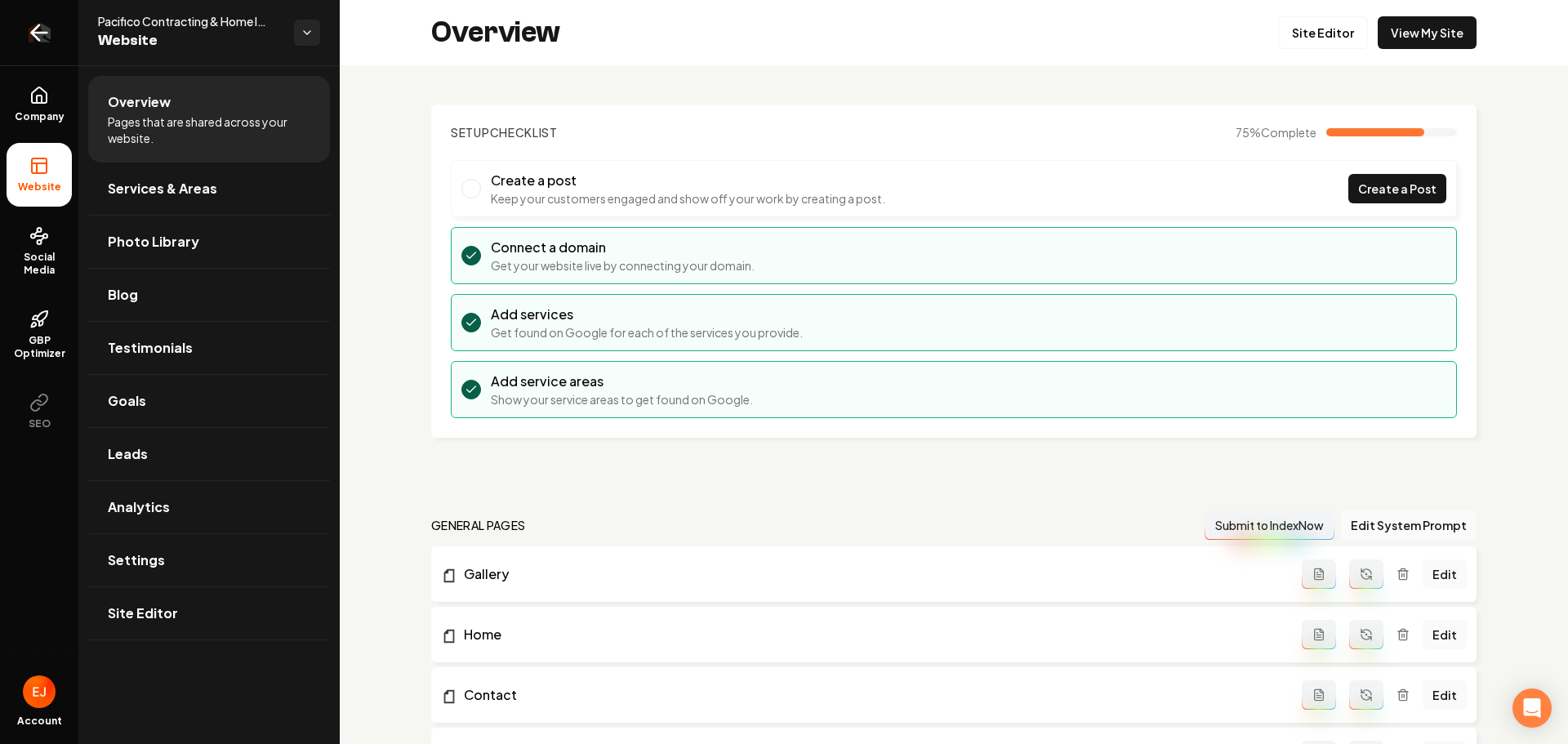
click at [48, 39] on icon "Return to dashboard" at bounding box center [38, 33] width 26 height 26
